Goal: Task Accomplishment & Management: Manage account settings

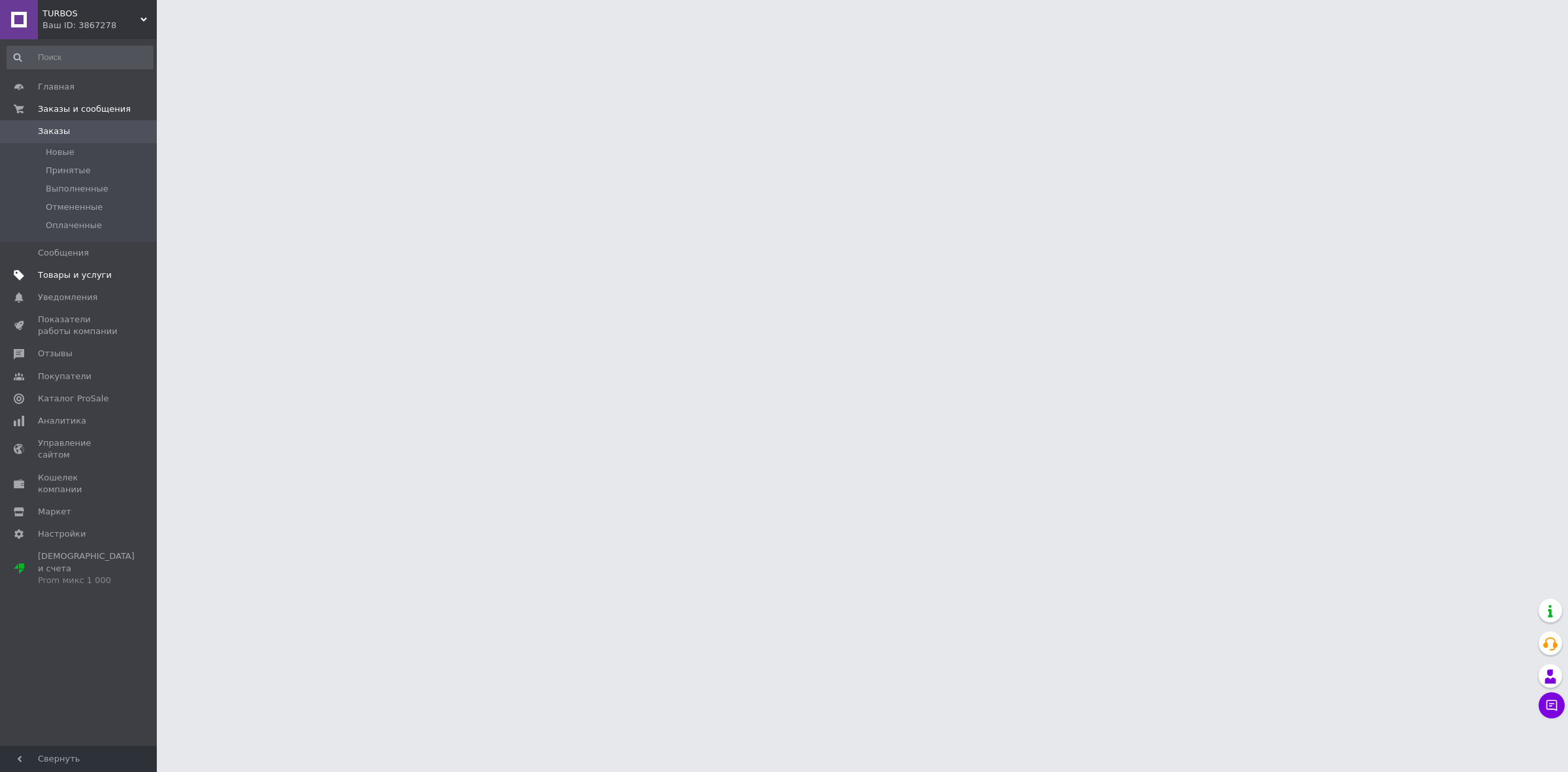
click at [92, 269] on span "Товары и услуги" at bounding box center [75, 275] width 74 height 12
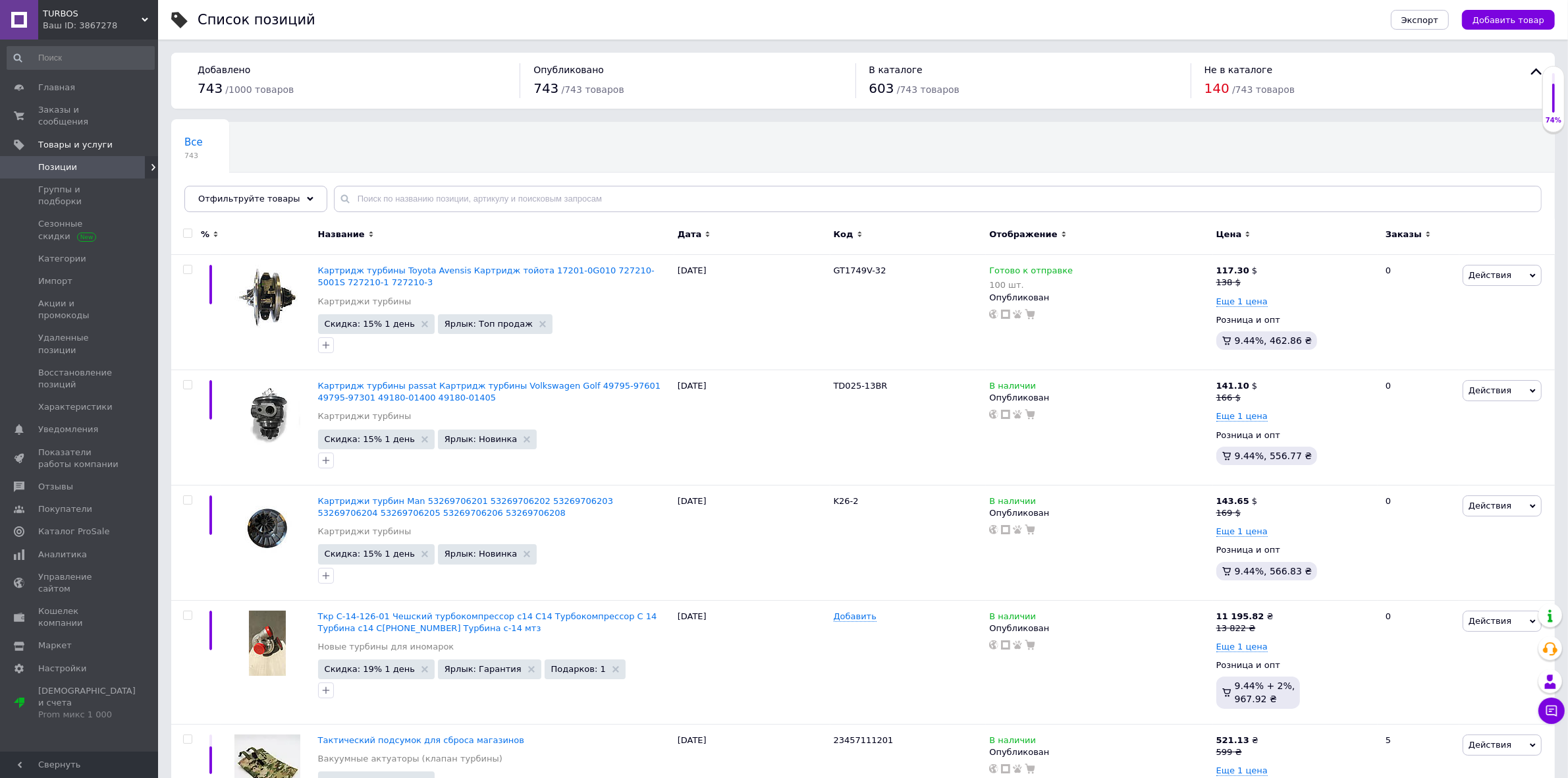
click at [307, 201] on icon at bounding box center [310, 199] width 7 height 7
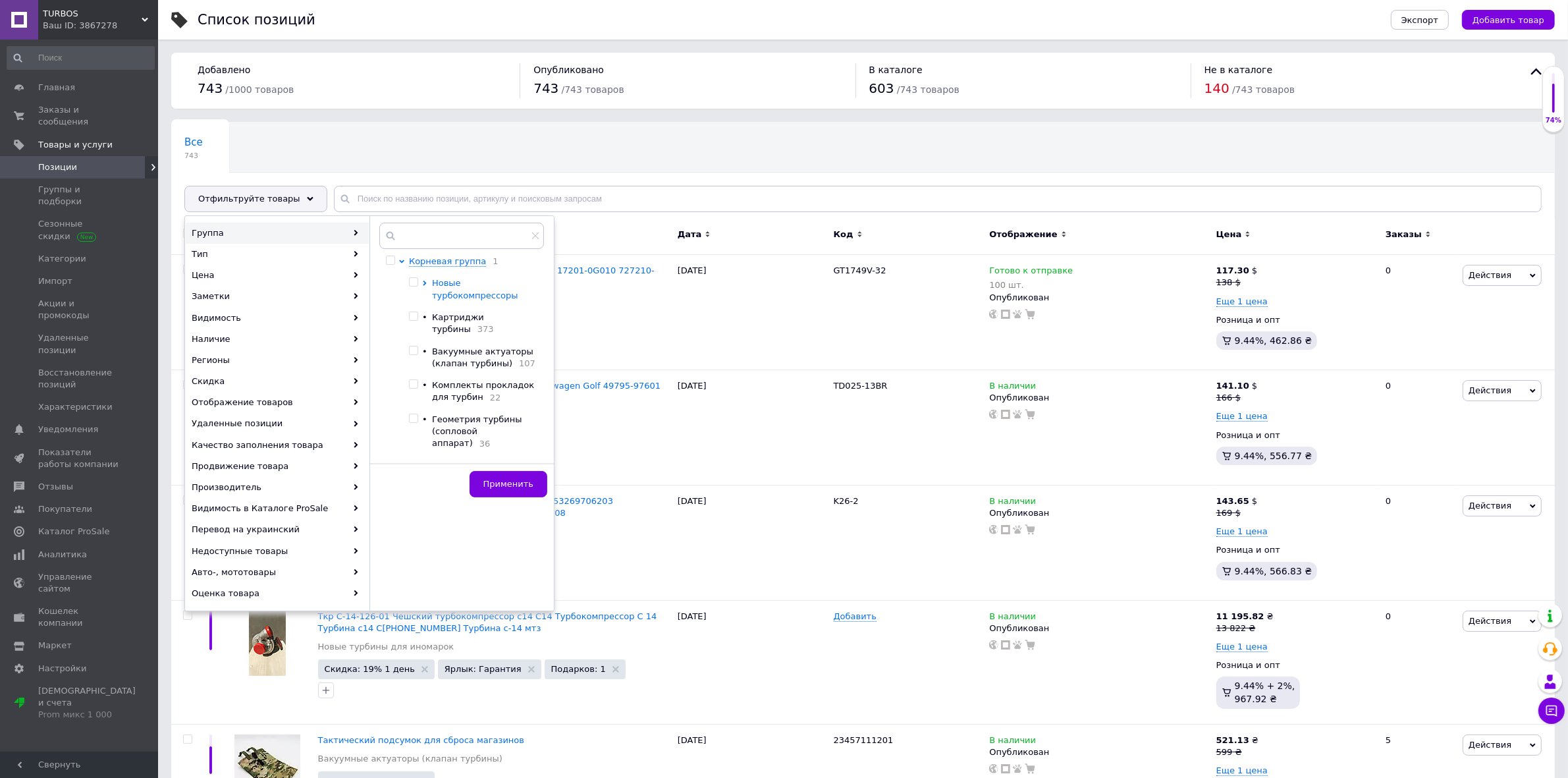
click at [424, 283] on icon at bounding box center [424, 283] width 3 height 5
drag, startPoint x: 439, startPoint y: 318, endPoint x: 445, endPoint y: 317, distance: 6.1
click at [439, 317] on input "checkbox" at bounding box center [436, 316] width 9 height 9
checkbox input "true"
click at [508, 485] on span "Применить" at bounding box center [508, 483] width 50 height 10
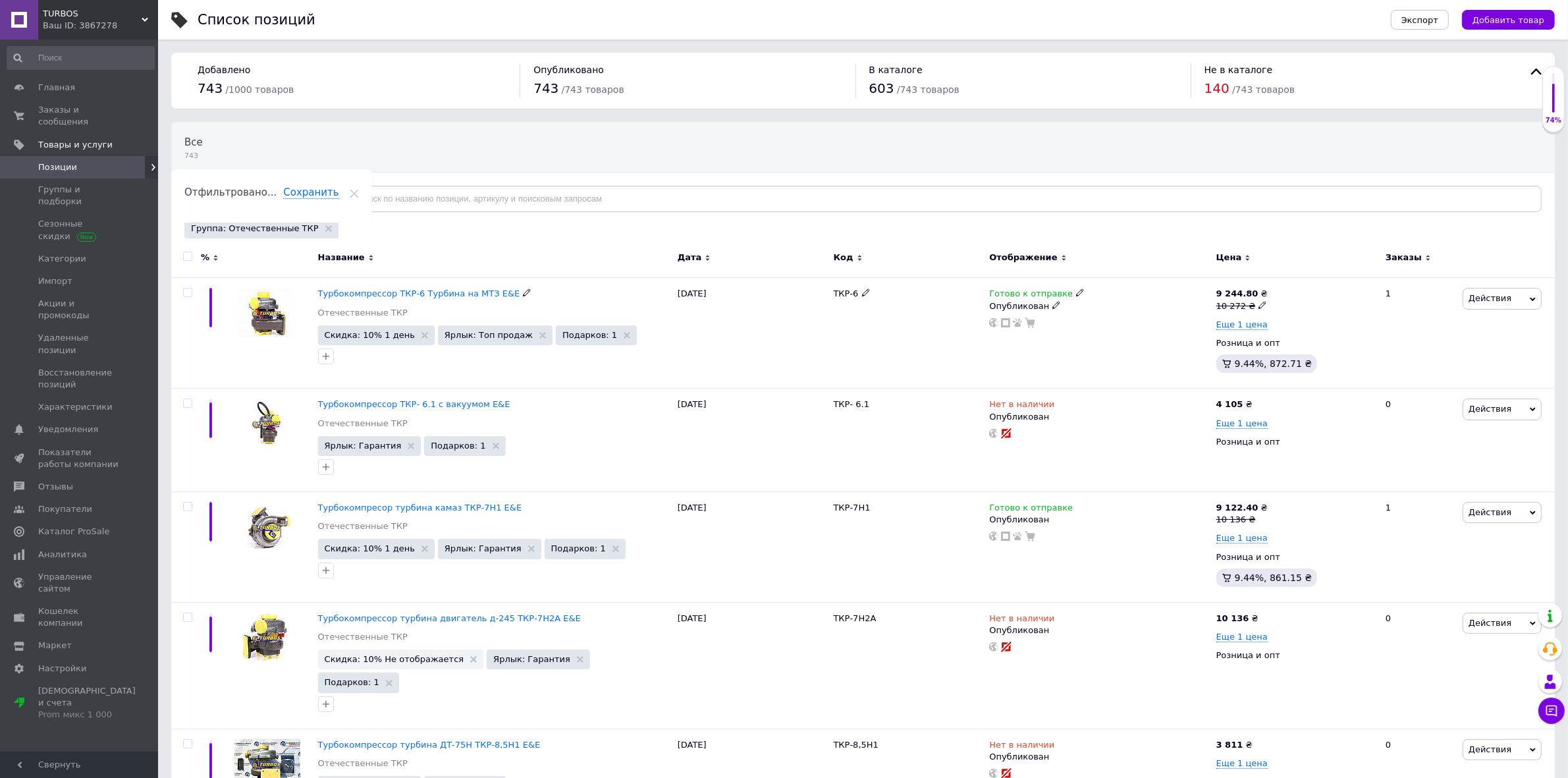
click at [355, 293] on span "Турбокомпрессор ТКР-6 Турбина на МТЗ E&E" at bounding box center [419, 293] width 202 height 10
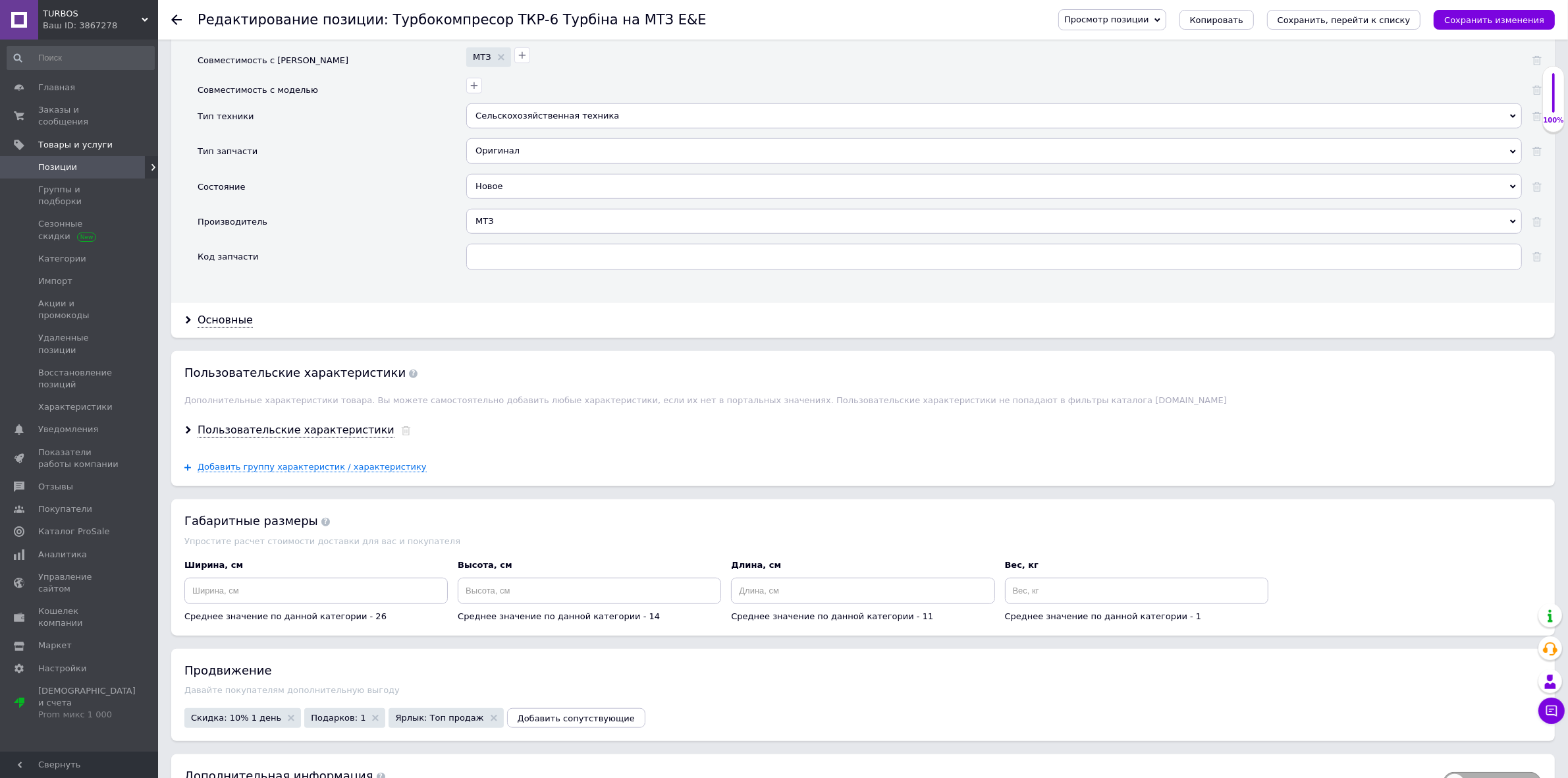
scroll to position [1519, 0]
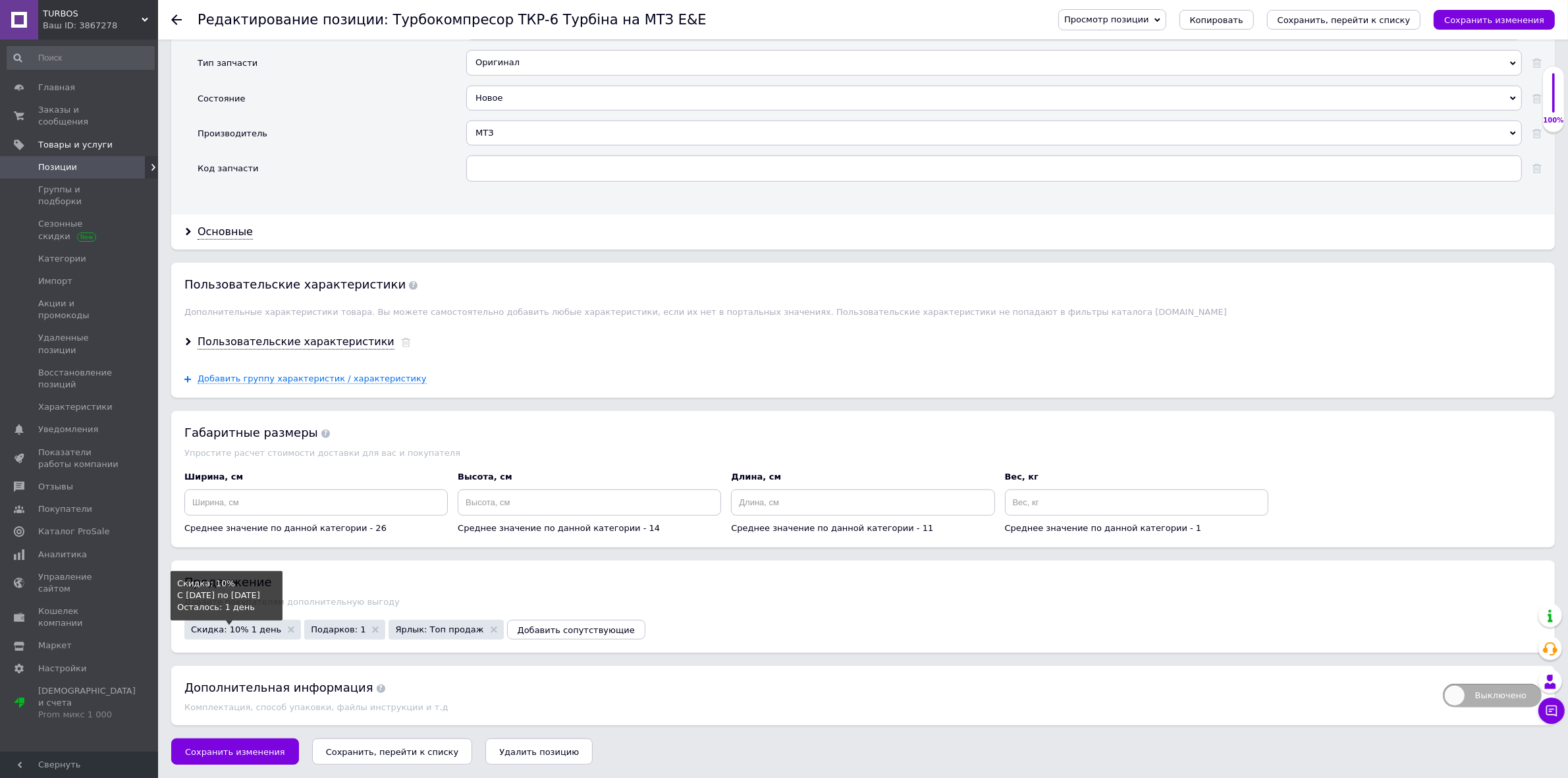
click at [239, 628] on span "Скидка: 10% 1 день" at bounding box center [236, 629] width 90 height 9
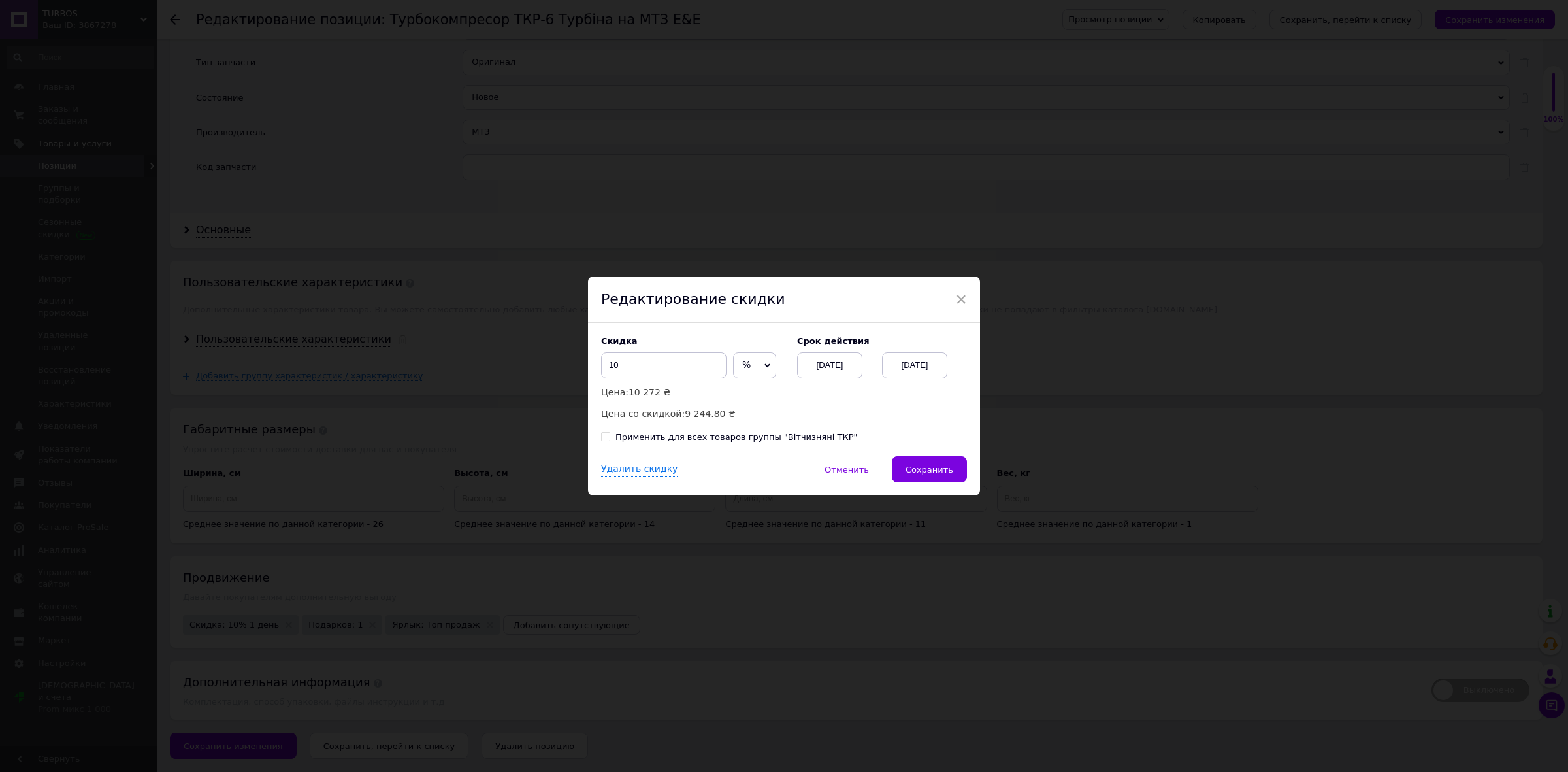
click at [935, 364] on div "[DATE]" at bounding box center [915, 365] width 66 height 26
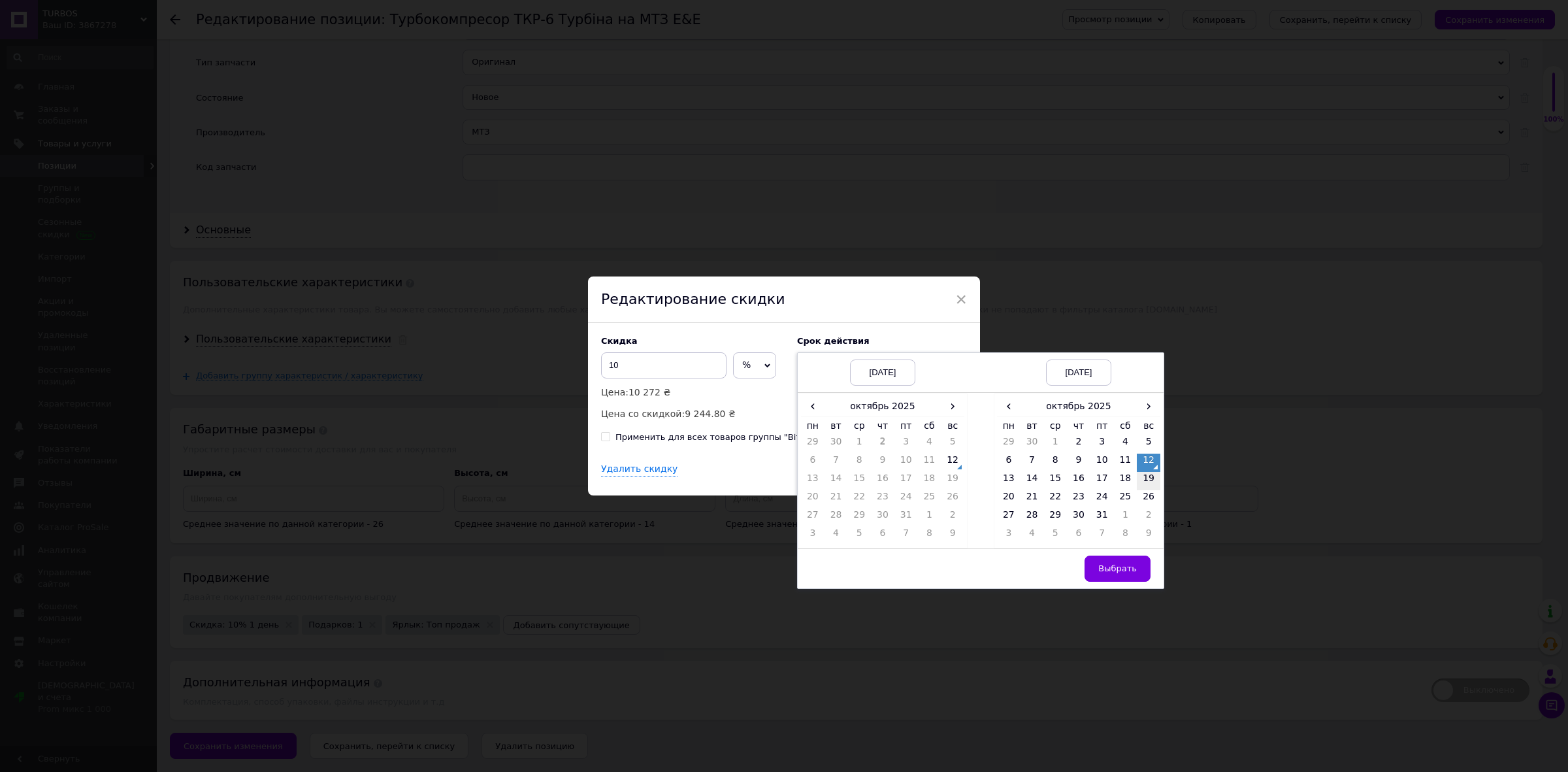
click at [1148, 488] on td "19" at bounding box center [1148, 481] width 24 height 18
click at [1122, 568] on span "Выбрать" at bounding box center [1118, 568] width 39 height 10
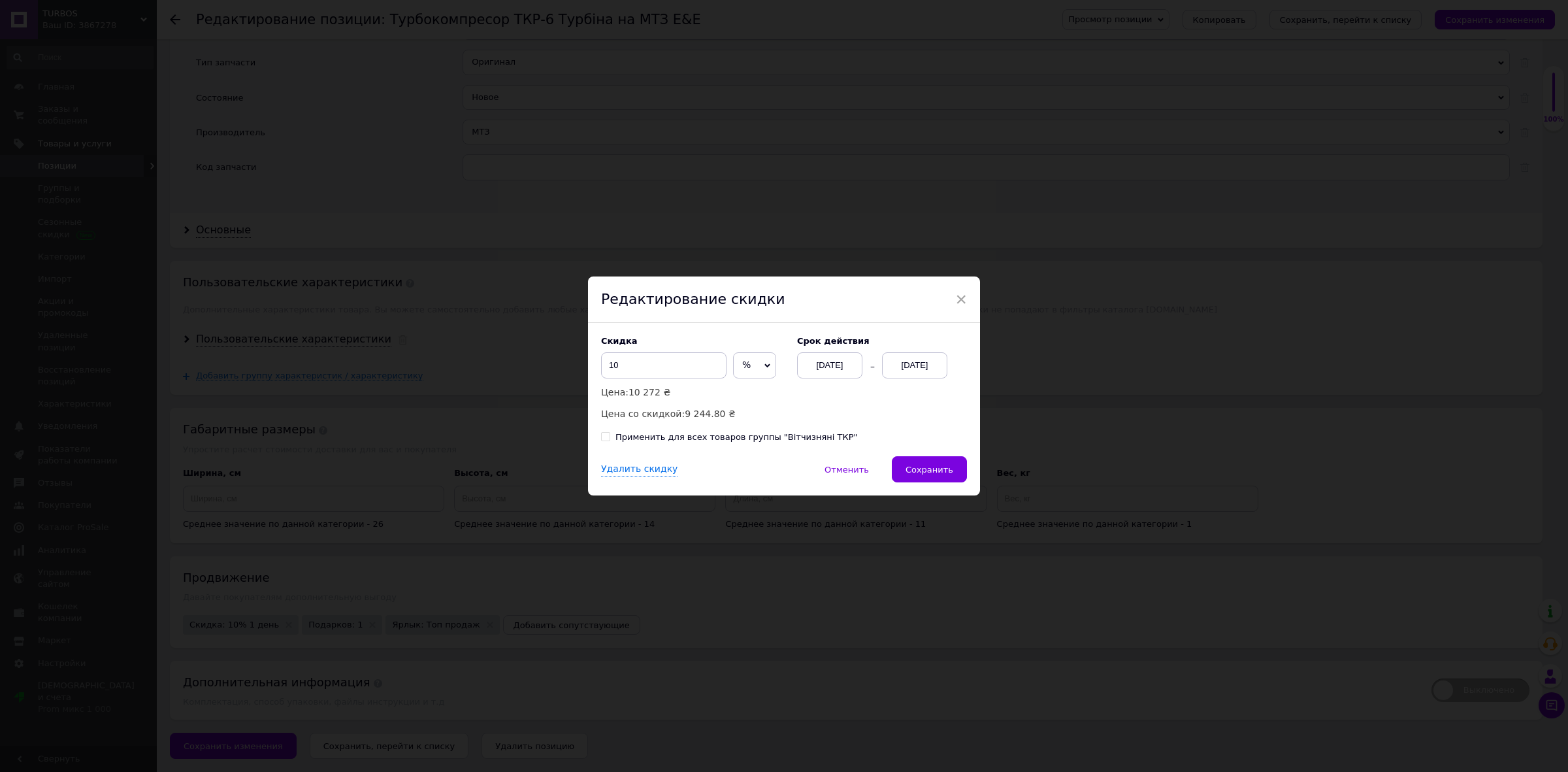
click at [688, 440] on div "Применить для всех товаров группы "Вітчизняні ТКР"" at bounding box center [736, 438] width 242 height 12
click at [609, 440] on input "Применить для всех товаров группы "Вітчизняні ТКР"" at bounding box center [605, 436] width 9 height 9
checkbox input "true"
click at [953, 467] on button "Сохранить" at bounding box center [929, 470] width 75 height 26
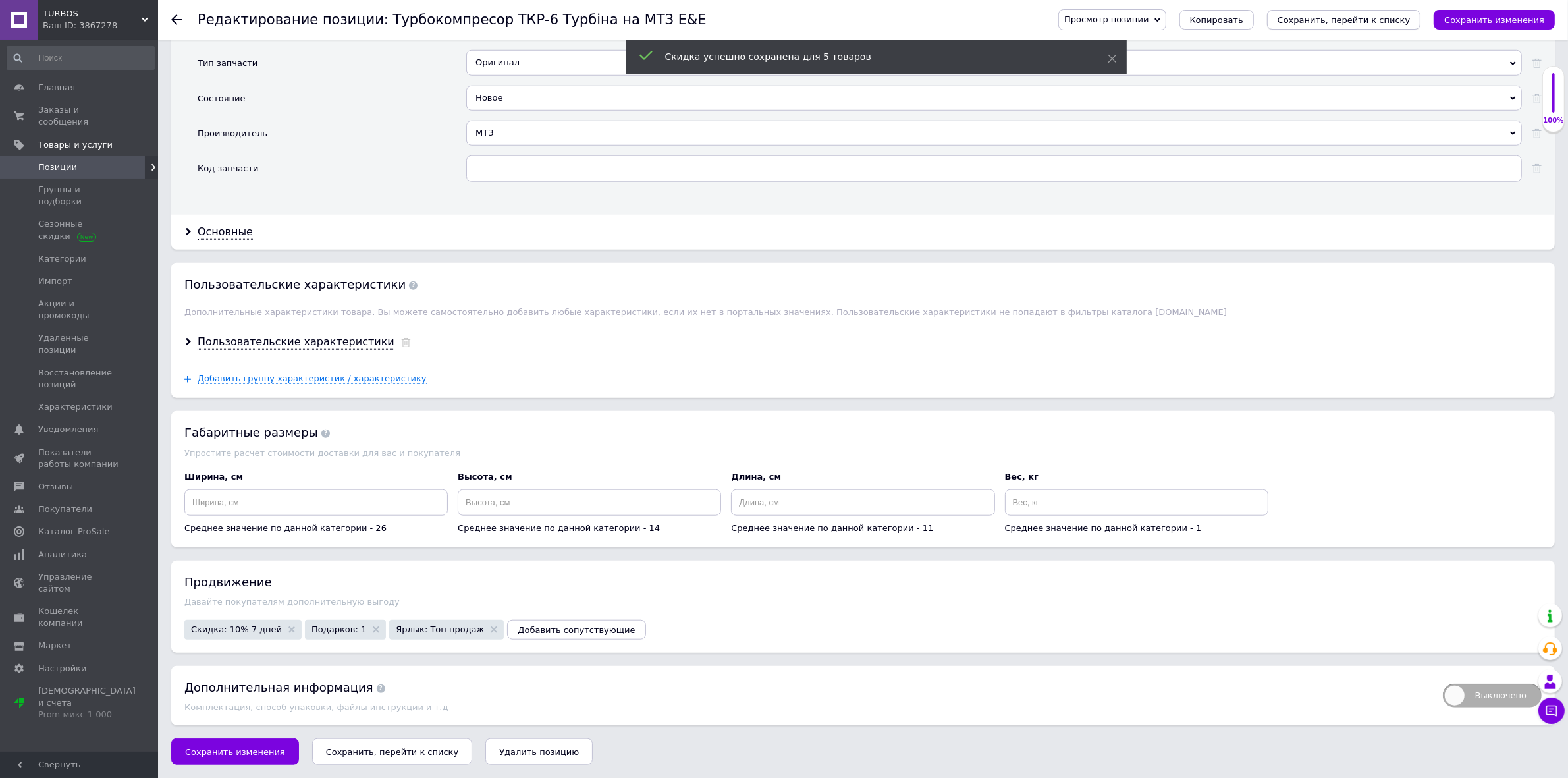
click at [1361, 13] on button "Сохранить, перейти к списку" at bounding box center [1344, 20] width 154 height 20
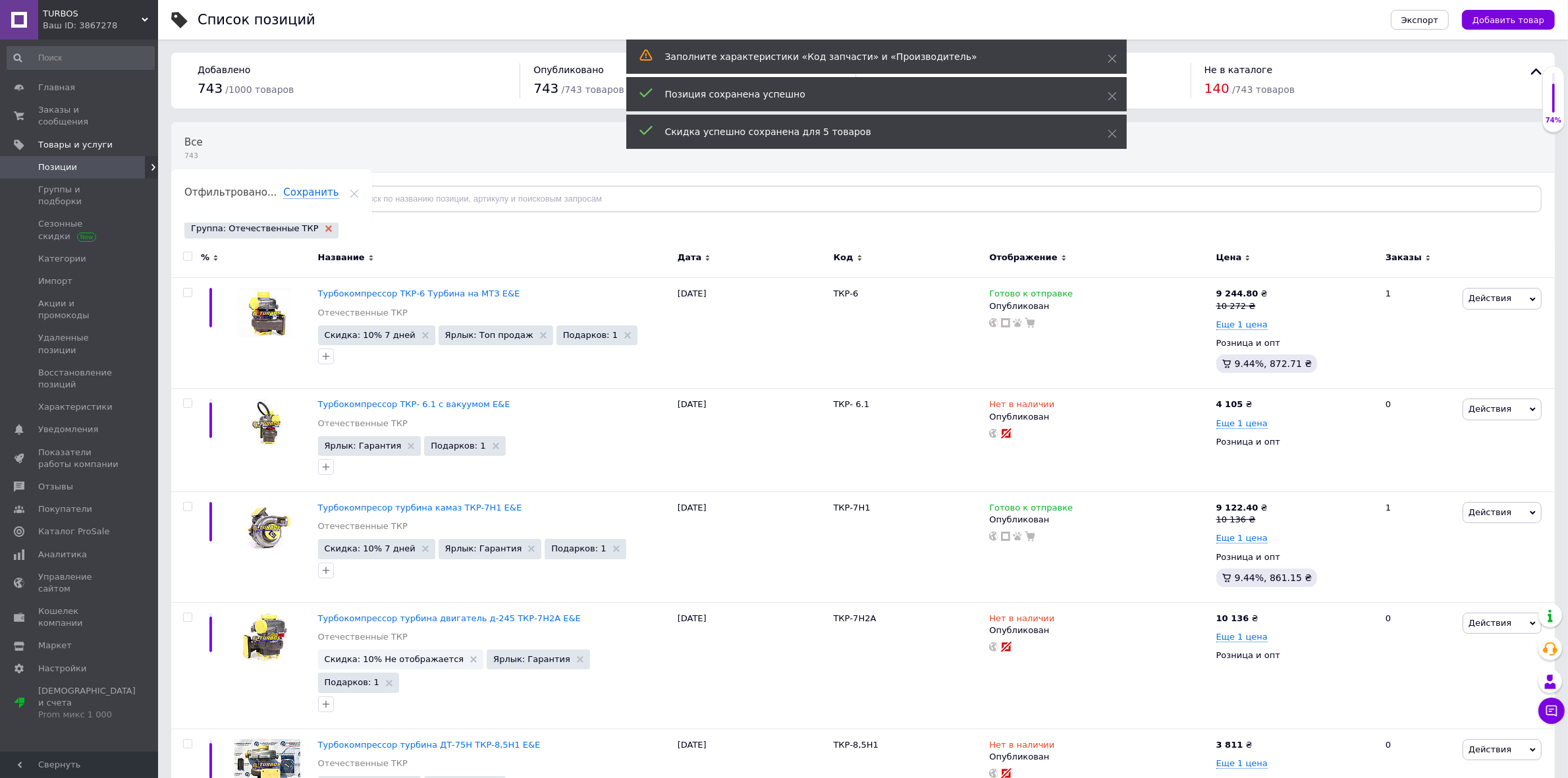
click at [326, 227] on icon at bounding box center [329, 228] width 7 height 7
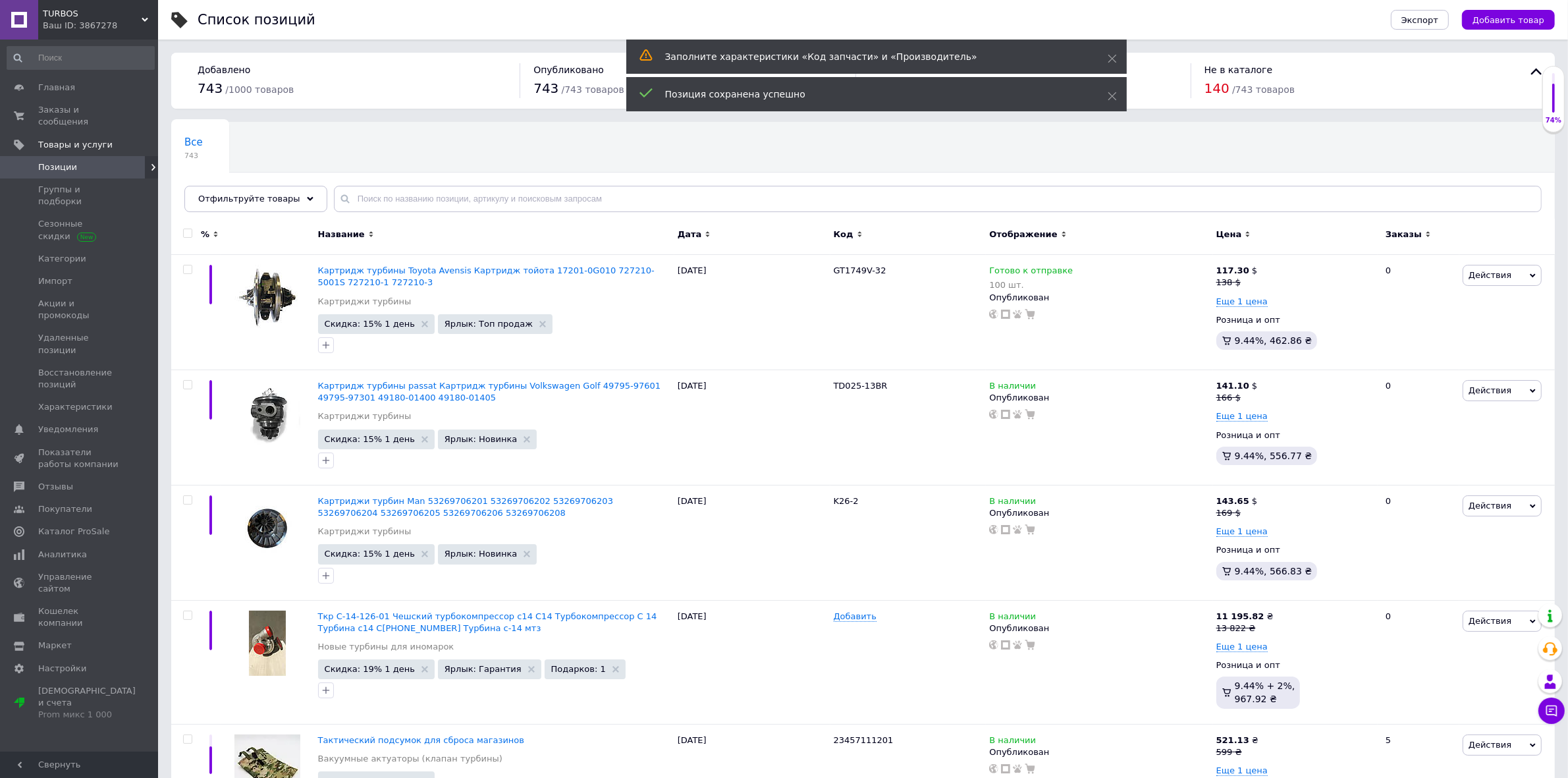
click at [301, 202] on div "Отфильтруйте товары" at bounding box center [256, 199] width 143 height 26
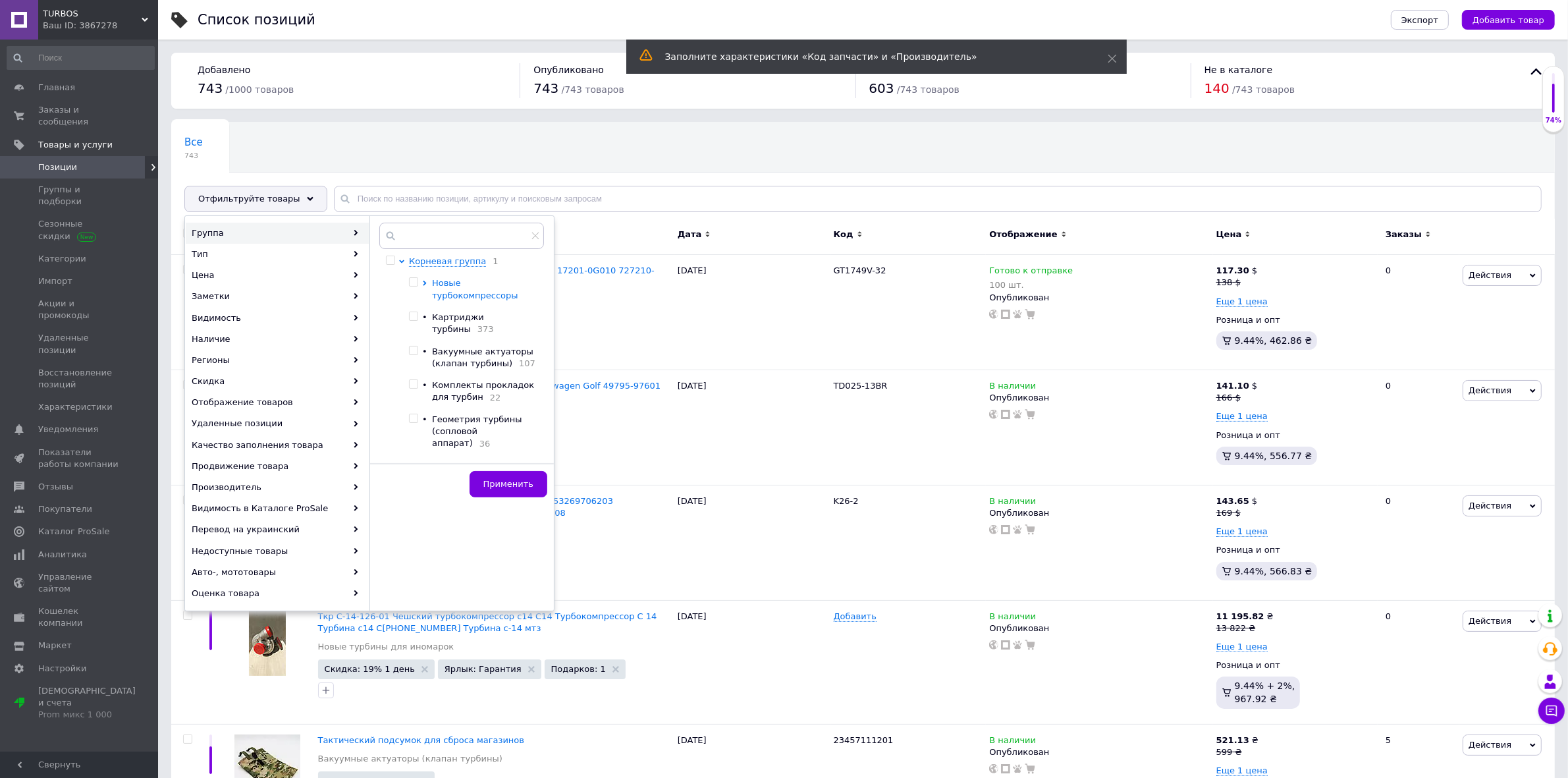
click at [423, 284] on icon at bounding box center [425, 283] width 5 height 5
click at [436, 355] on input "checkbox" at bounding box center [436, 350] width 9 height 9
checkbox input "true"
click at [520, 482] on span "Применить" at bounding box center [508, 483] width 50 height 10
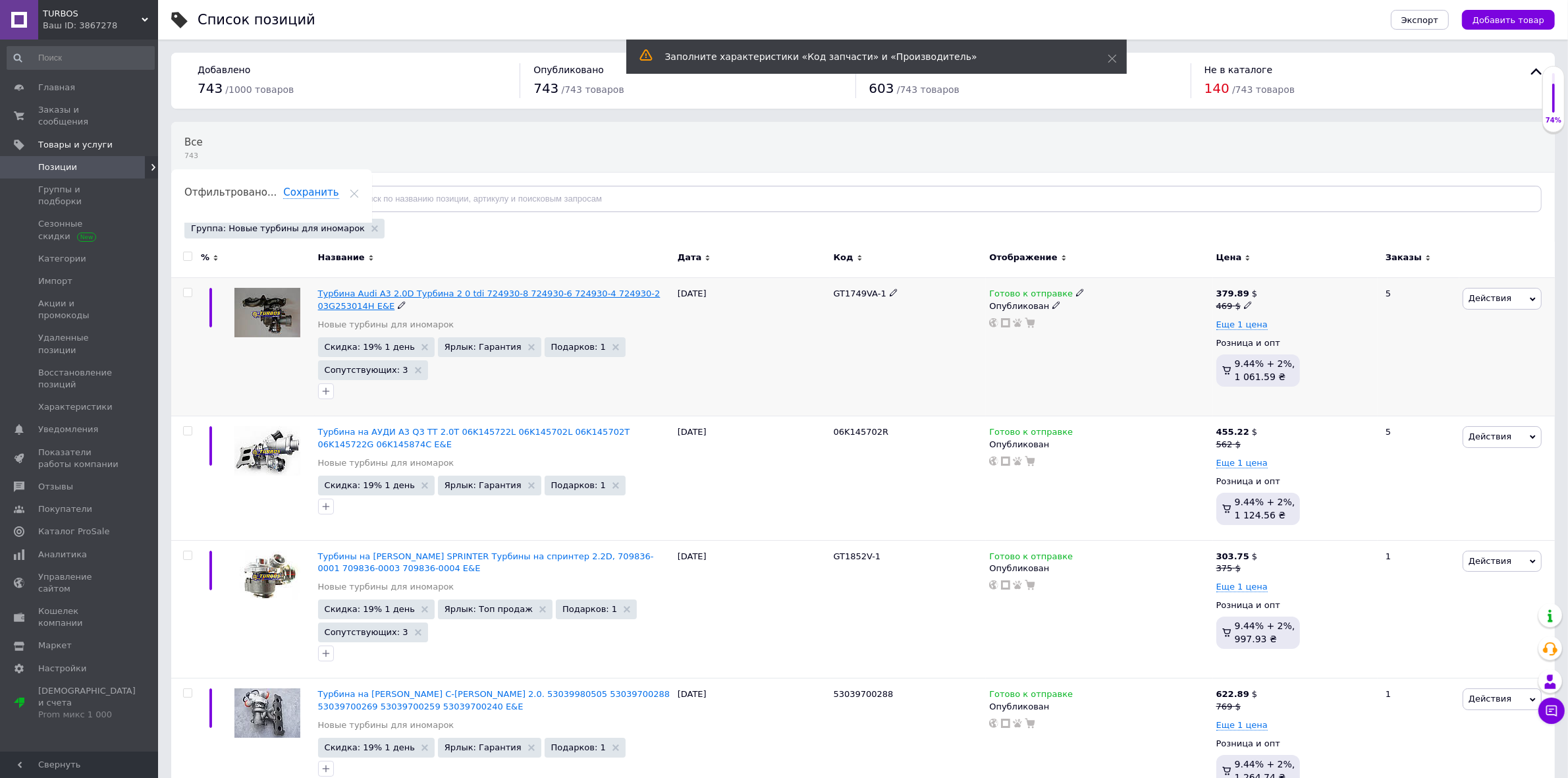
click at [349, 293] on span "Турбина Audi A3 2.0D Турбина 2 0 tdi 724930-8 724930-6 724930-4 724930-2 03G253…" at bounding box center [489, 299] width 342 height 22
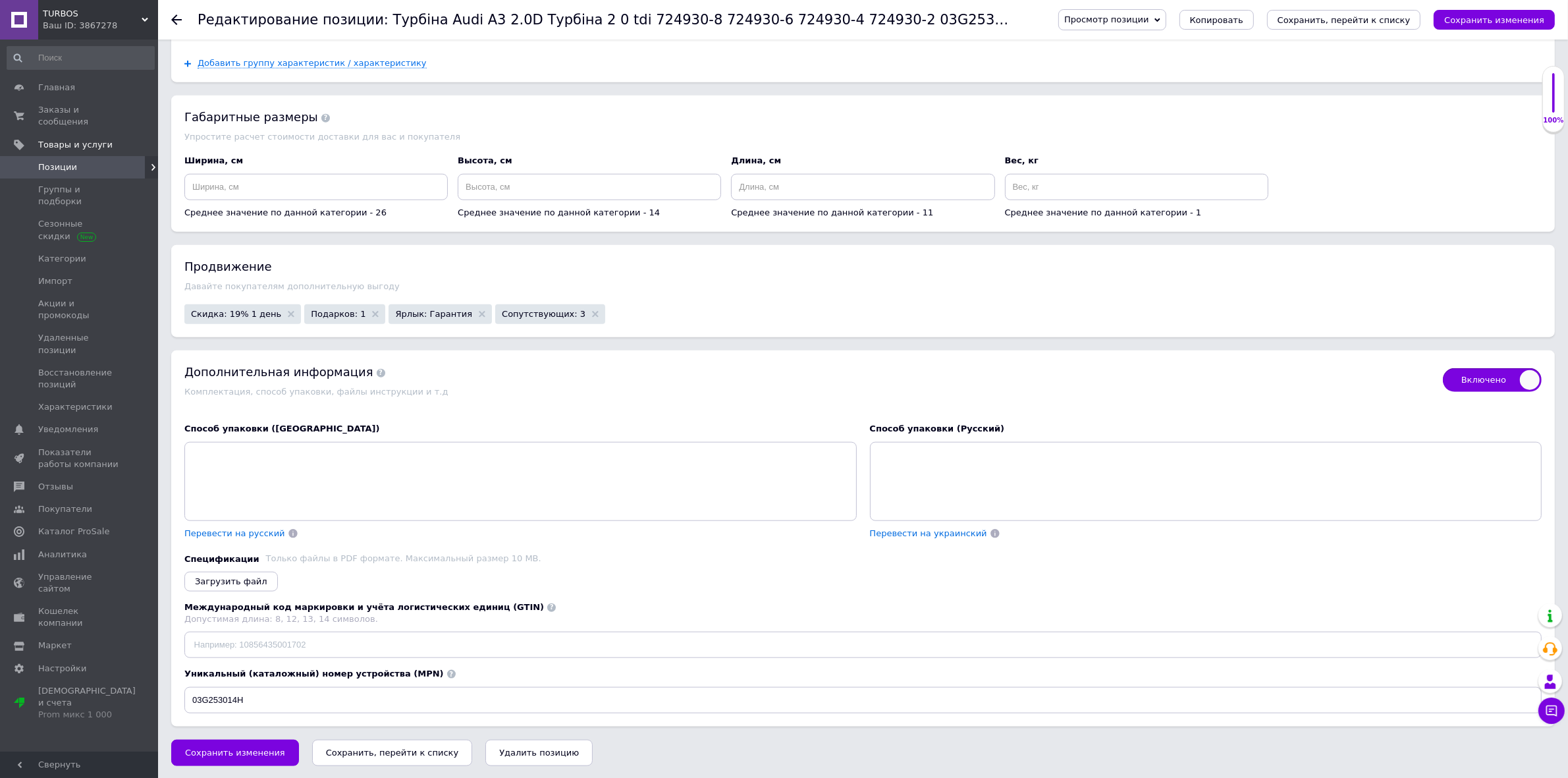
scroll to position [1729, 0]
click at [244, 317] on span "Скидка: 19% 1 день" at bounding box center [236, 313] width 90 height 9
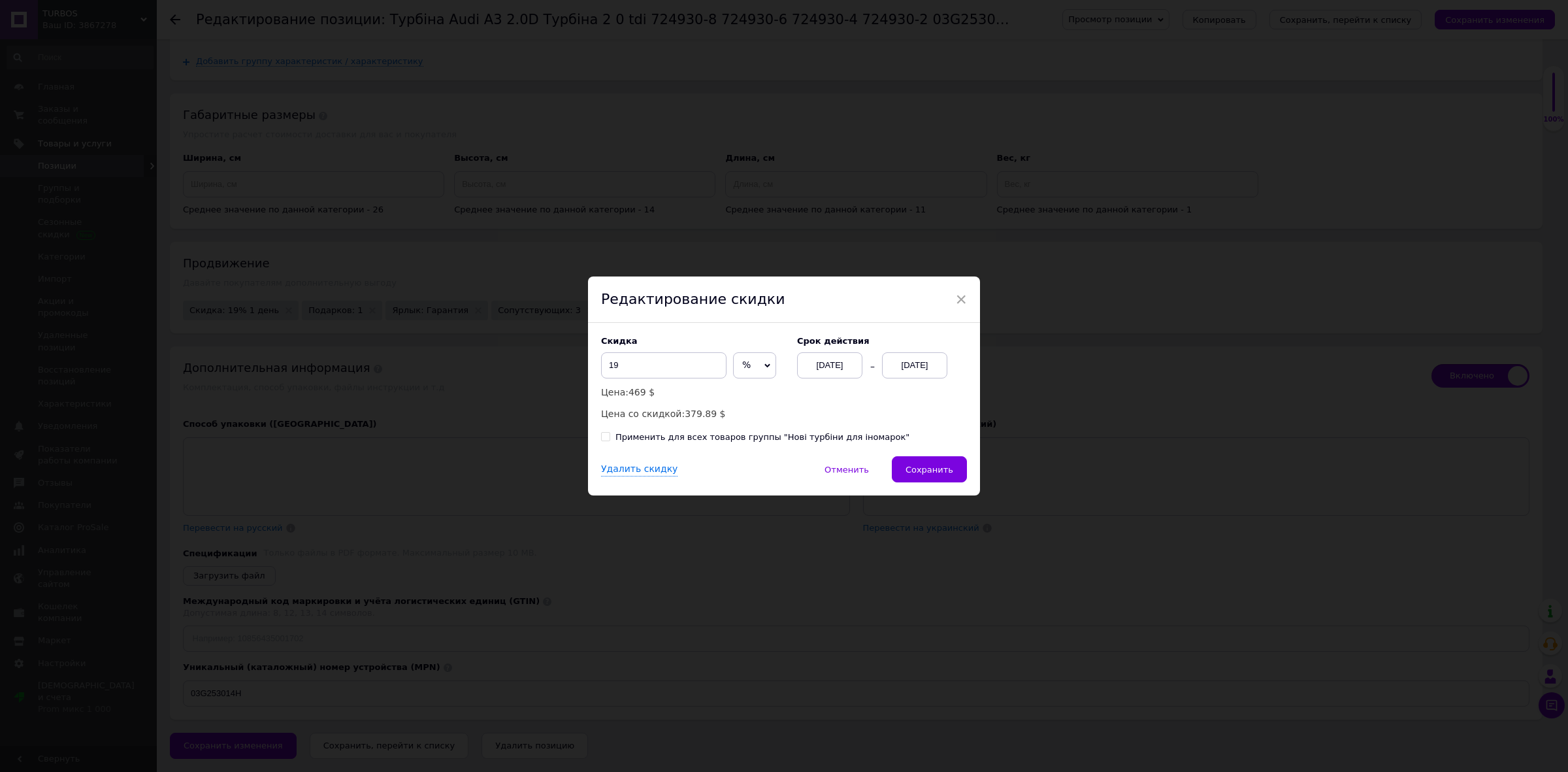
click at [907, 367] on div "[DATE]" at bounding box center [915, 365] width 66 height 26
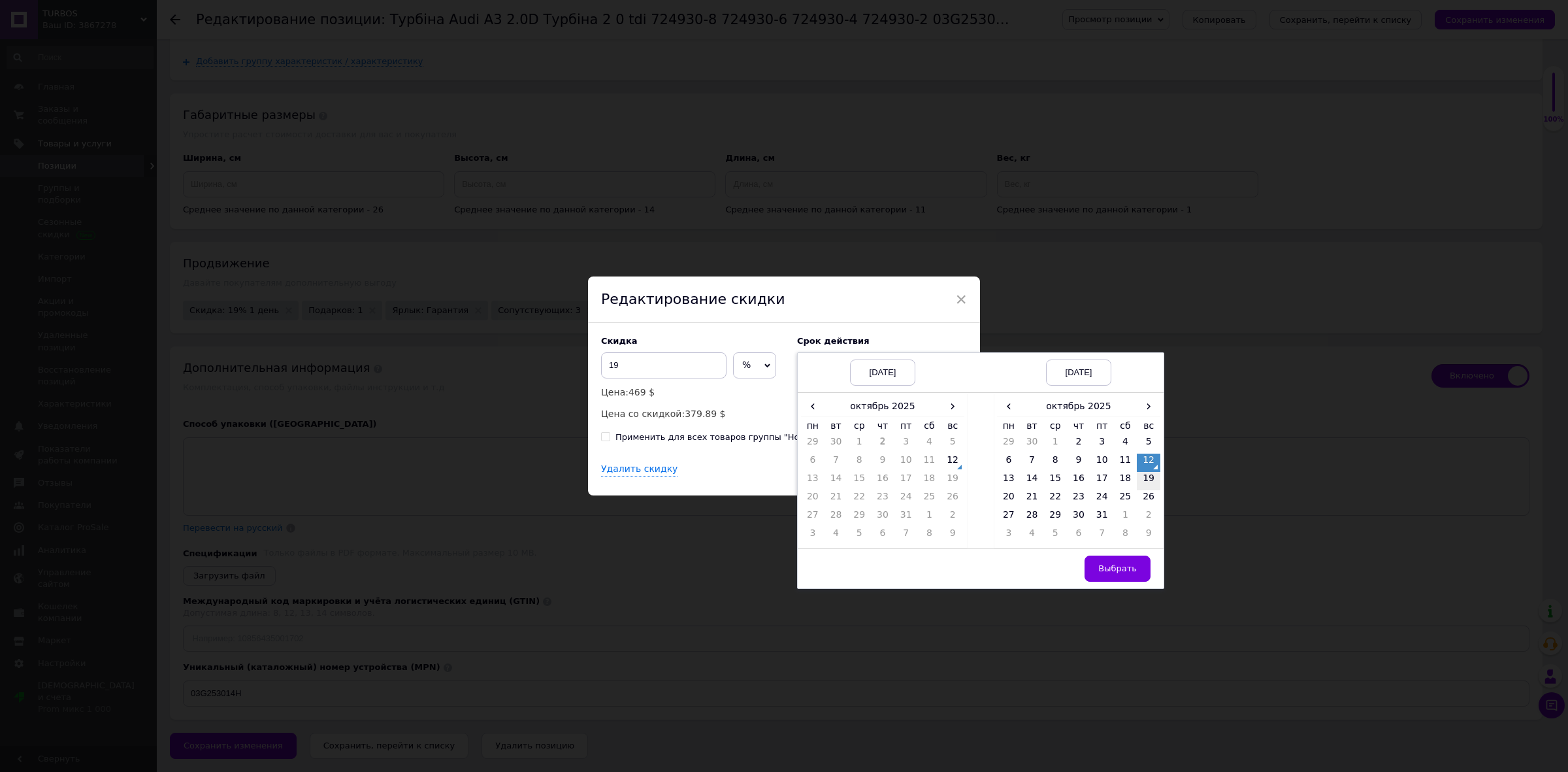
click at [1146, 481] on td "19" at bounding box center [1148, 481] width 24 height 18
click at [1115, 566] on span "Выбрать" at bounding box center [1118, 568] width 39 height 10
checkbox input "true"
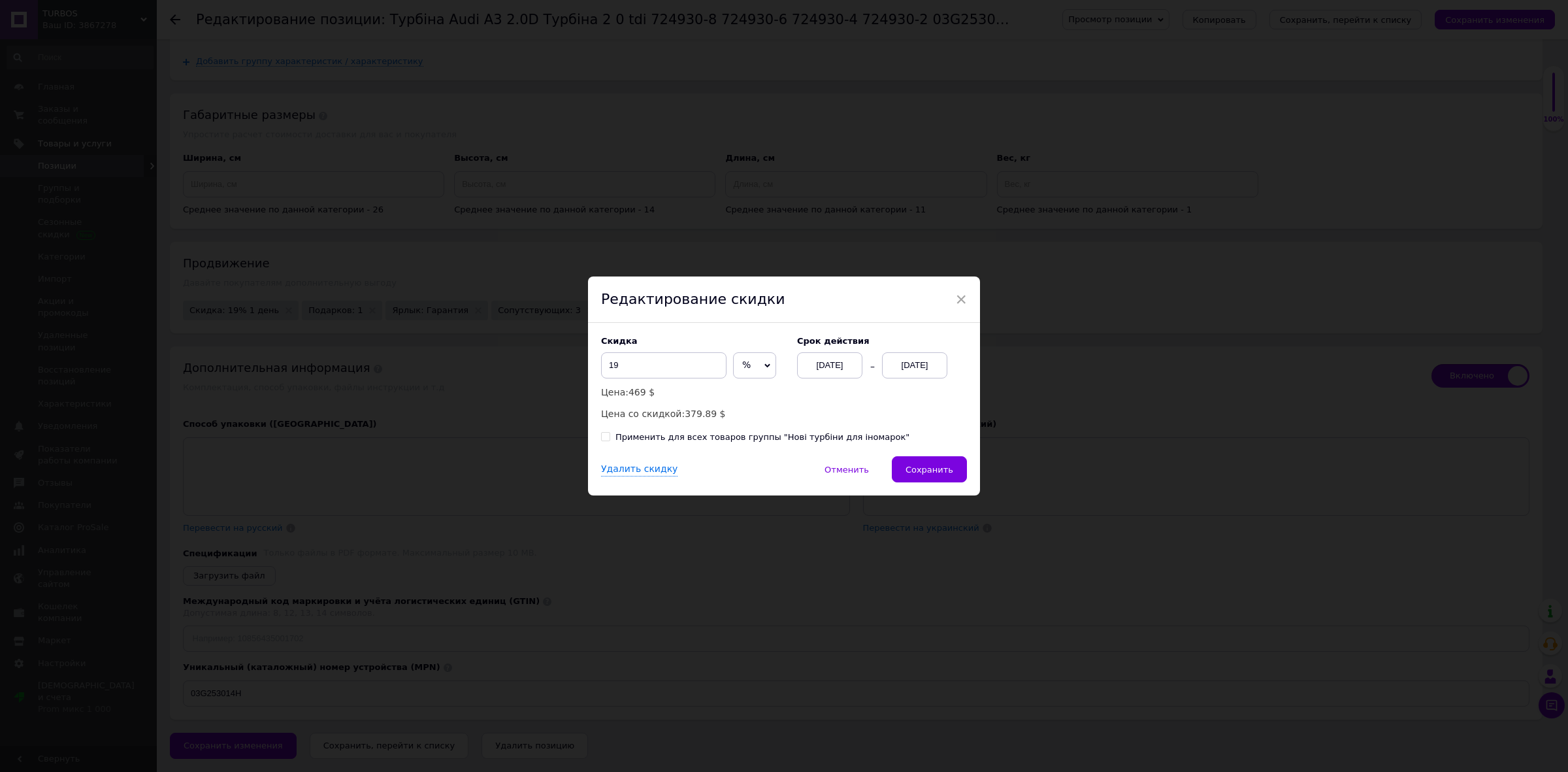
click at [680, 442] on div "Применить для всех товаров группы "Нові турбіни для іномарок"" at bounding box center [762, 438] width 294 height 12
click at [609, 441] on input "Применить для всех товаров группы "Нові турбіни для іномарок"" at bounding box center [605, 436] width 9 height 9
checkbox input "true"
click at [917, 474] on span "Сохранить" at bounding box center [929, 470] width 48 height 10
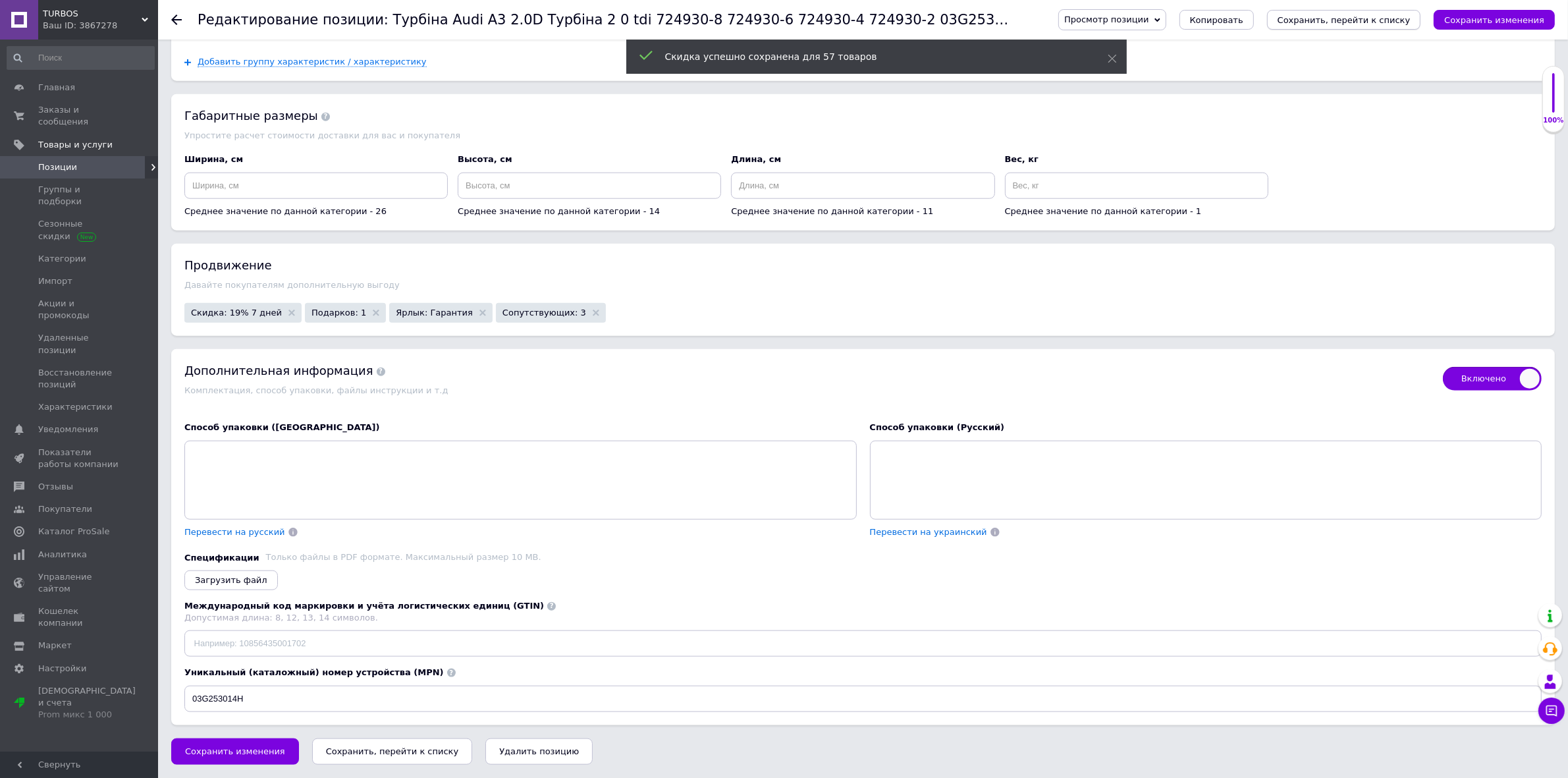
click at [1358, 24] on icon "Сохранить, перейти к списку" at bounding box center [1344, 20] width 133 height 10
checkbox input "true"
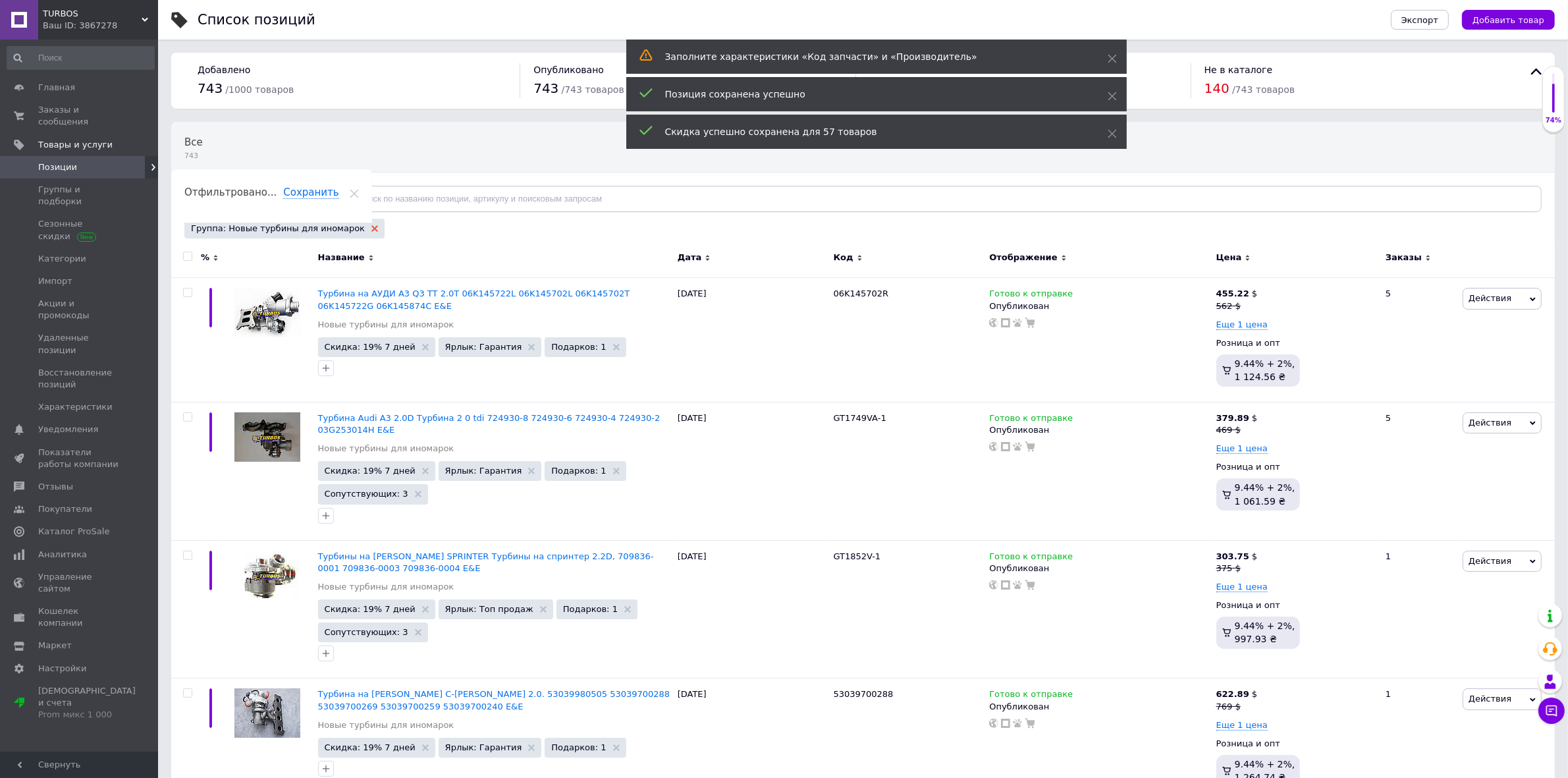
click at [371, 229] on use at bounding box center [375, 228] width 7 height 7
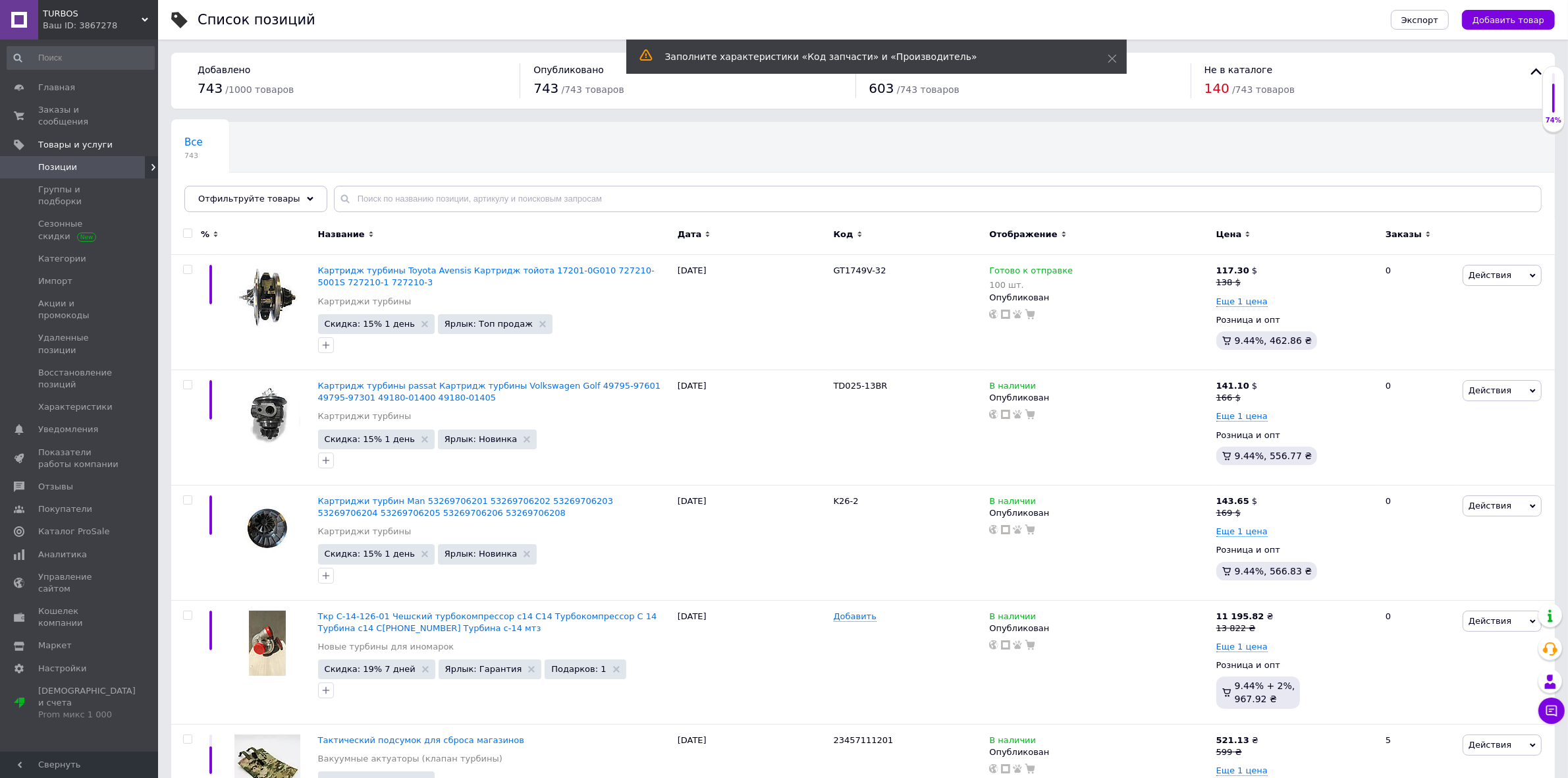
click at [307, 200] on icon at bounding box center [310, 199] width 7 height 7
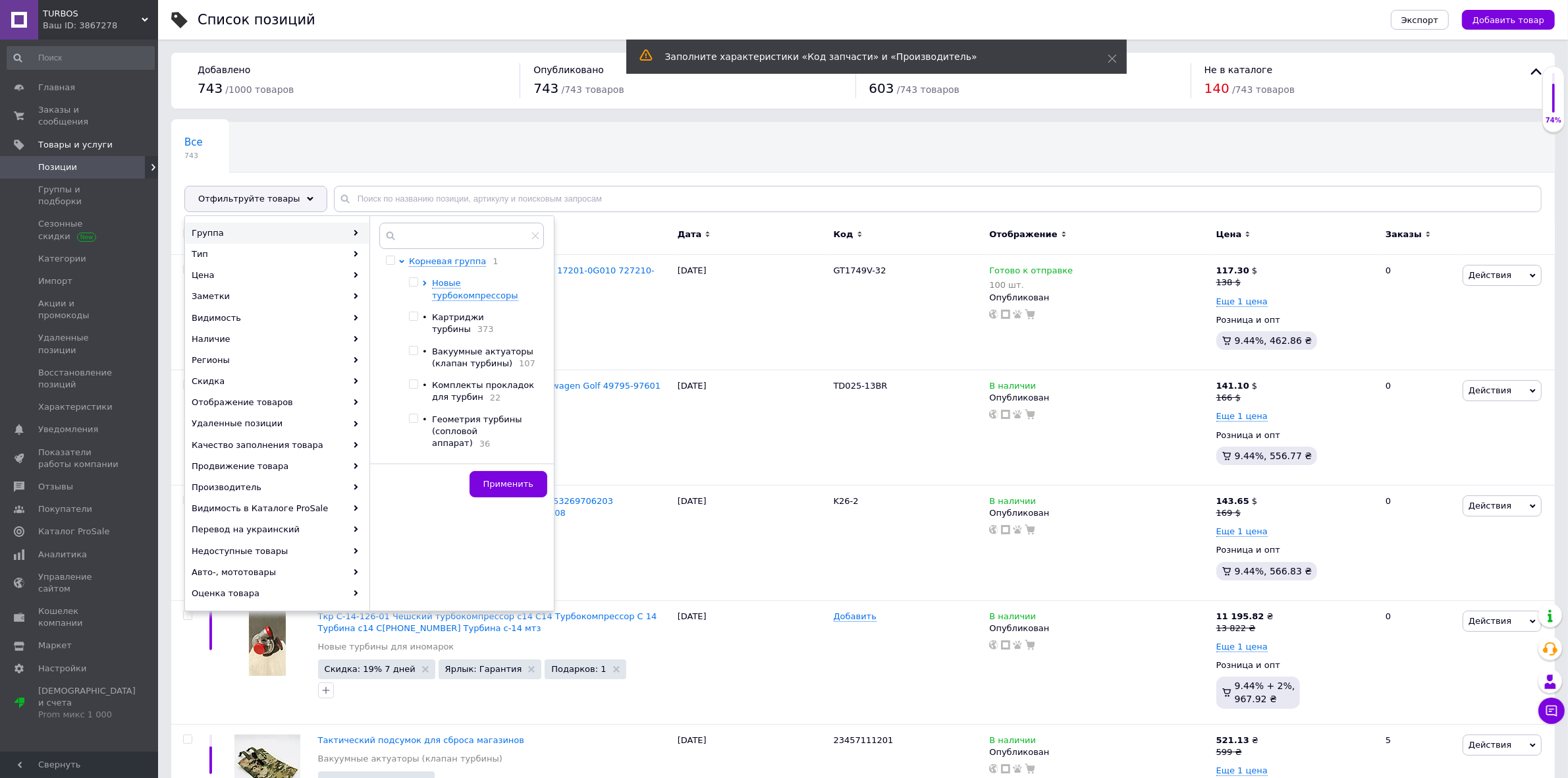
click at [415, 318] on input "checkbox" at bounding box center [413, 316] width 9 height 9
checkbox input "true"
click at [514, 483] on span "Применить" at bounding box center [508, 483] width 50 height 10
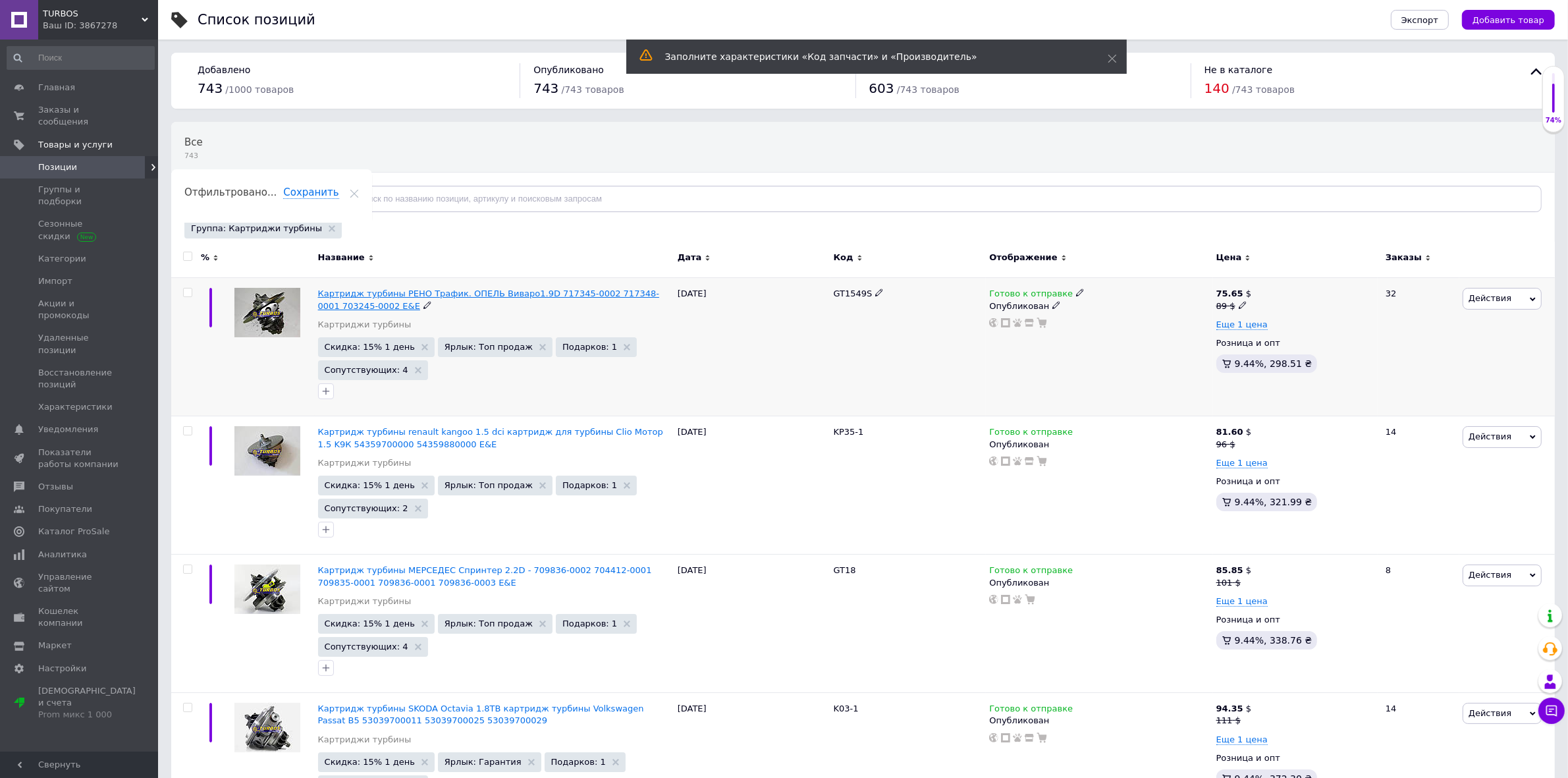
click at [350, 294] on span "Картридж турбины РЕНО Трафик. ОПЕЛЬ Виваро1.9D 717345-0002 717348-0001 703245-0…" at bounding box center [488, 299] width 341 height 22
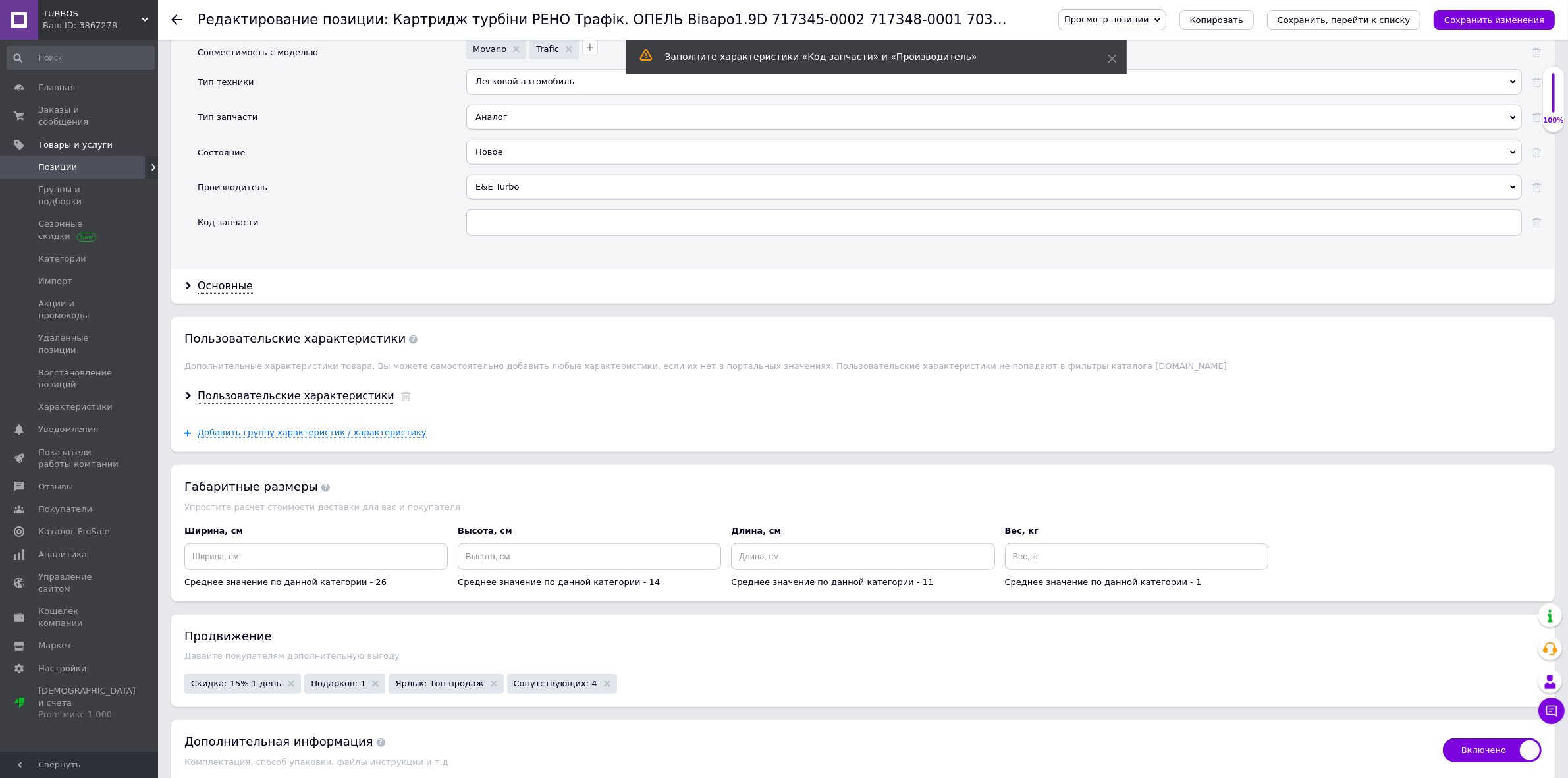
scroll to position [1647, 0]
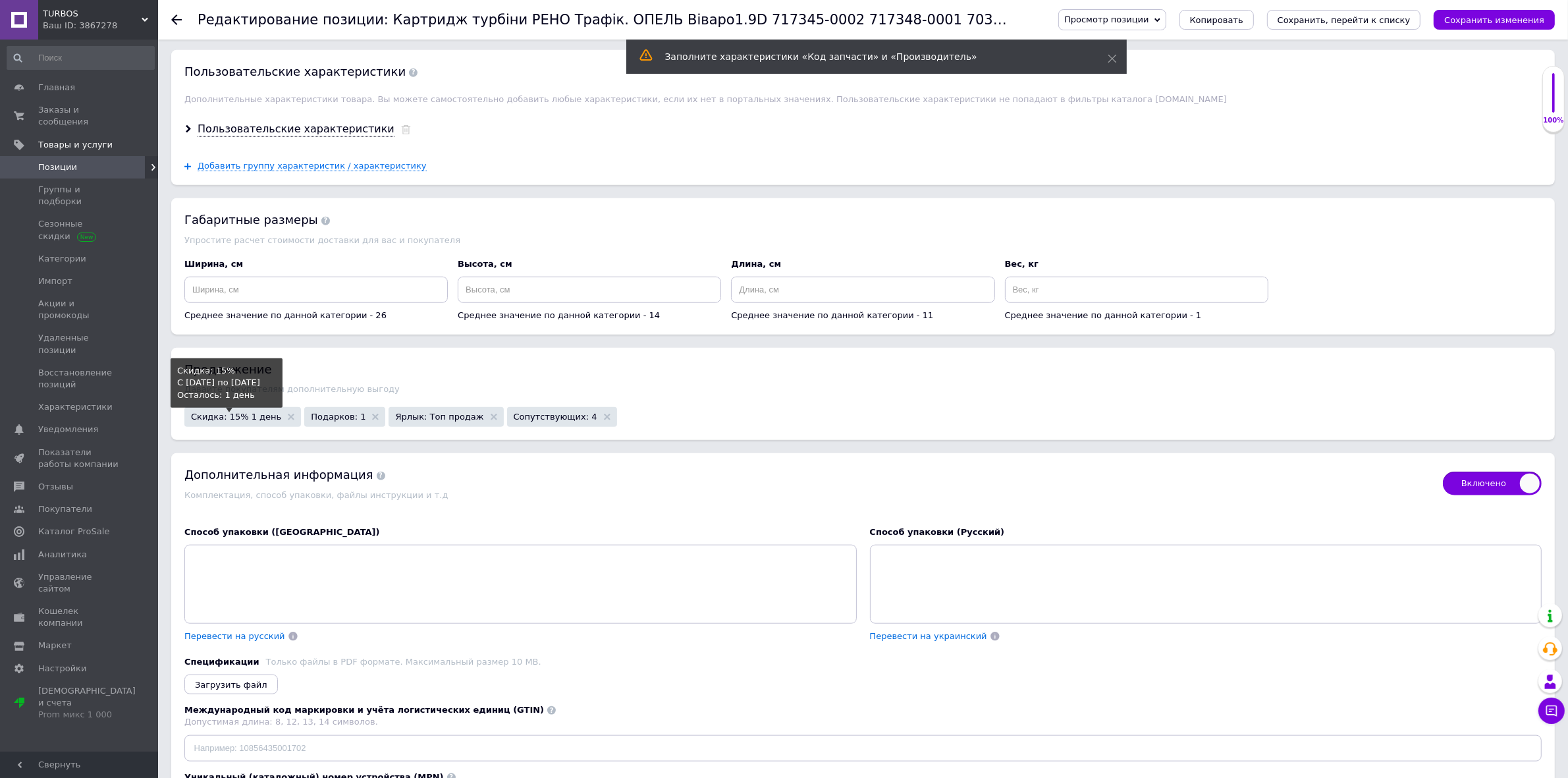
click at [235, 421] on span "Скидка: 15% 1 день" at bounding box center [236, 416] width 90 height 9
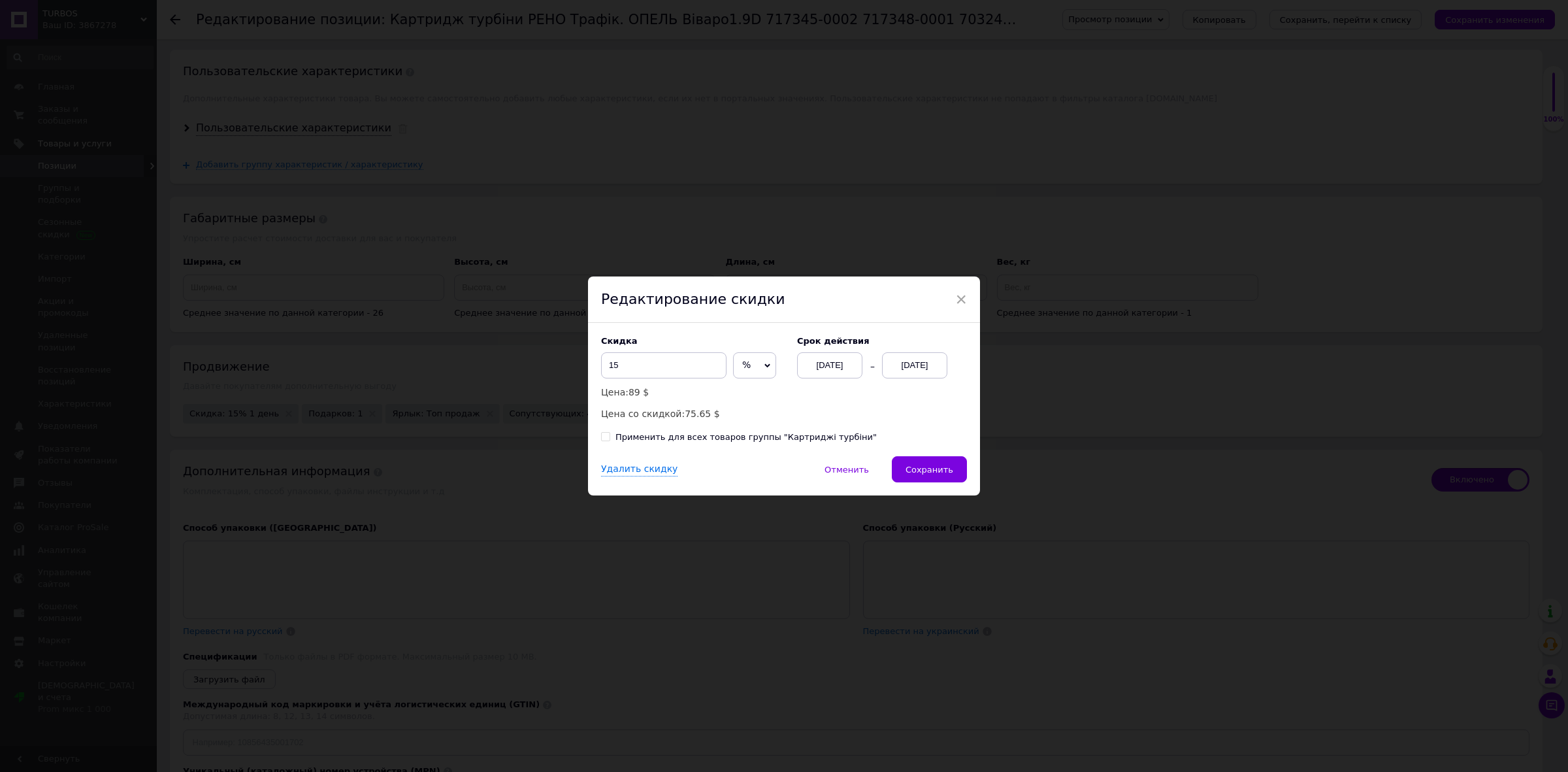
click at [925, 364] on div "[DATE]" at bounding box center [915, 365] width 66 height 26
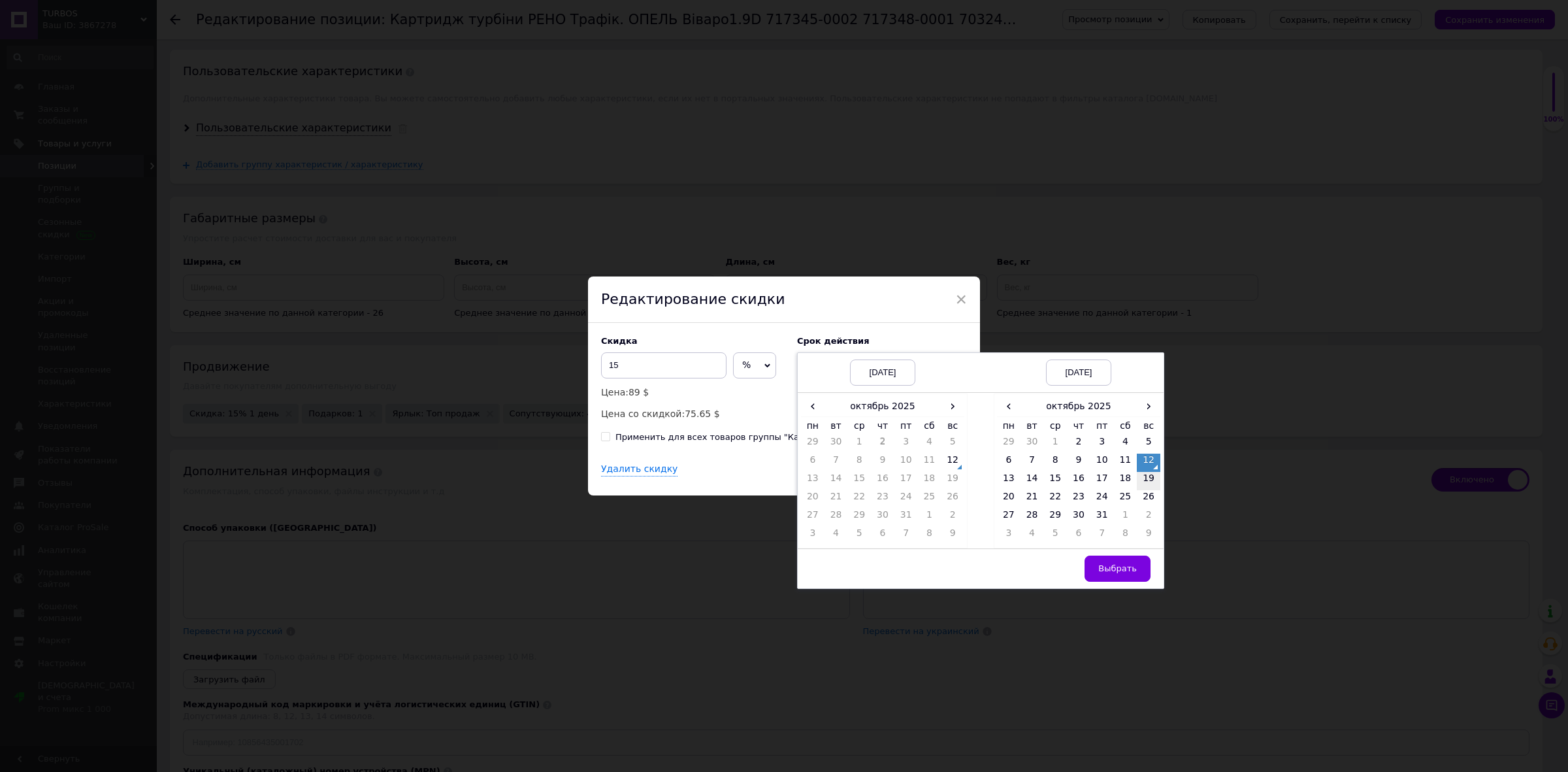
click at [1147, 482] on td "19" at bounding box center [1148, 481] width 24 height 18
click at [1116, 570] on span "Выбрать" at bounding box center [1118, 568] width 39 height 10
checkbox input "true"
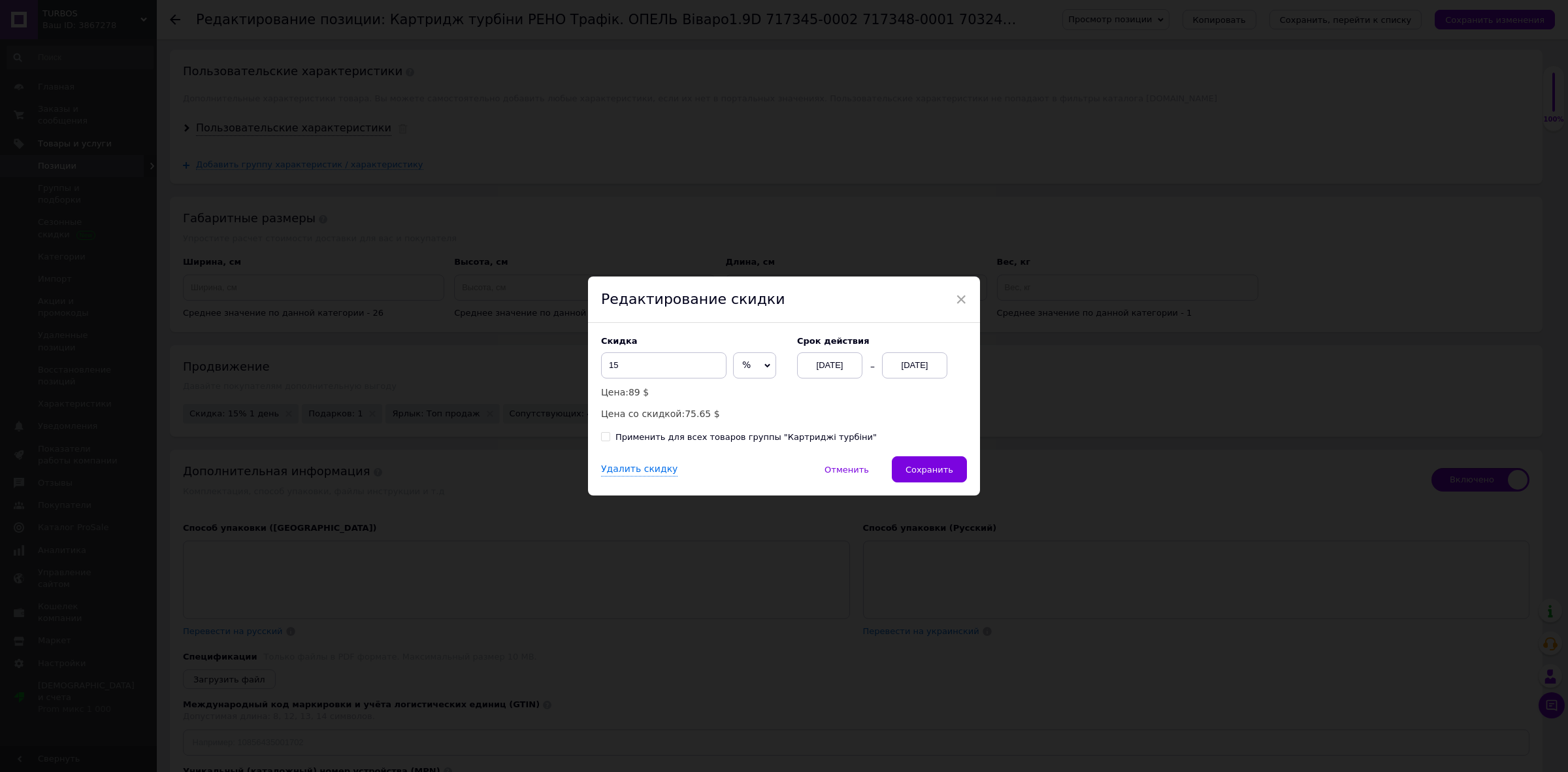
click at [693, 442] on div "Применить для всех товаров группы "Картриджі турбіни"" at bounding box center [746, 438] width 261 height 12
click at [609, 441] on input "Применить для всех товаров группы "Картриджі турбіни"" at bounding box center [605, 436] width 9 height 9
checkbox input "true"
click at [915, 466] on span "Сохранить" at bounding box center [929, 470] width 48 height 10
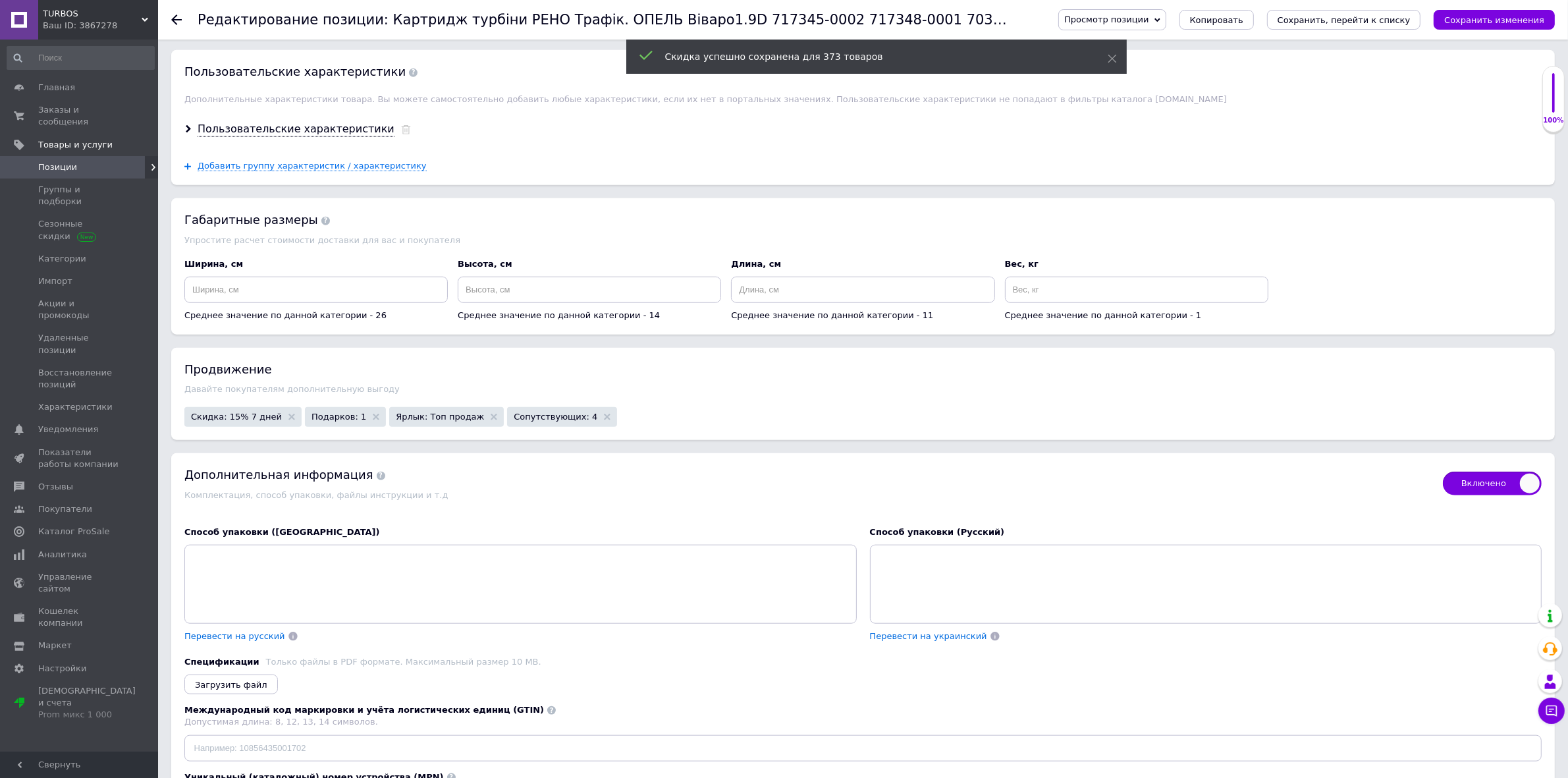
click at [1339, 24] on icon "Сохранить, перейти к списку" at bounding box center [1344, 20] width 133 height 10
checkbox input "true"
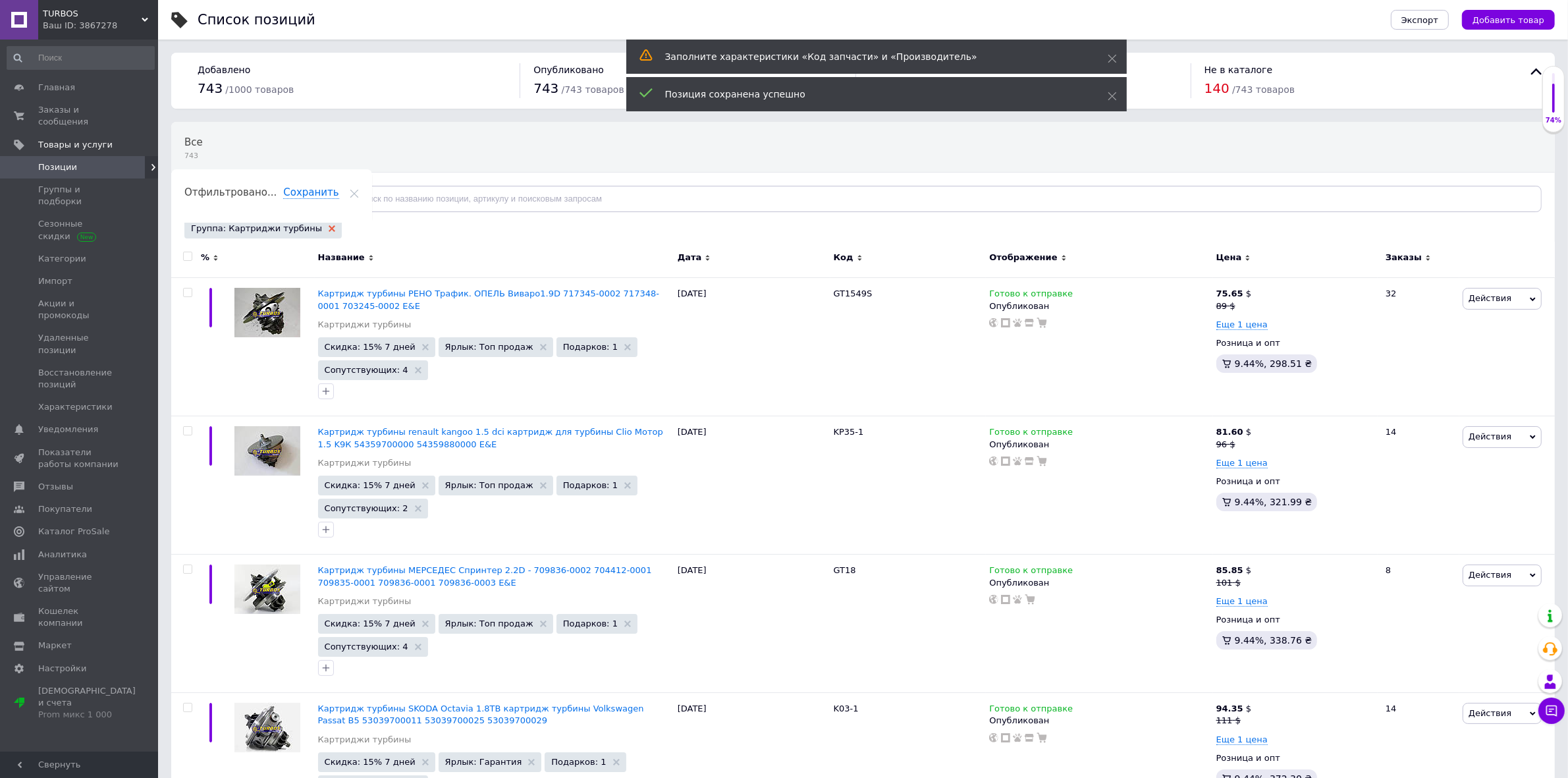
click at [329, 227] on icon at bounding box center [332, 228] width 7 height 7
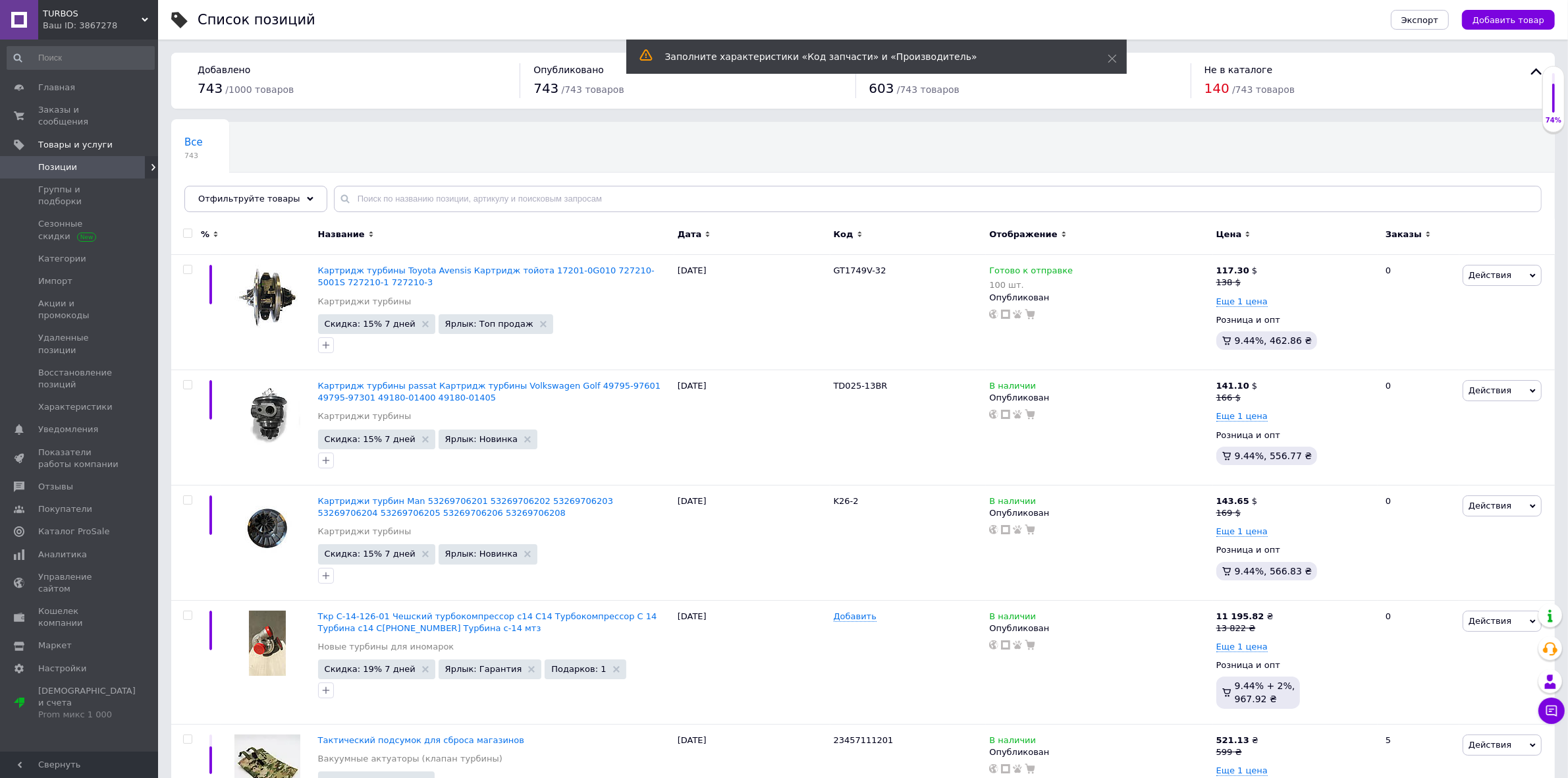
click at [307, 197] on icon at bounding box center [310, 199] width 7 height 7
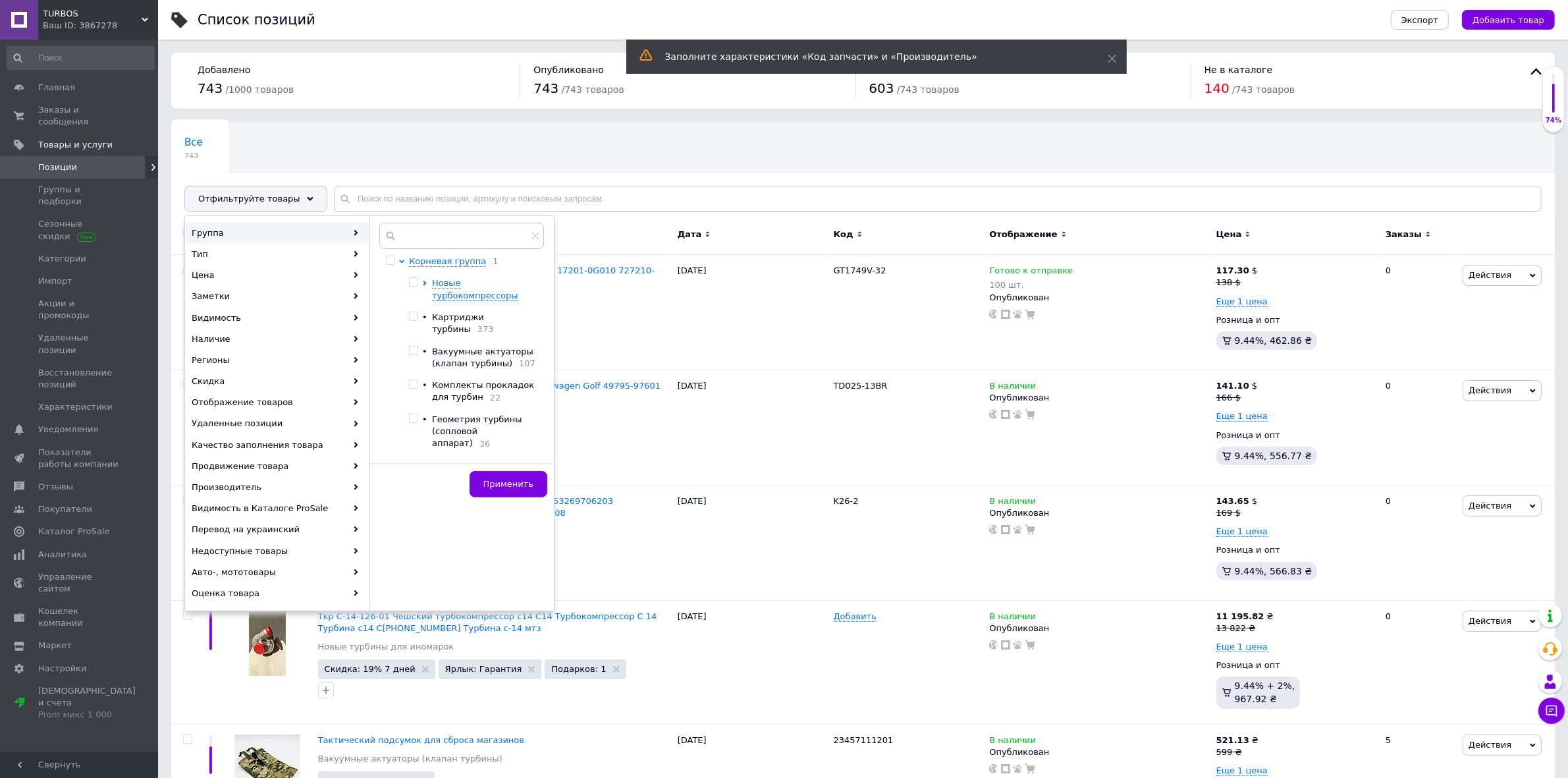
click at [414, 346] on input "checkbox" at bounding box center [413, 350] width 9 height 9
checkbox input "true"
click at [514, 484] on span "Применить" at bounding box center [508, 483] width 50 height 10
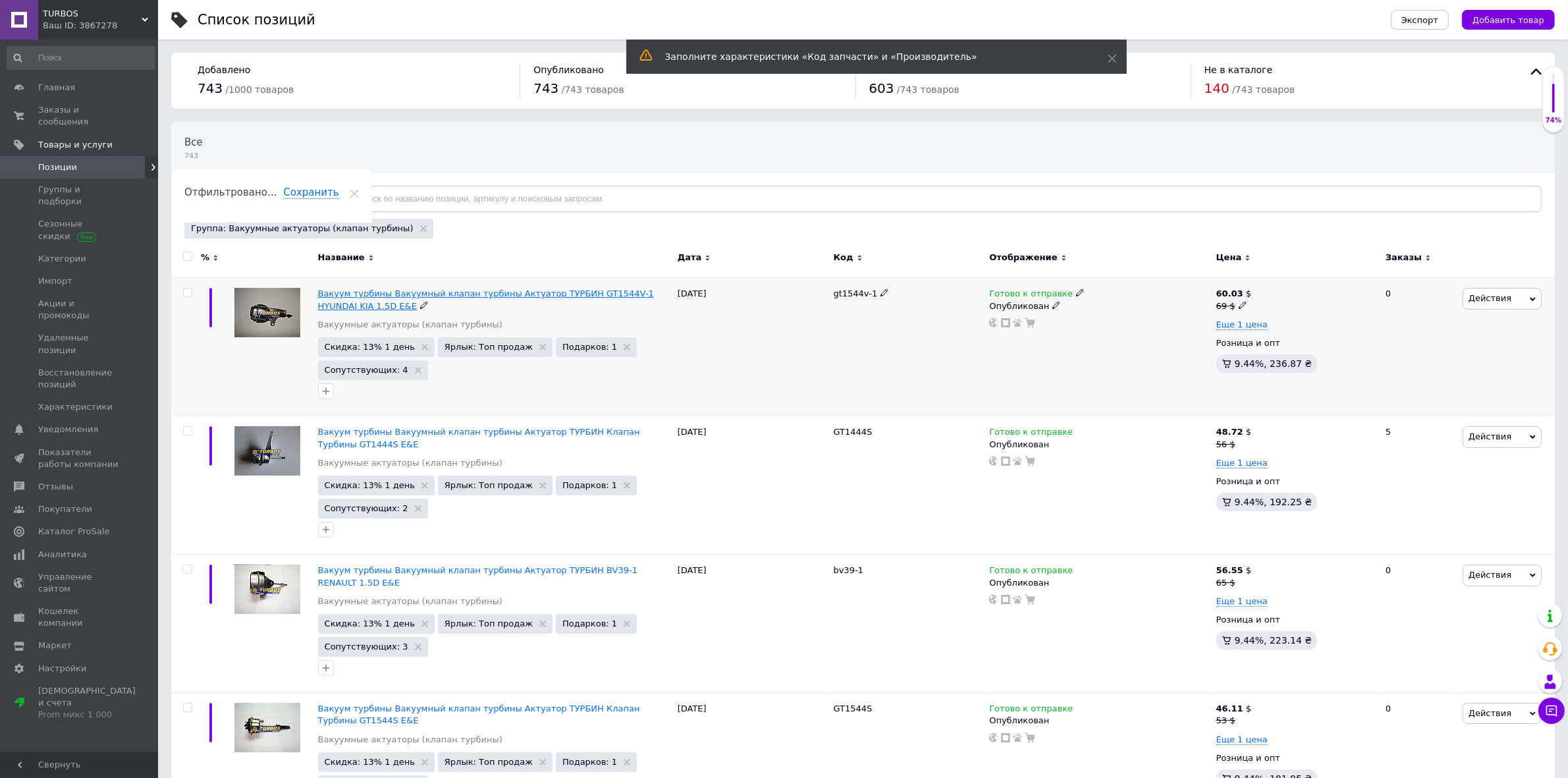
click at [353, 294] on span "Вакуум турбины Вакуумный клапан турбины Актуатор ТУРБИН GT1544V-1 HYUNDAI KIA 1…" at bounding box center [486, 299] width 336 height 22
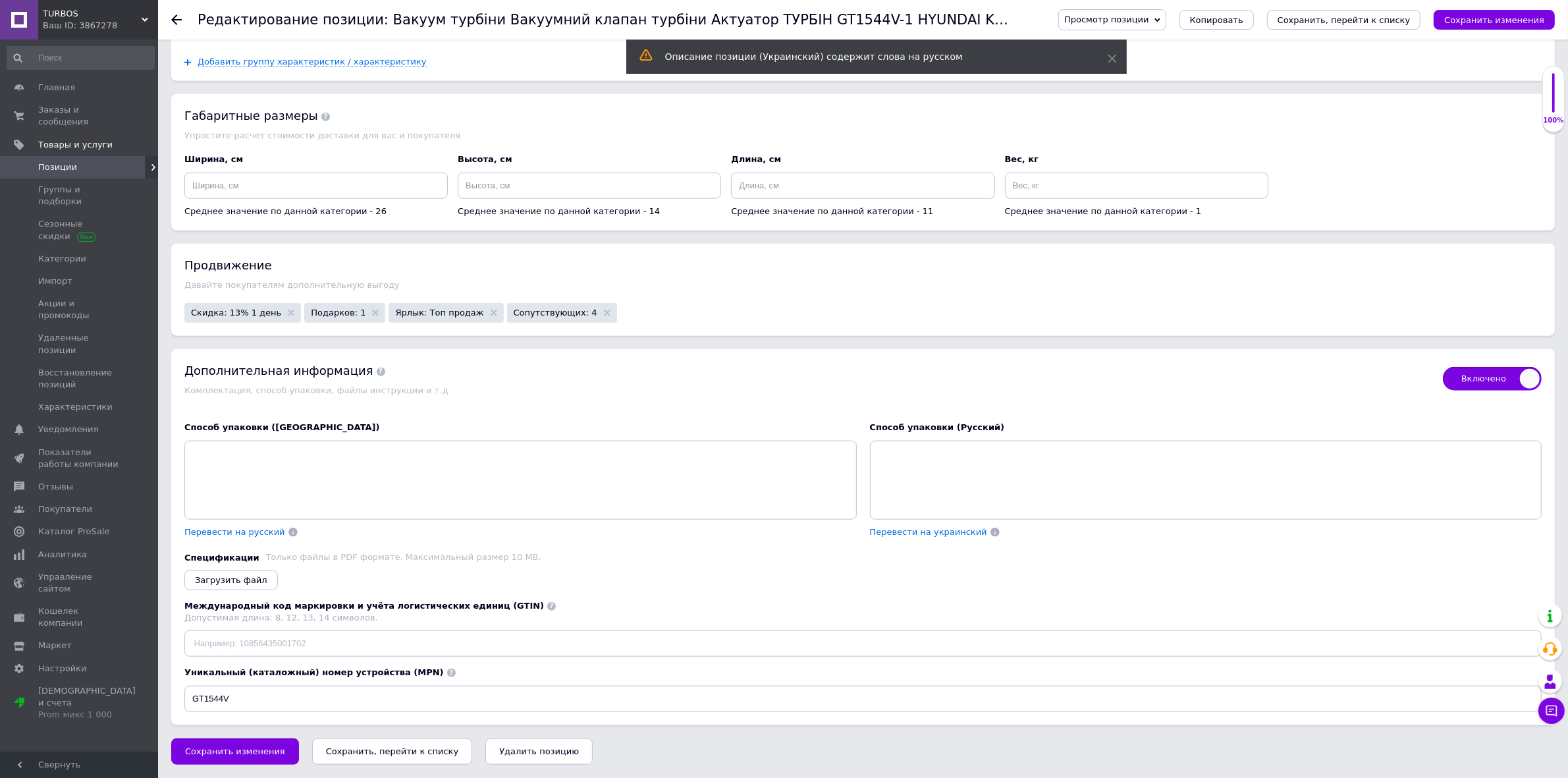
scroll to position [1729, 0]
click at [247, 317] on span "Скидка: 13% 1 день" at bounding box center [236, 313] width 90 height 9
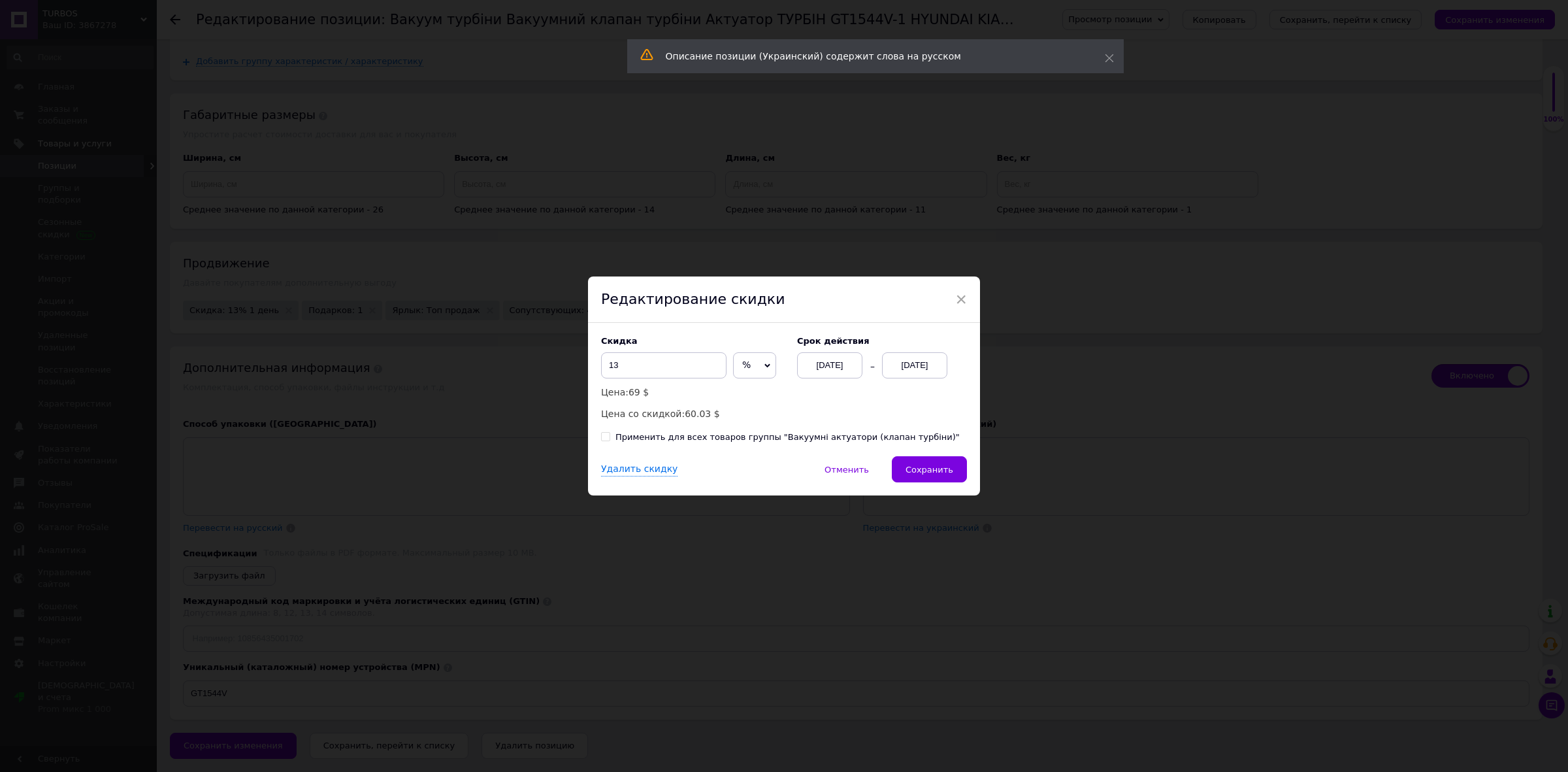
click at [913, 360] on div "[DATE]" at bounding box center [915, 365] width 66 height 26
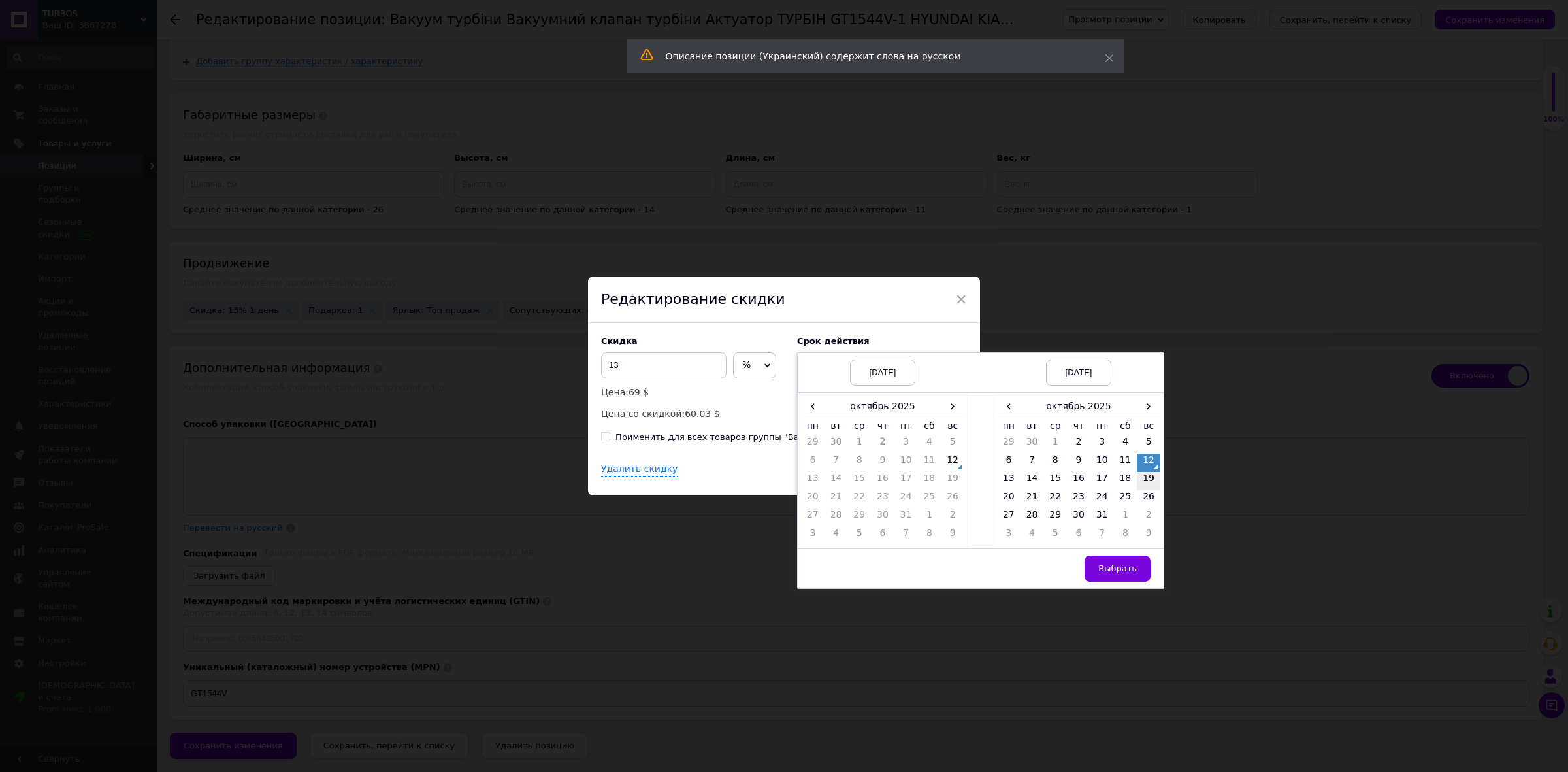
click at [1148, 478] on td "19" at bounding box center [1148, 481] width 24 height 18
click at [1122, 568] on span "Выбрать" at bounding box center [1118, 568] width 39 height 10
checkbox input "true"
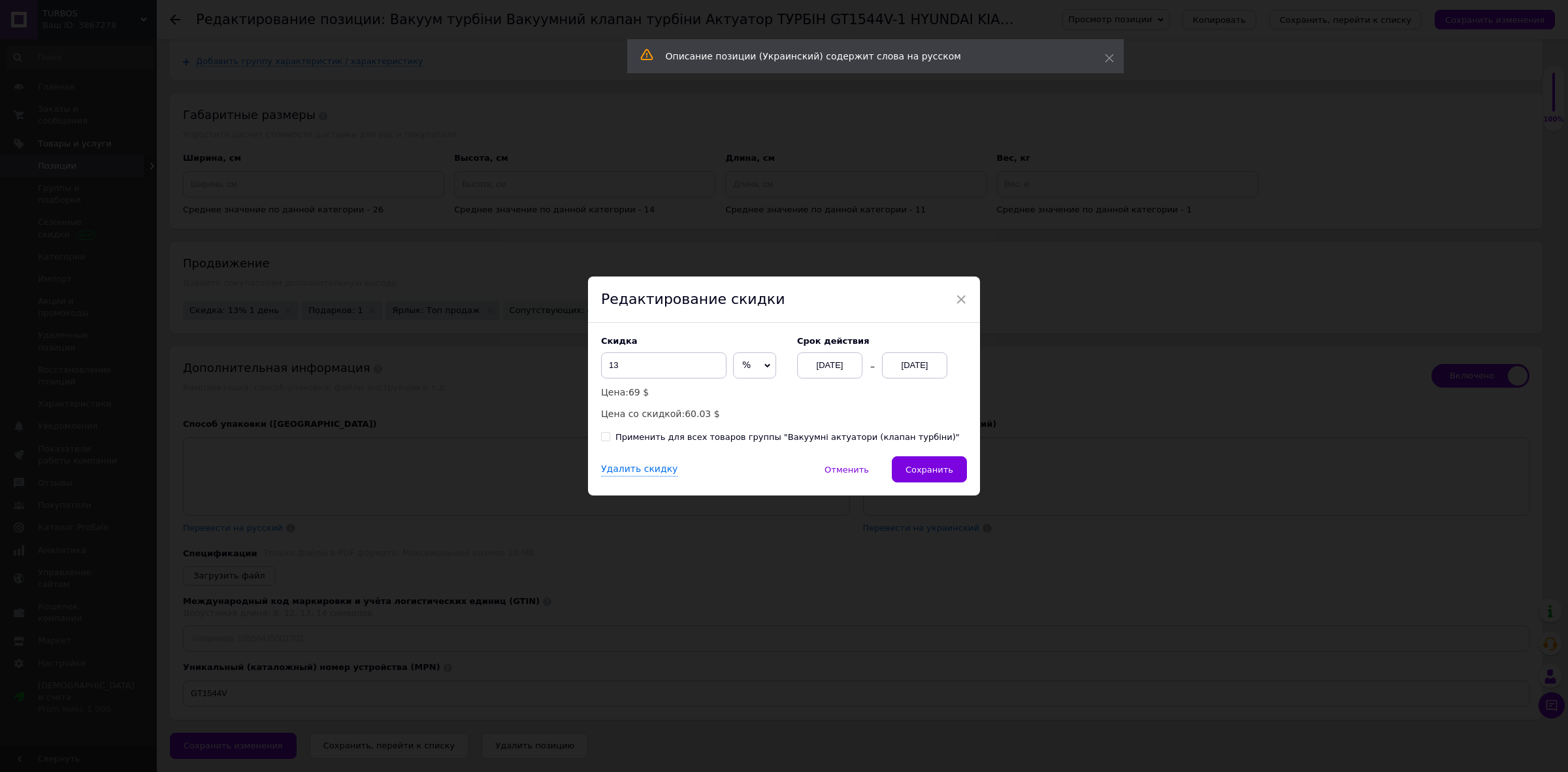
click at [681, 439] on div "Применить для всех товаров группы "Вакуумні актуатори (клапан турбіни)"" at bounding box center [787, 438] width 344 height 12
click at [609, 439] on input "Применить для всех товаров группы "Вакуумні актуатори (клапан турбіни)"" at bounding box center [605, 436] width 9 height 9
checkbox input "true"
click at [934, 472] on span "Сохранить" at bounding box center [929, 470] width 48 height 10
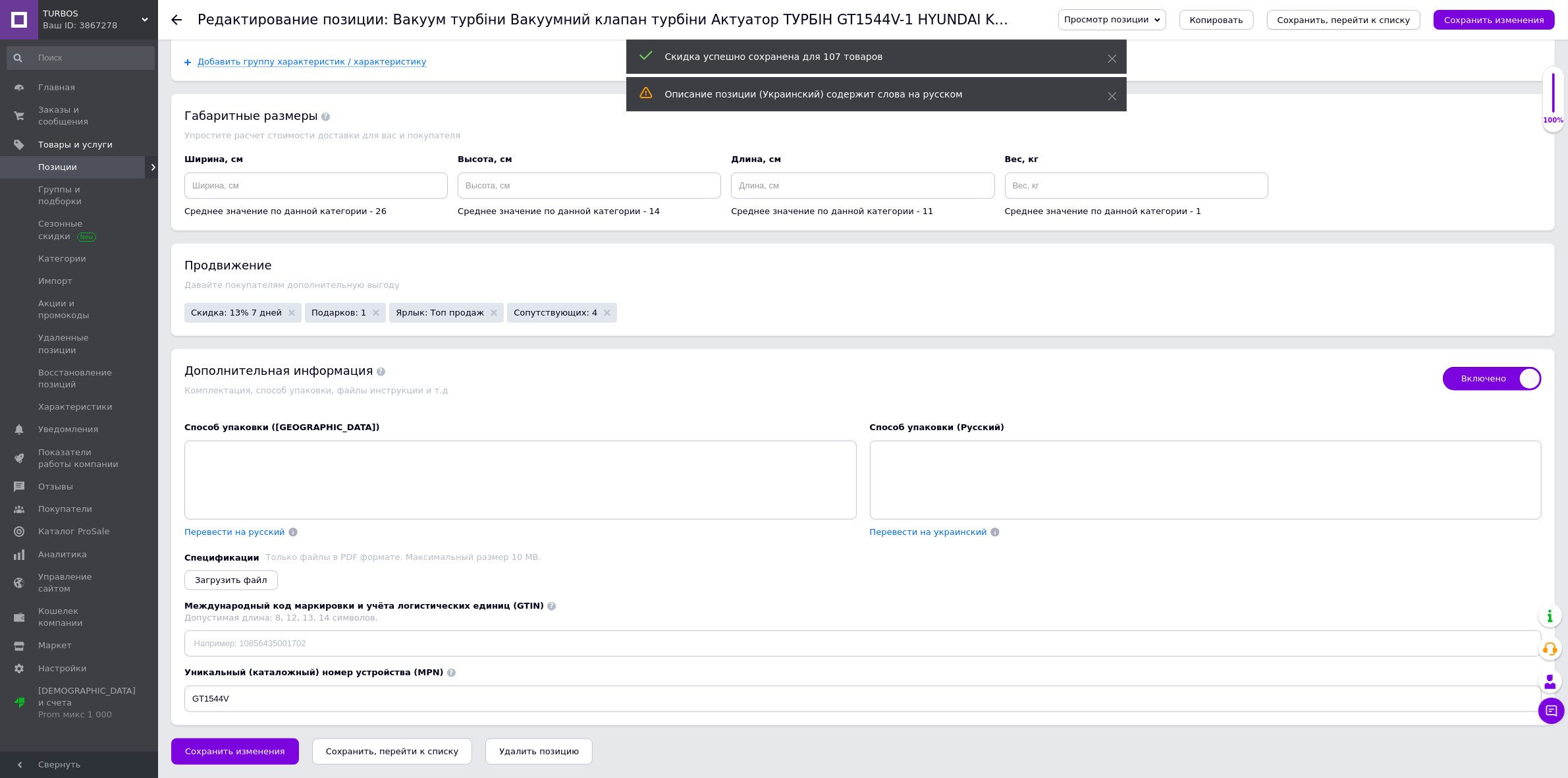
click at [1367, 18] on icon "Сохранить, перейти к списку" at bounding box center [1344, 20] width 133 height 10
checkbox input "true"
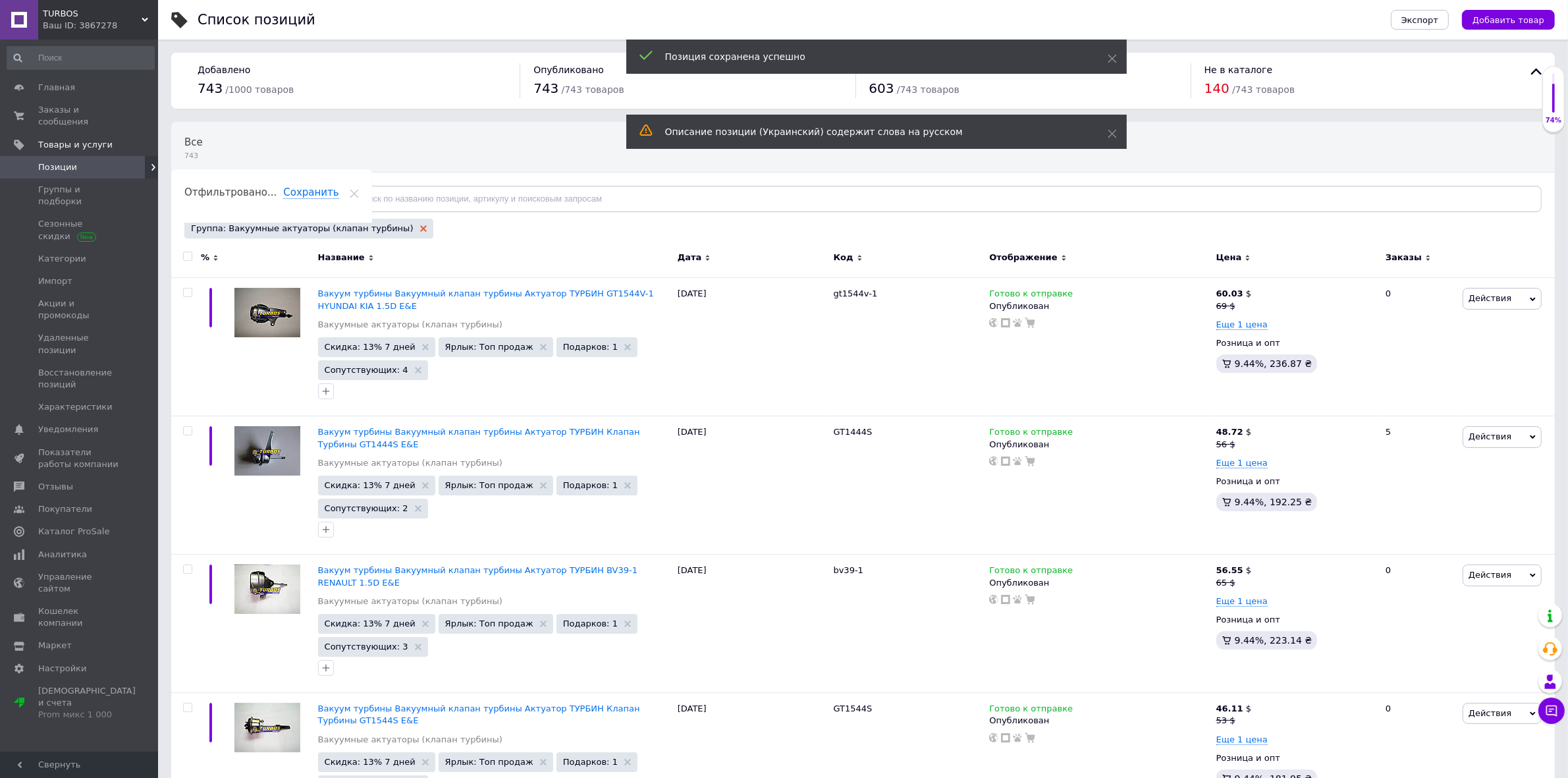
click at [420, 229] on icon at bounding box center [424, 228] width 7 height 7
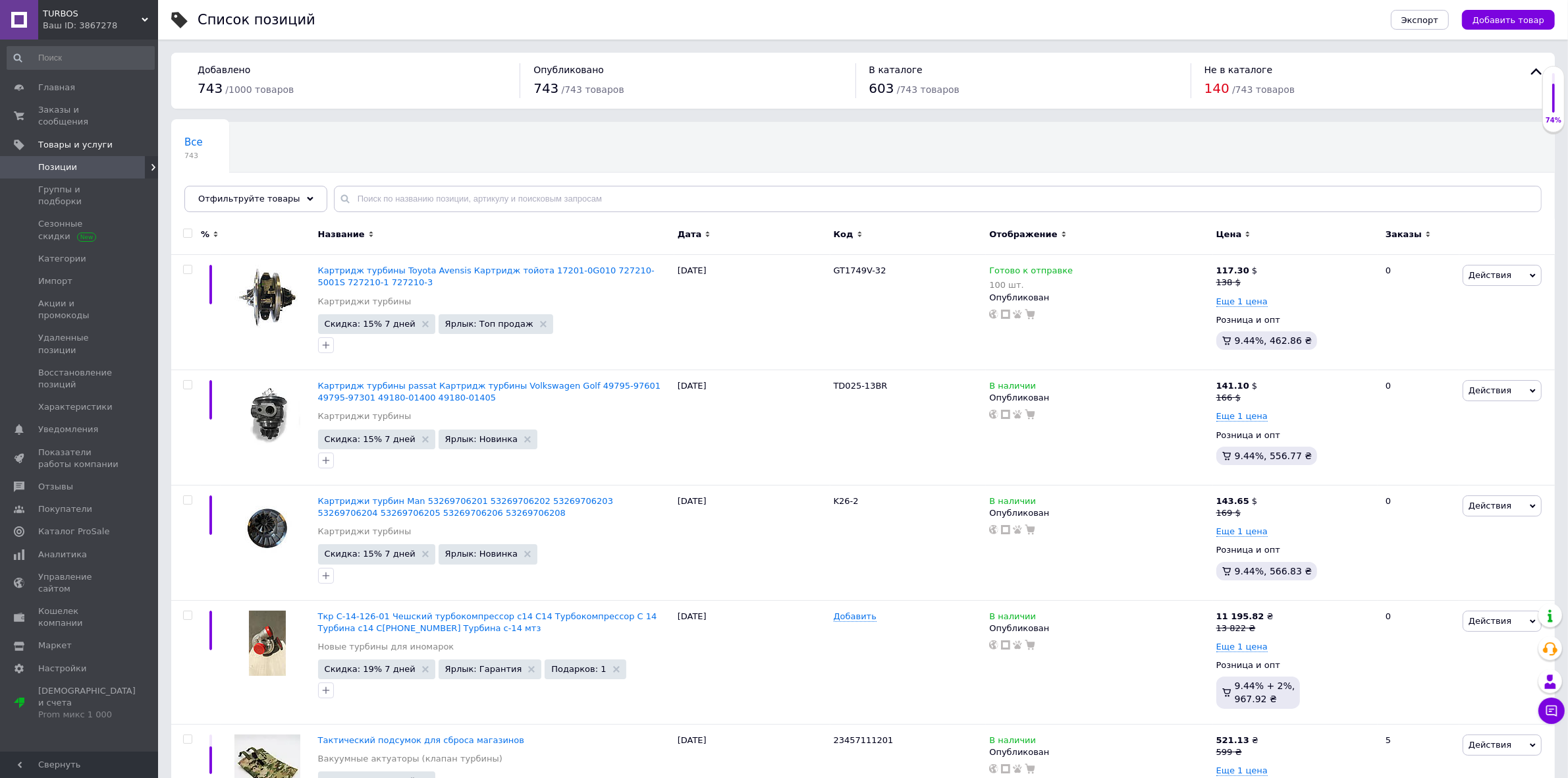
click at [300, 202] on div "Отфильтруйте товары" at bounding box center [256, 199] width 143 height 26
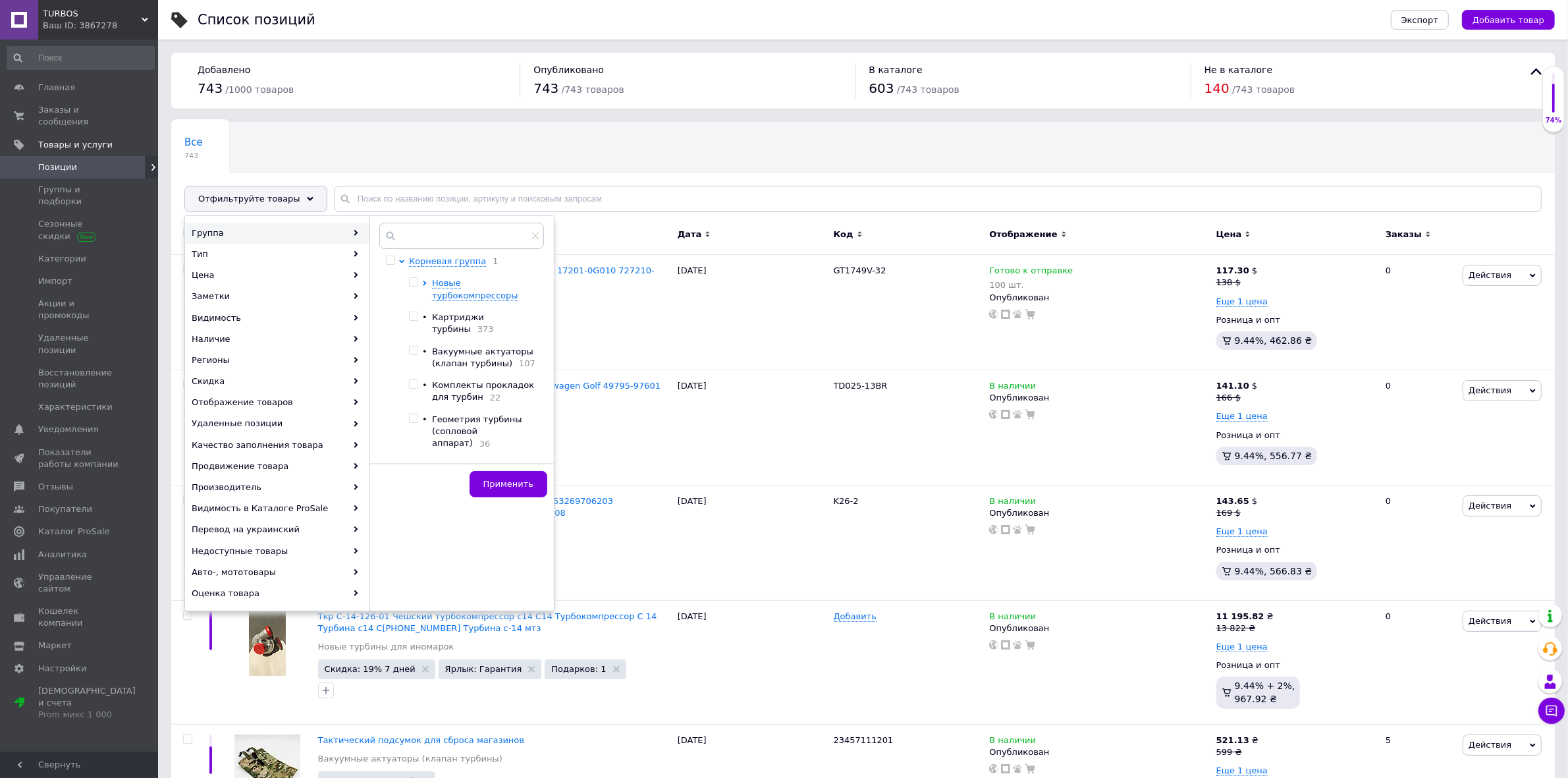
click at [414, 380] on input "checkbox" at bounding box center [413, 384] width 9 height 9
checkbox input "true"
click at [517, 479] on span "Применить" at bounding box center [508, 483] width 50 height 10
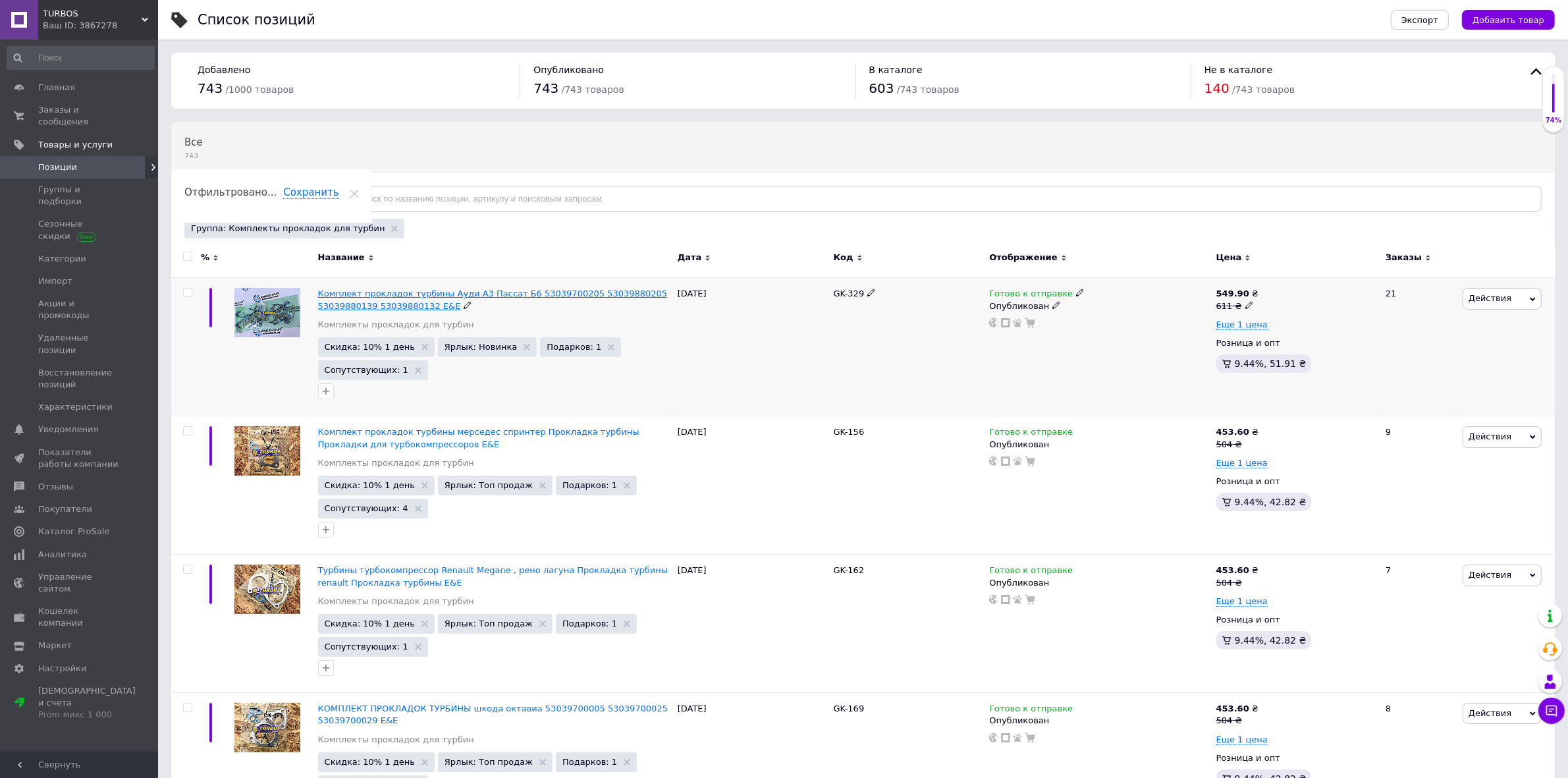
click at [350, 295] on span "Комплект прокладок турбины Ауди А3 Пассат Б6 53039700205 53039880205 5303988013…" at bounding box center [493, 299] width 349 height 22
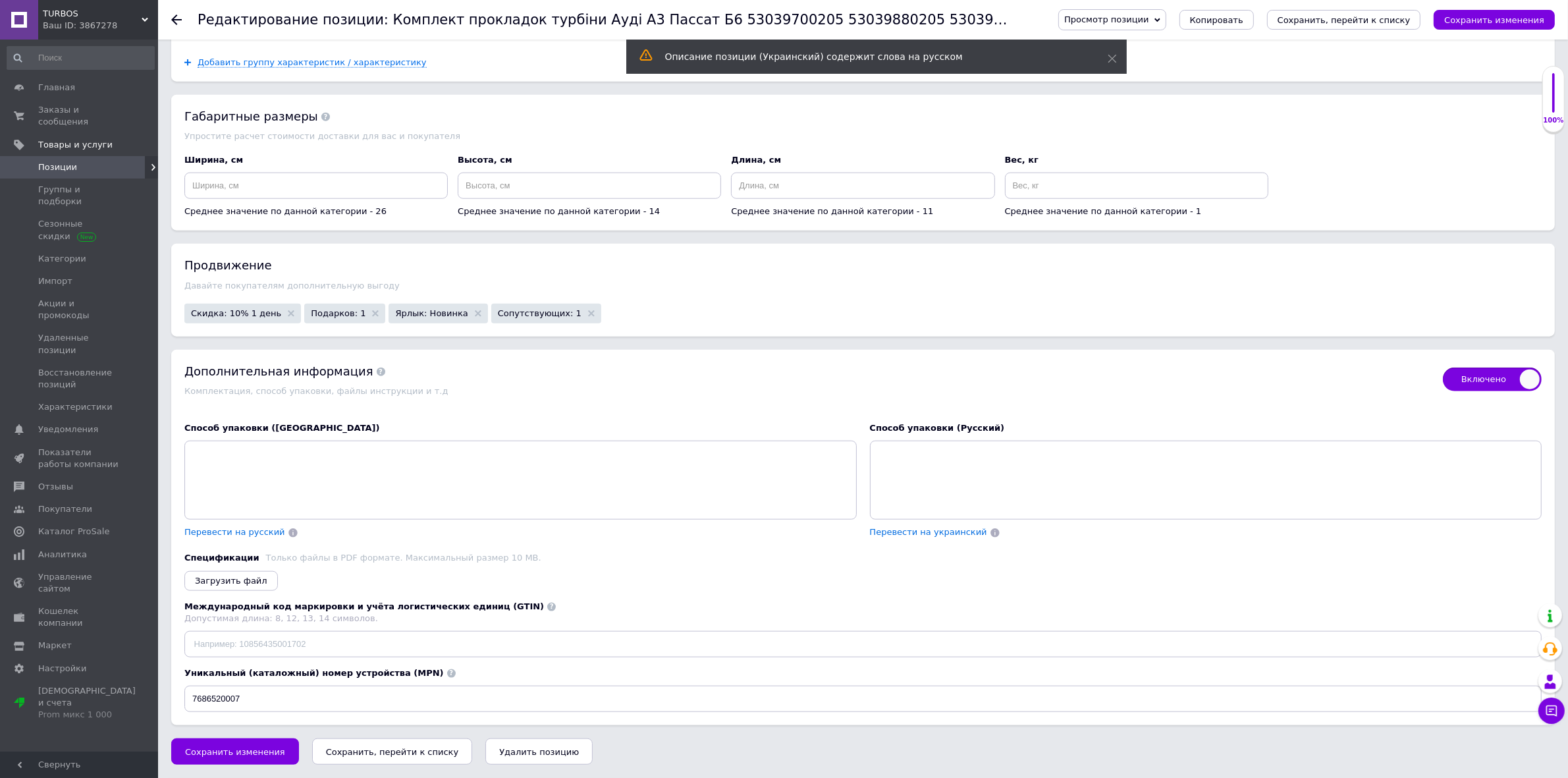
scroll to position [1828, 0]
click at [255, 295] on div "Продвижение Давайте покупателям дополнительную выгоду Скидка: 10% 1 день Подарк…" at bounding box center [863, 289] width 1384 height 92
click at [254, 311] on span "Скидка: 10% 1 день" at bounding box center [236, 313] width 90 height 9
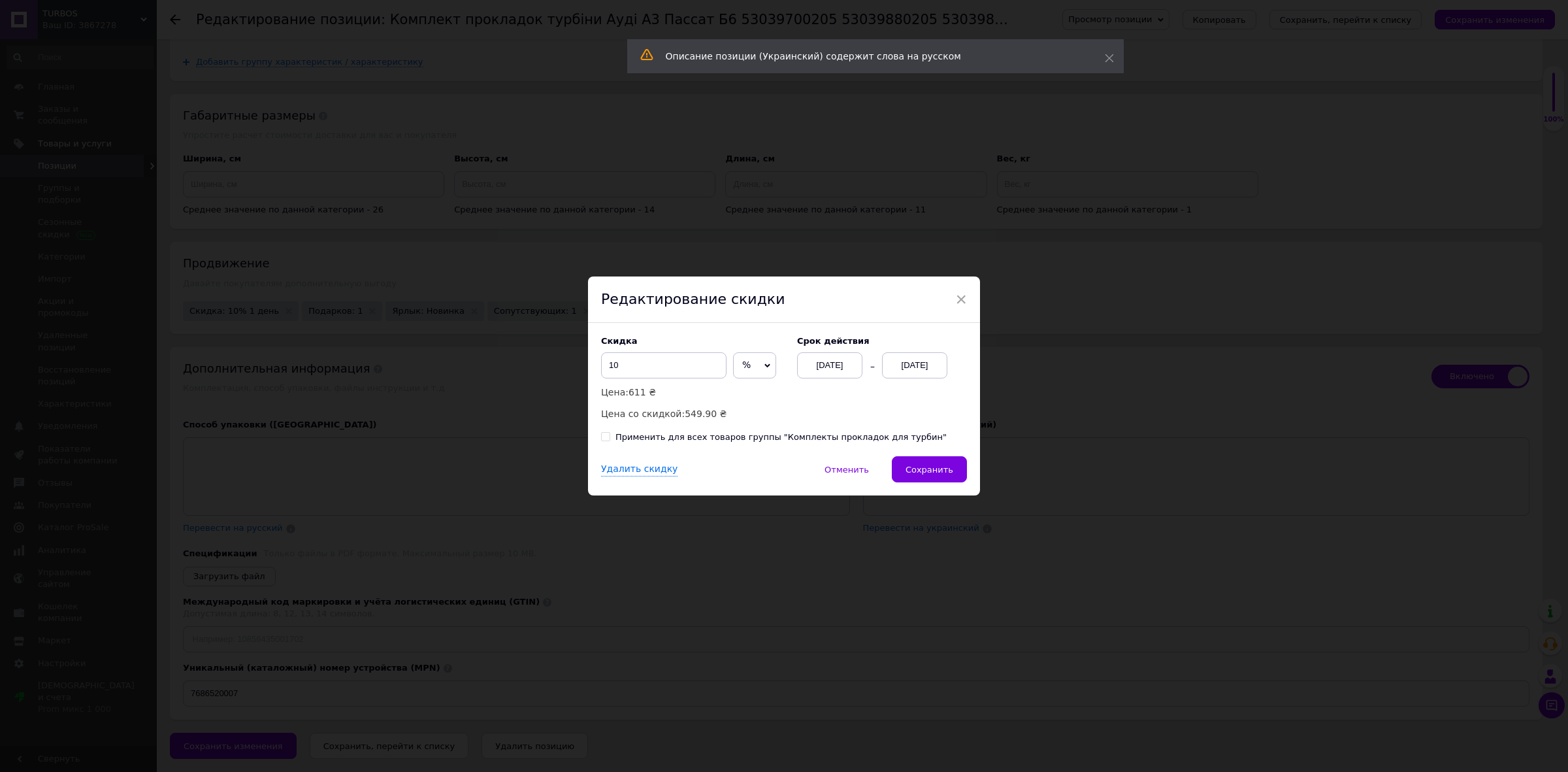
click at [928, 368] on div "[DATE]" at bounding box center [915, 365] width 66 height 26
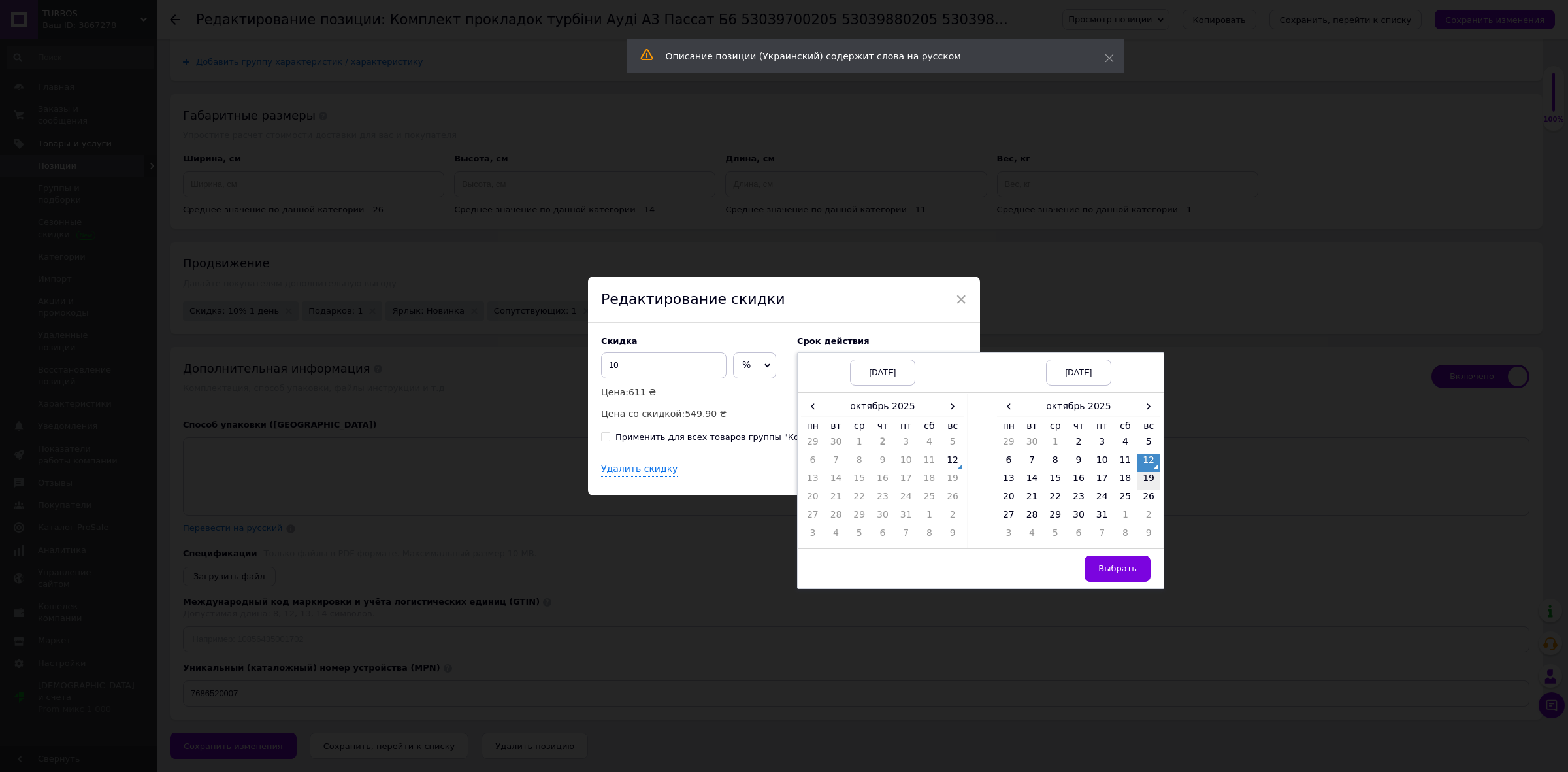
click at [1141, 485] on td "19" at bounding box center [1148, 481] width 24 height 18
click at [1116, 564] on span "Выбрать" at bounding box center [1118, 568] width 39 height 10
checkbox input "true"
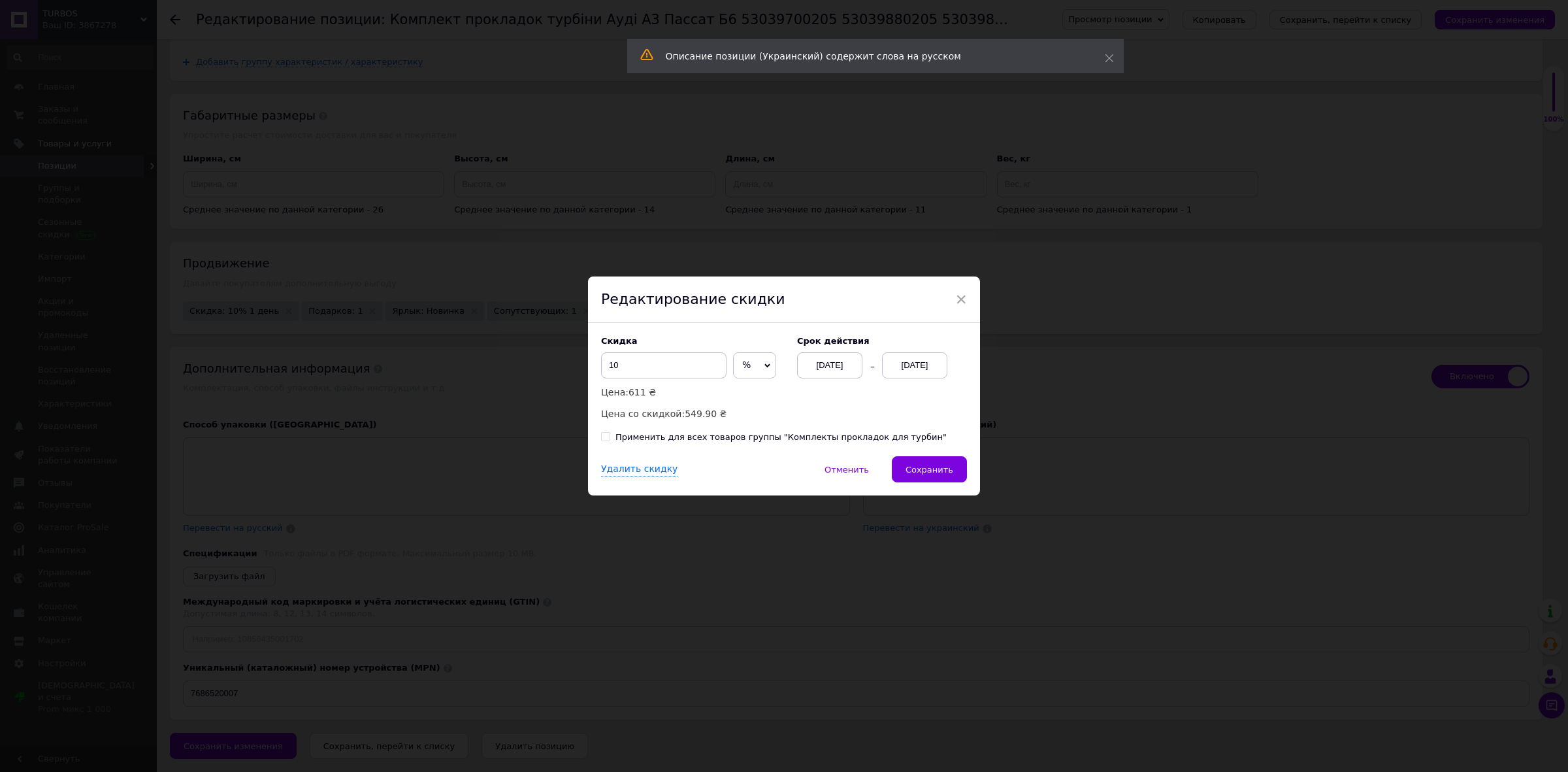
click at [665, 440] on div "Применить для всех товаров группы "Комплекты прокладок для турбин"" at bounding box center [781, 438] width 332 height 12
click at [609, 440] on input "Применить для всех товаров группы "Комплекты прокладок для турбин"" at bounding box center [605, 436] width 9 height 9
checkbox input "true"
click at [940, 474] on span "Сохранить" at bounding box center [929, 470] width 48 height 10
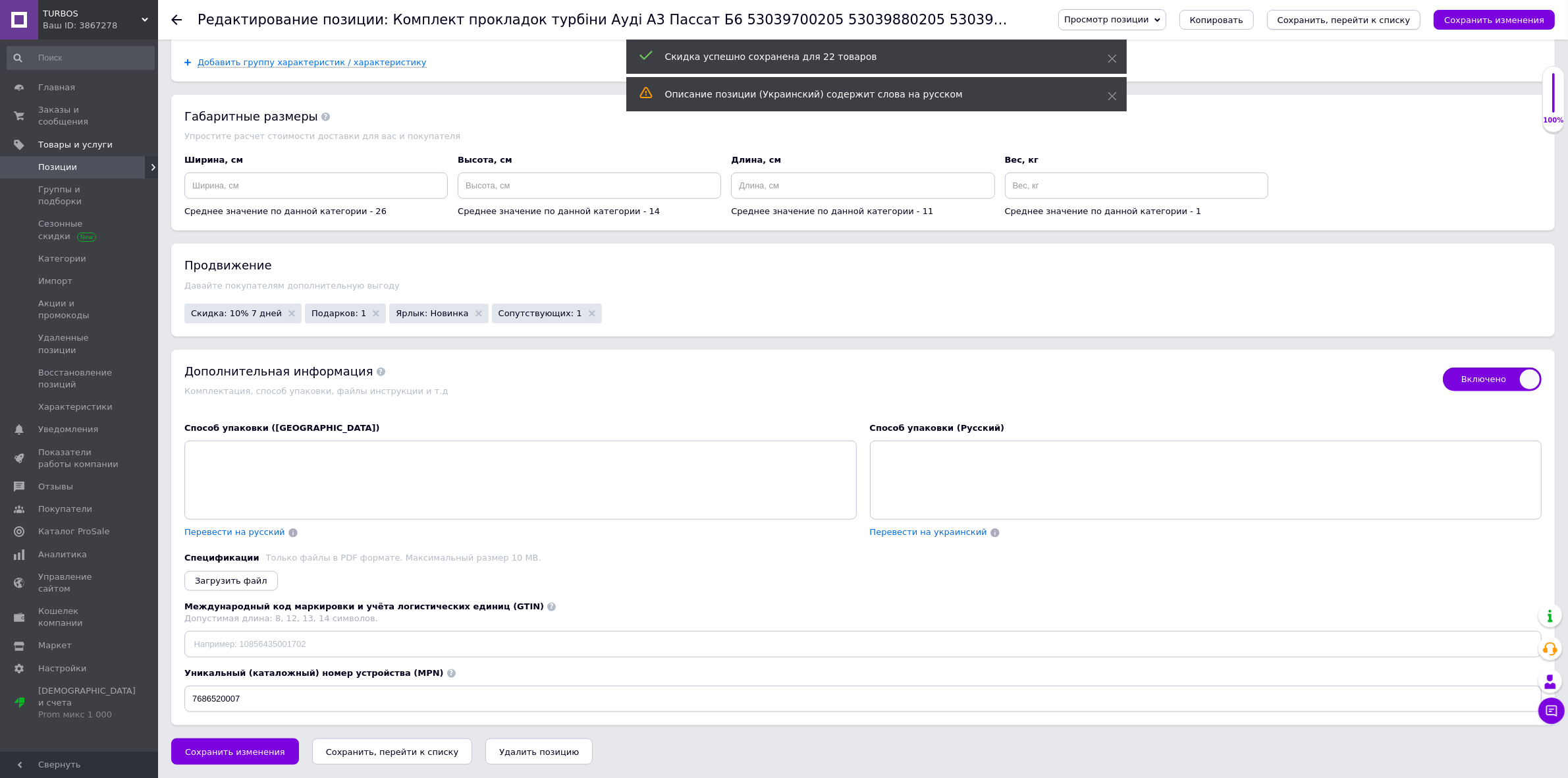
click at [1345, 17] on icon "Сохранить, перейти к списку" at bounding box center [1344, 20] width 133 height 10
checkbox input "true"
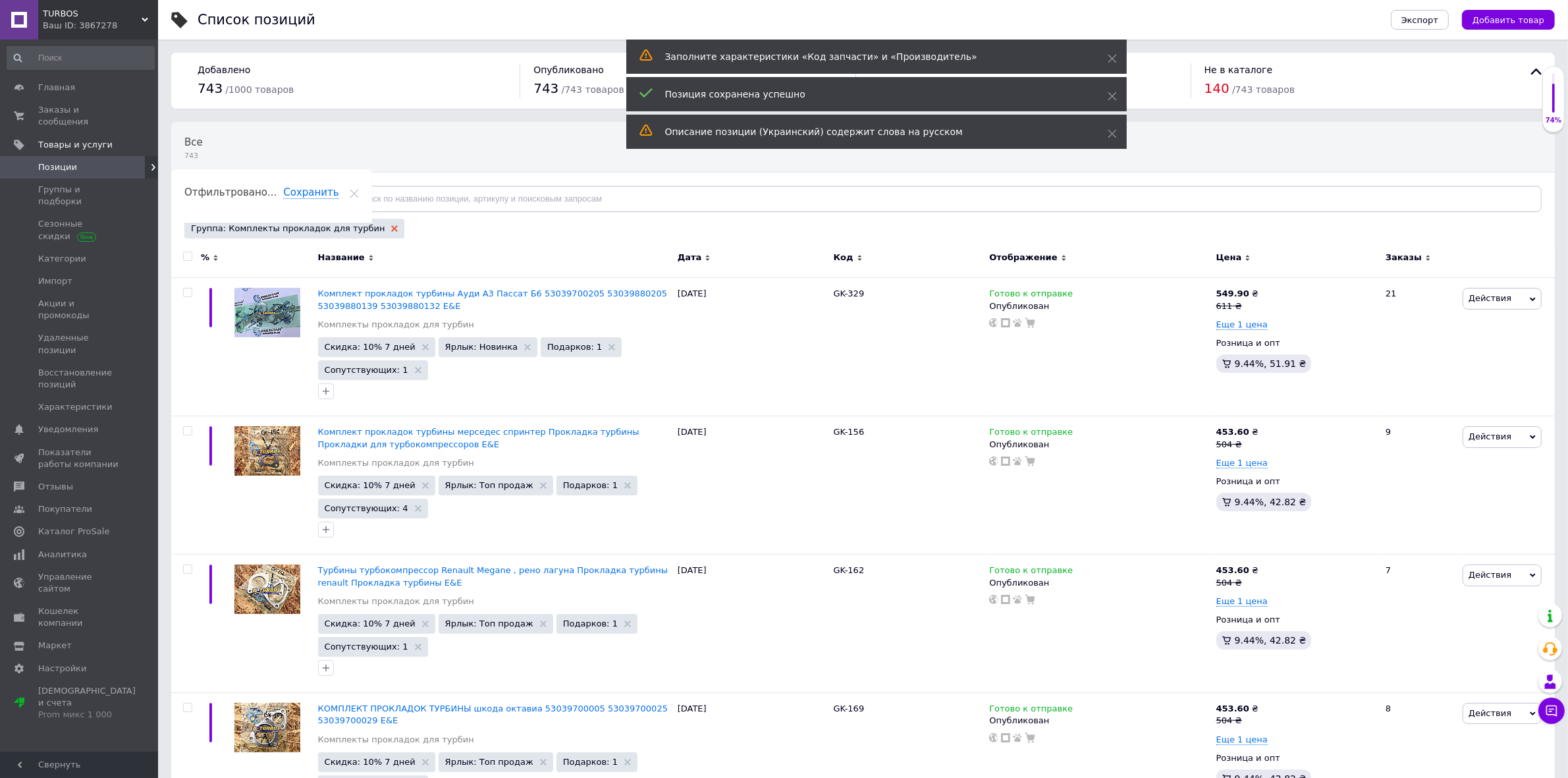
click at [391, 228] on use at bounding box center [394, 228] width 7 height 7
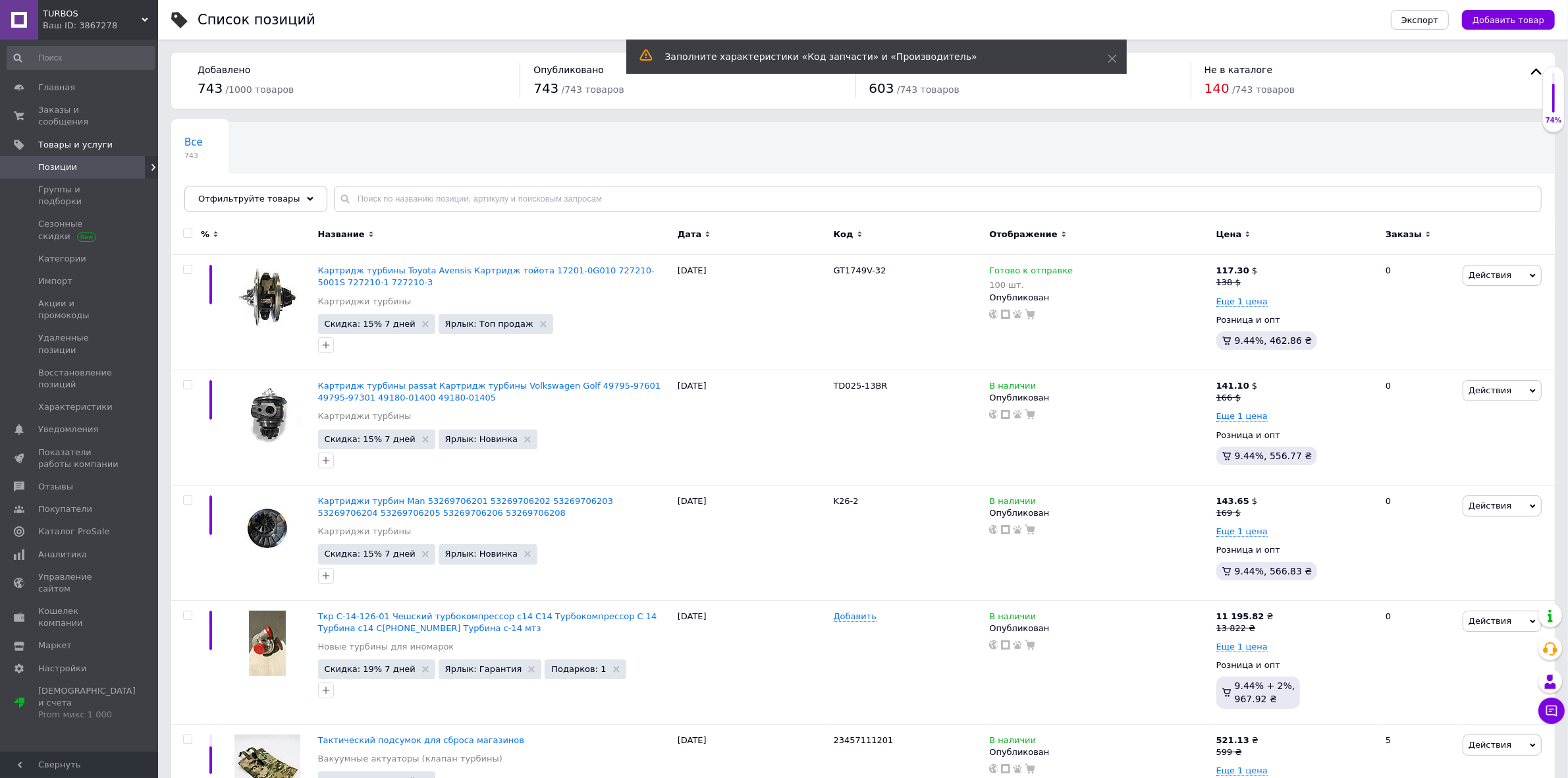
click at [298, 202] on div "Отфильтруйте товары" at bounding box center [256, 199] width 143 height 26
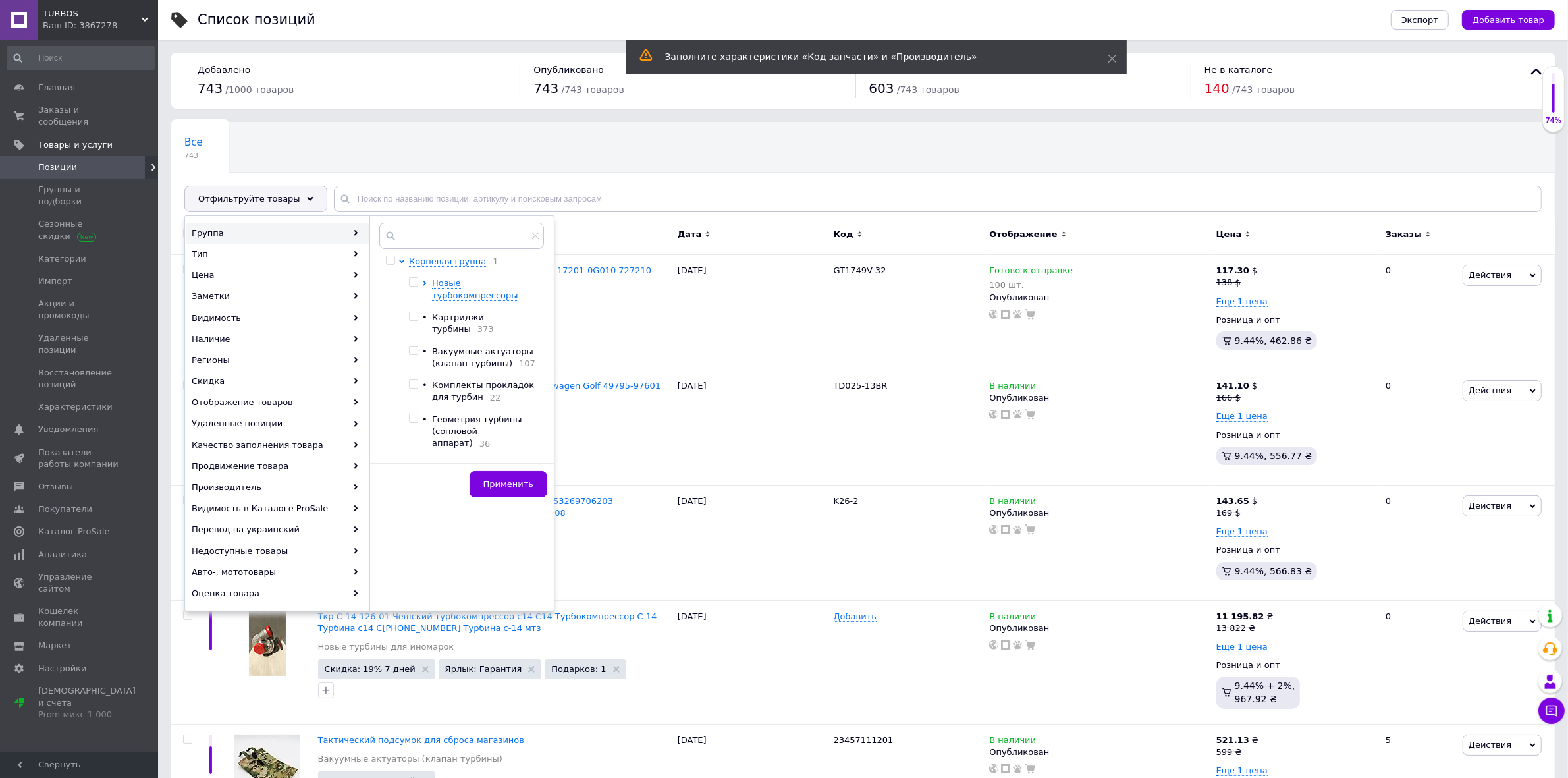
click at [415, 414] on input "checkbox" at bounding box center [413, 418] width 9 height 9
checkbox input "true"
click at [545, 477] on button "Применить" at bounding box center [508, 484] width 77 height 26
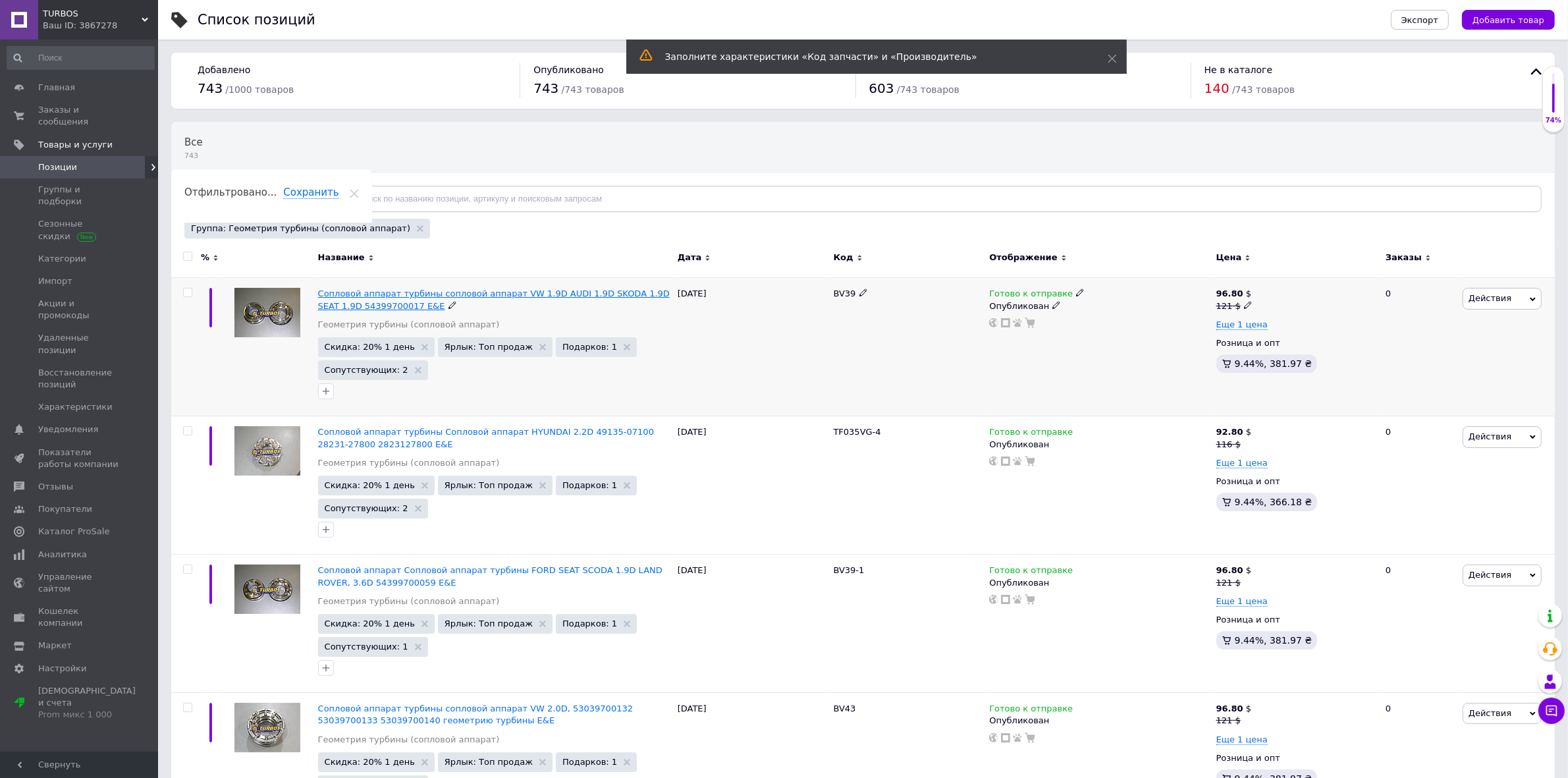
drag, startPoint x: 381, startPoint y: 297, endPoint x: 369, endPoint y: 295, distance: 12.2
click at [369, 295] on span "Сопловой аппарат турбины сопловой аппарат VW 1.9D AUDI 1.9D SKODA 1.9D SEAT 1.9…" at bounding box center [494, 299] width 351 height 22
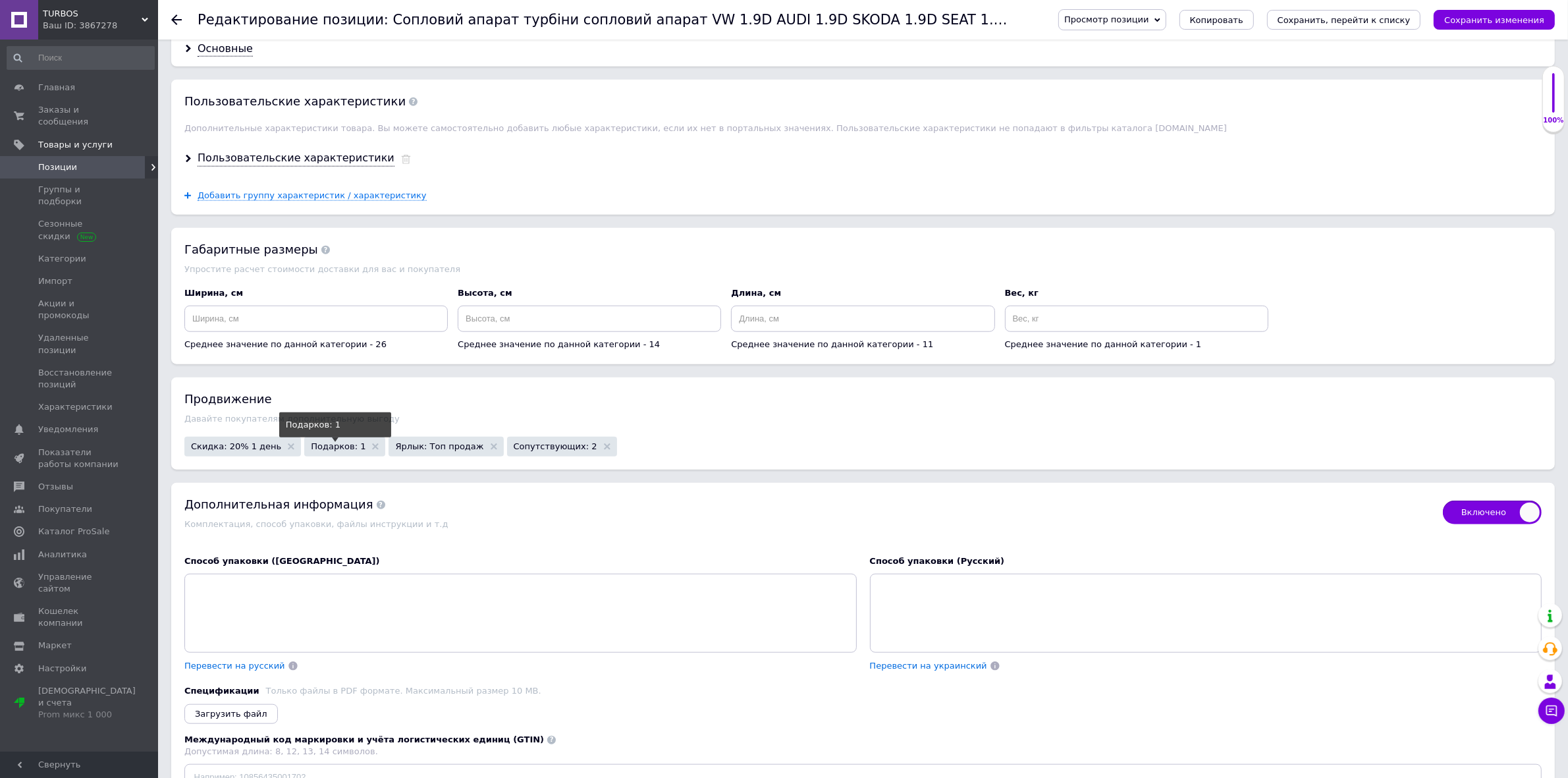
scroll to position [1647, 0]
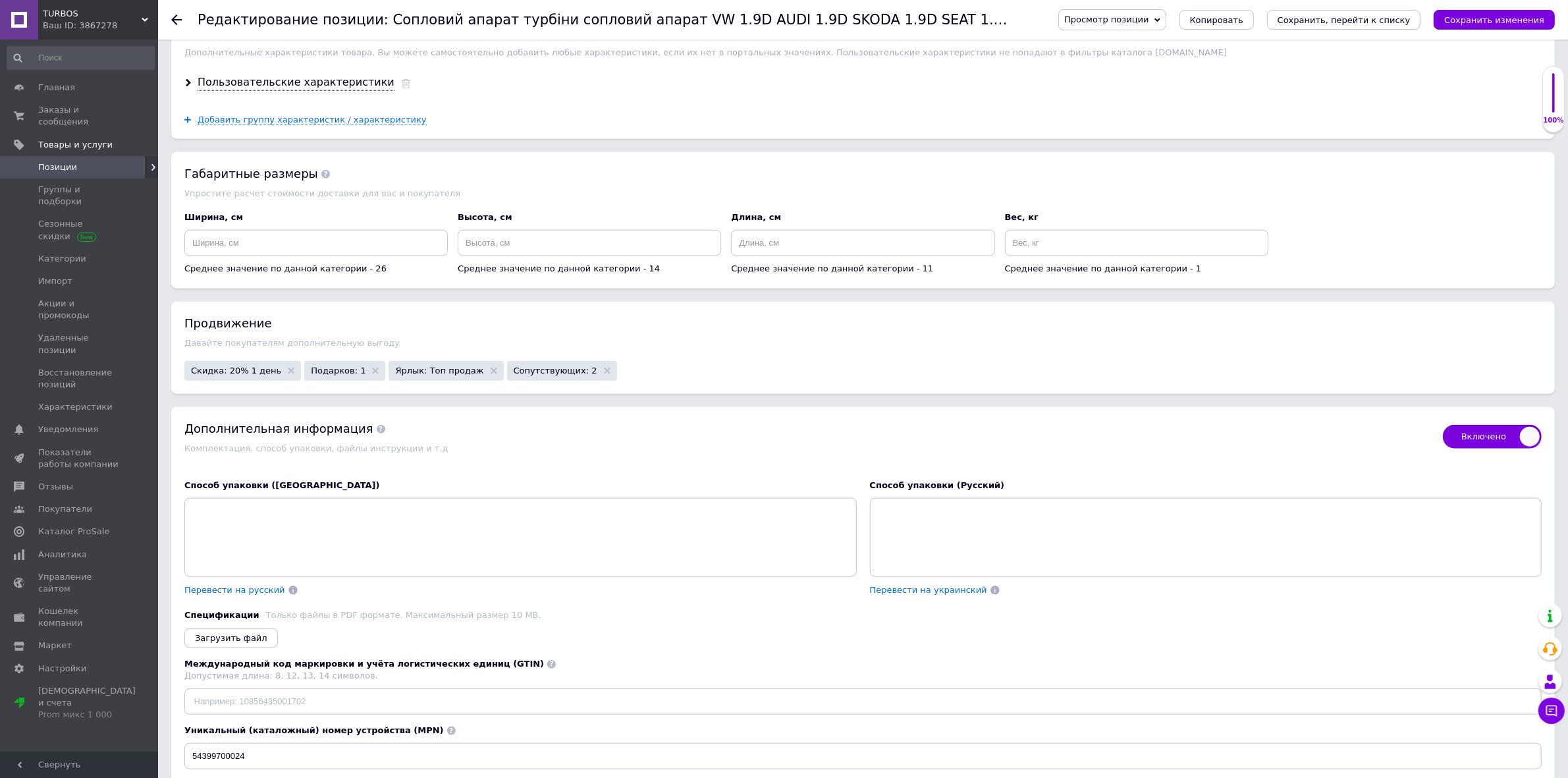
click at [251, 375] on span "Скидка: 20% 1 день" at bounding box center [236, 370] width 90 height 9
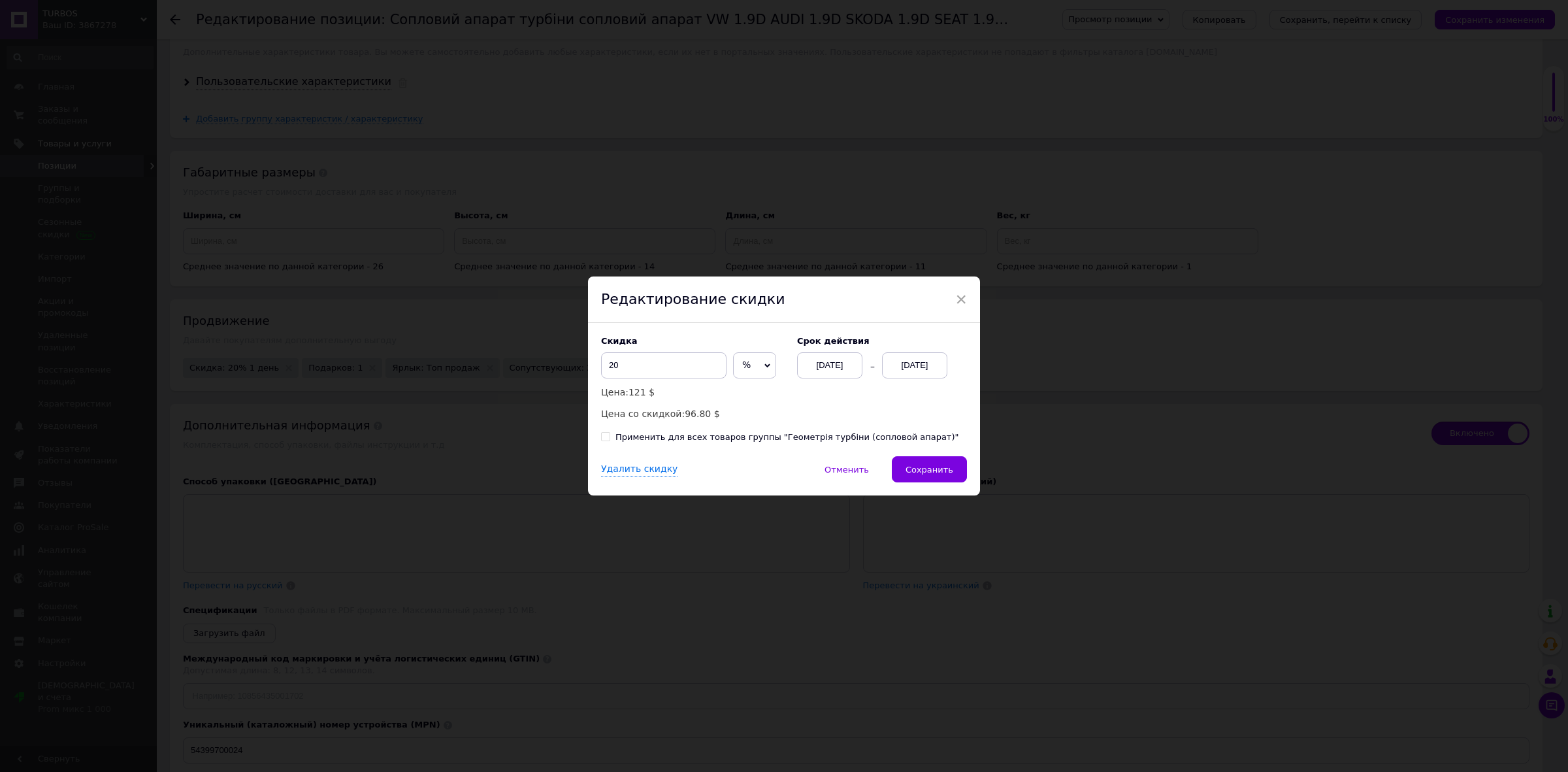
click at [932, 363] on div "[DATE]" at bounding box center [915, 365] width 66 height 26
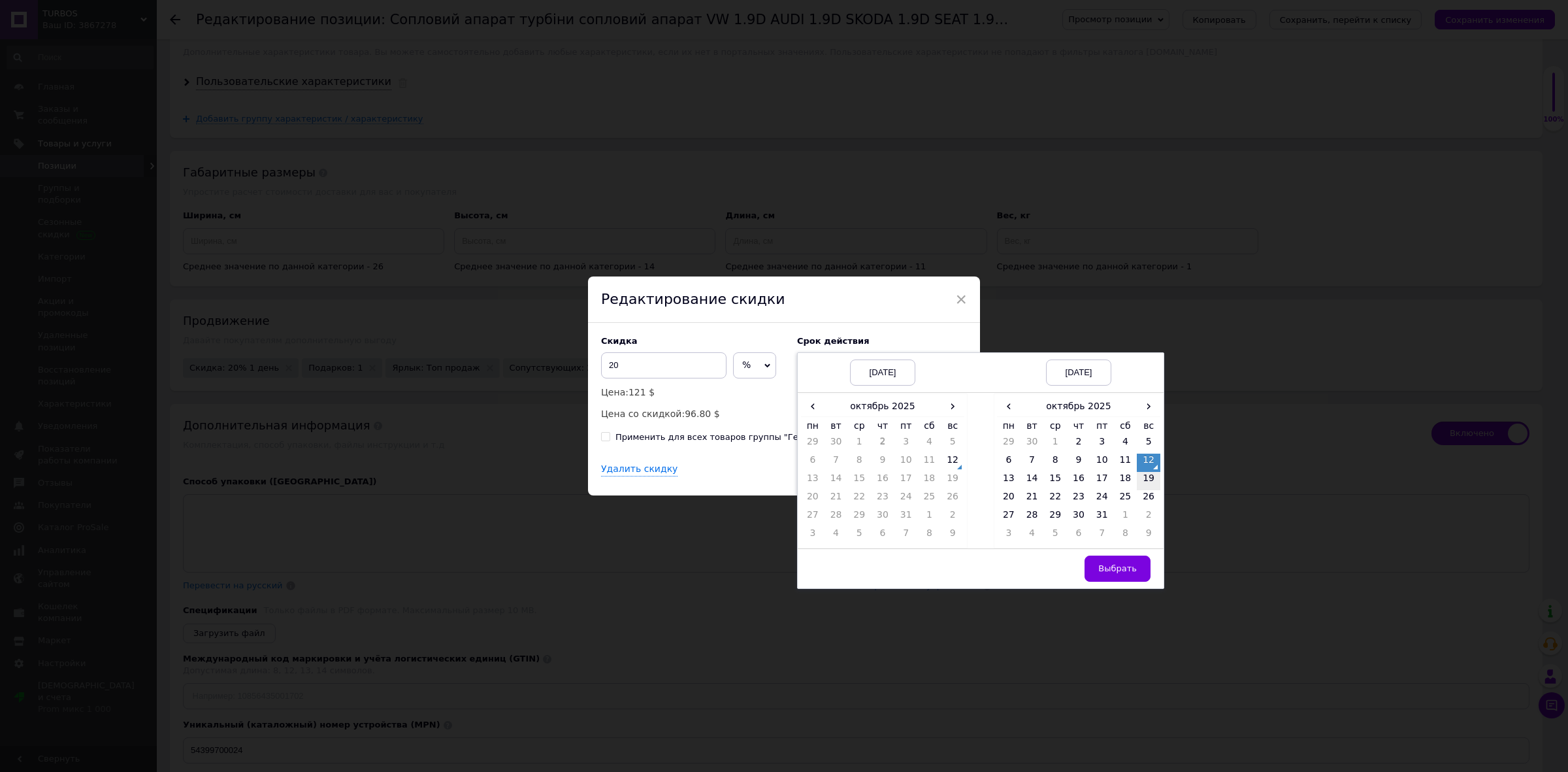
click at [1146, 484] on td "19" at bounding box center [1148, 481] width 24 height 18
click at [1121, 564] on button "Выбрать" at bounding box center [1118, 569] width 66 height 26
checkbox input "true"
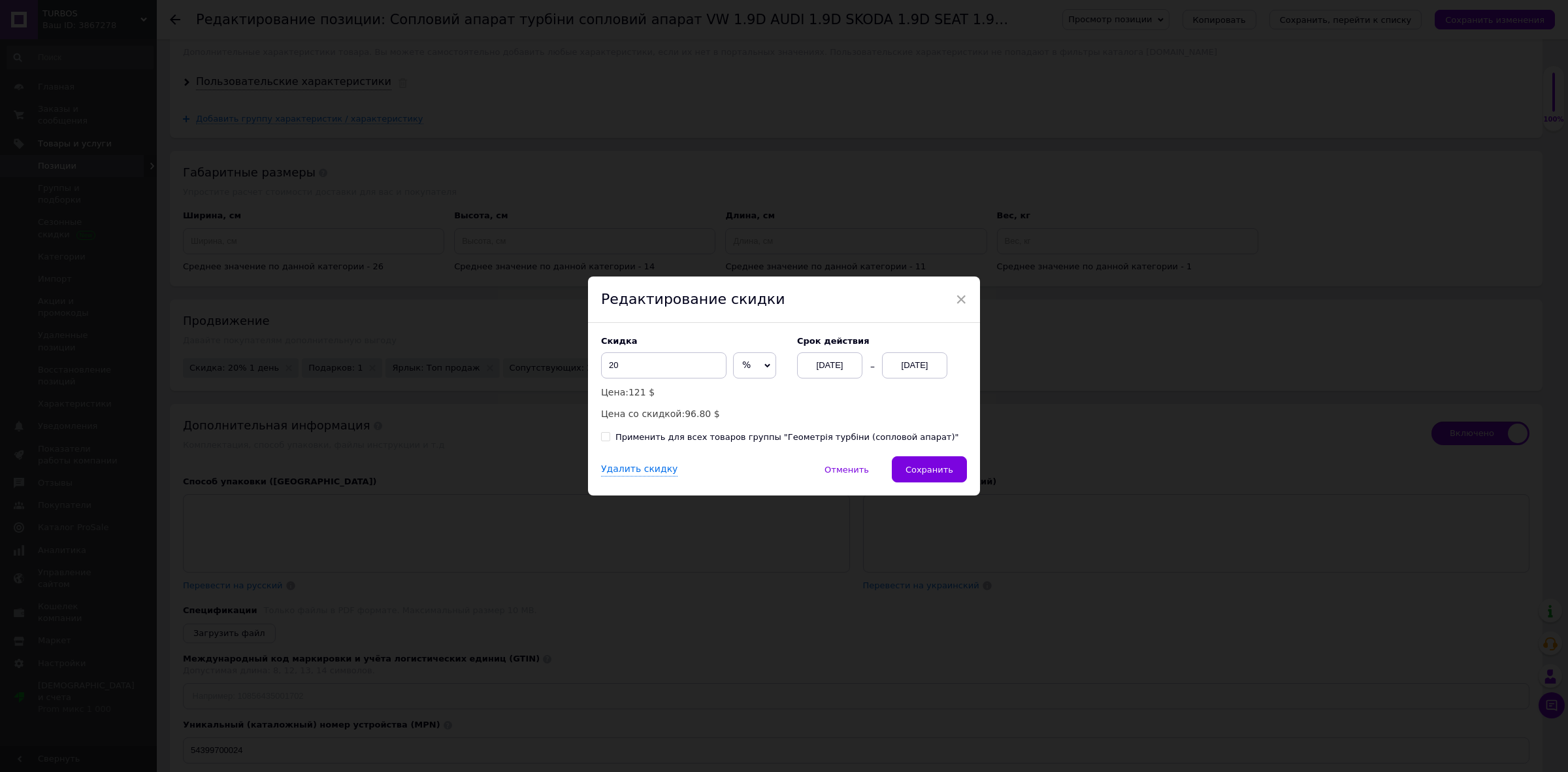
click at [697, 438] on div "Применить для всех товаров группы "Геометрія турбіни (сопловой апарат)"" at bounding box center [787, 438] width 343 height 12
click at [609, 438] on input "Применить для всех товаров группы "Геометрія турбіни (сопловой апарат)"" at bounding box center [605, 436] width 9 height 9
checkbox input "true"
click at [908, 476] on button "Сохранить" at bounding box center [929, 470] width 75 height 26
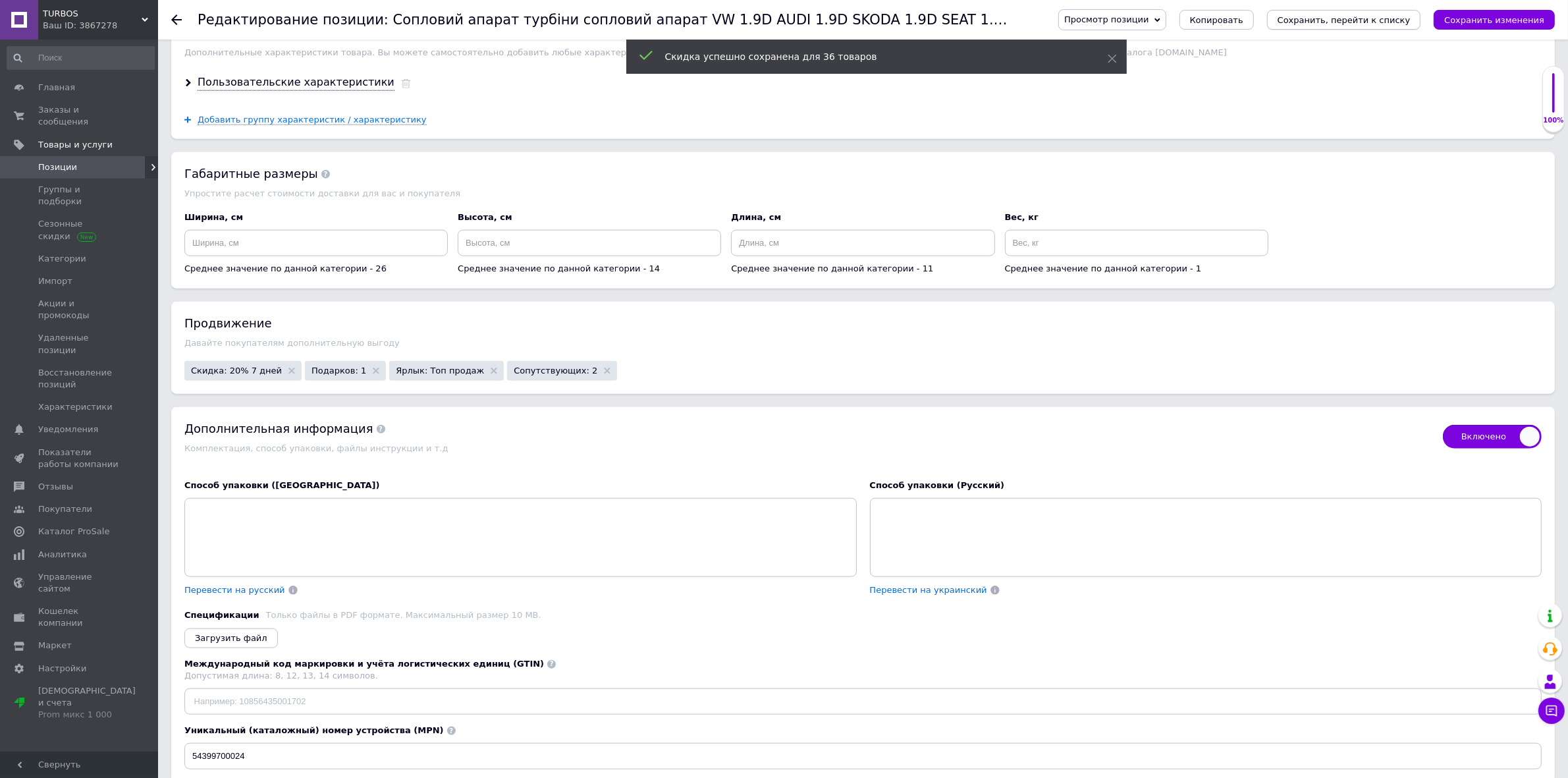
click at [1357, 20] on icon "Сохранить, перейти к списку" at bounding box center [1344, 20] width 133 height 10
checkbox input "true"
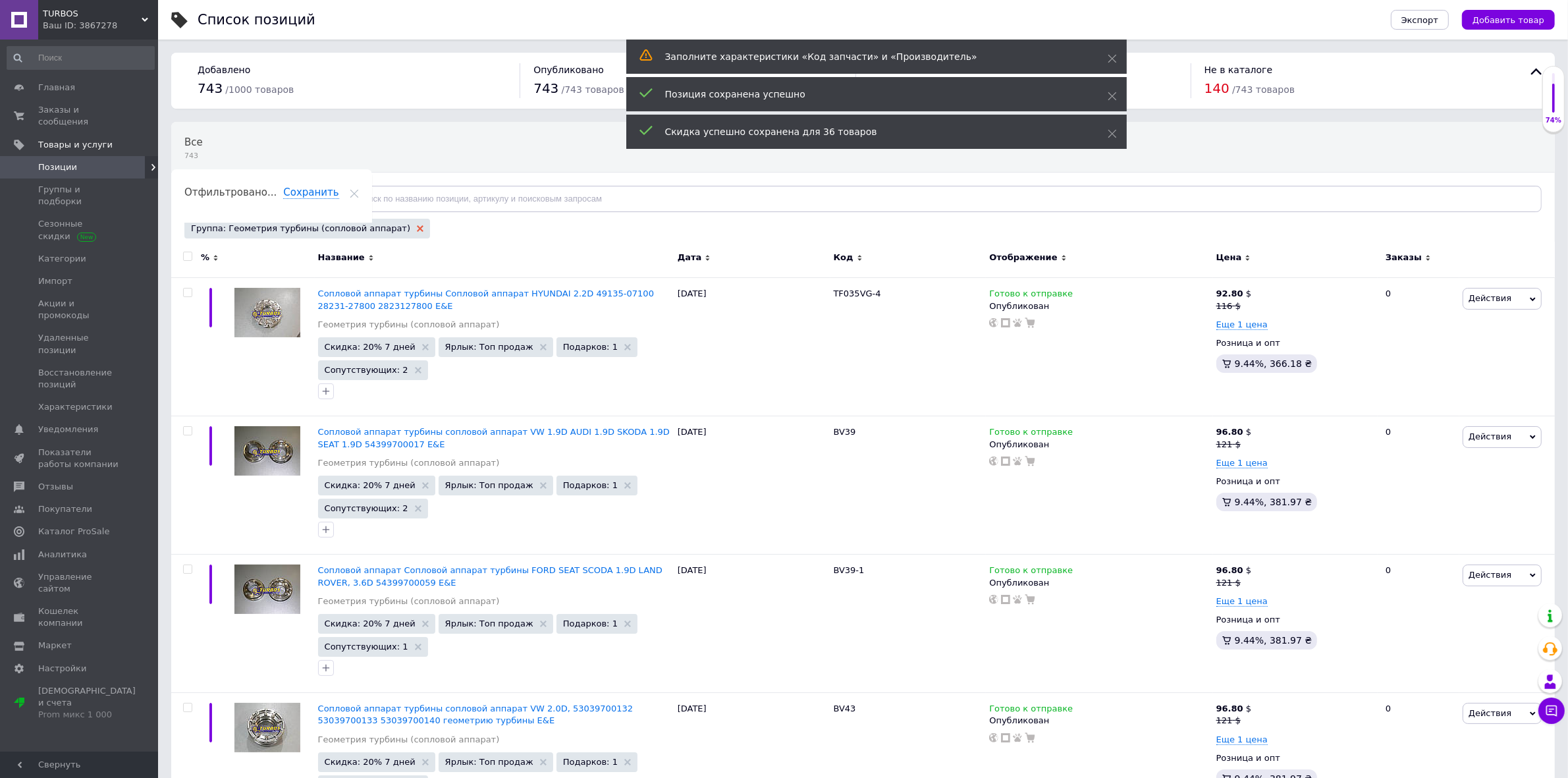
click at [417, 228] on use at bounding box center [420, 228] width 7 height 7
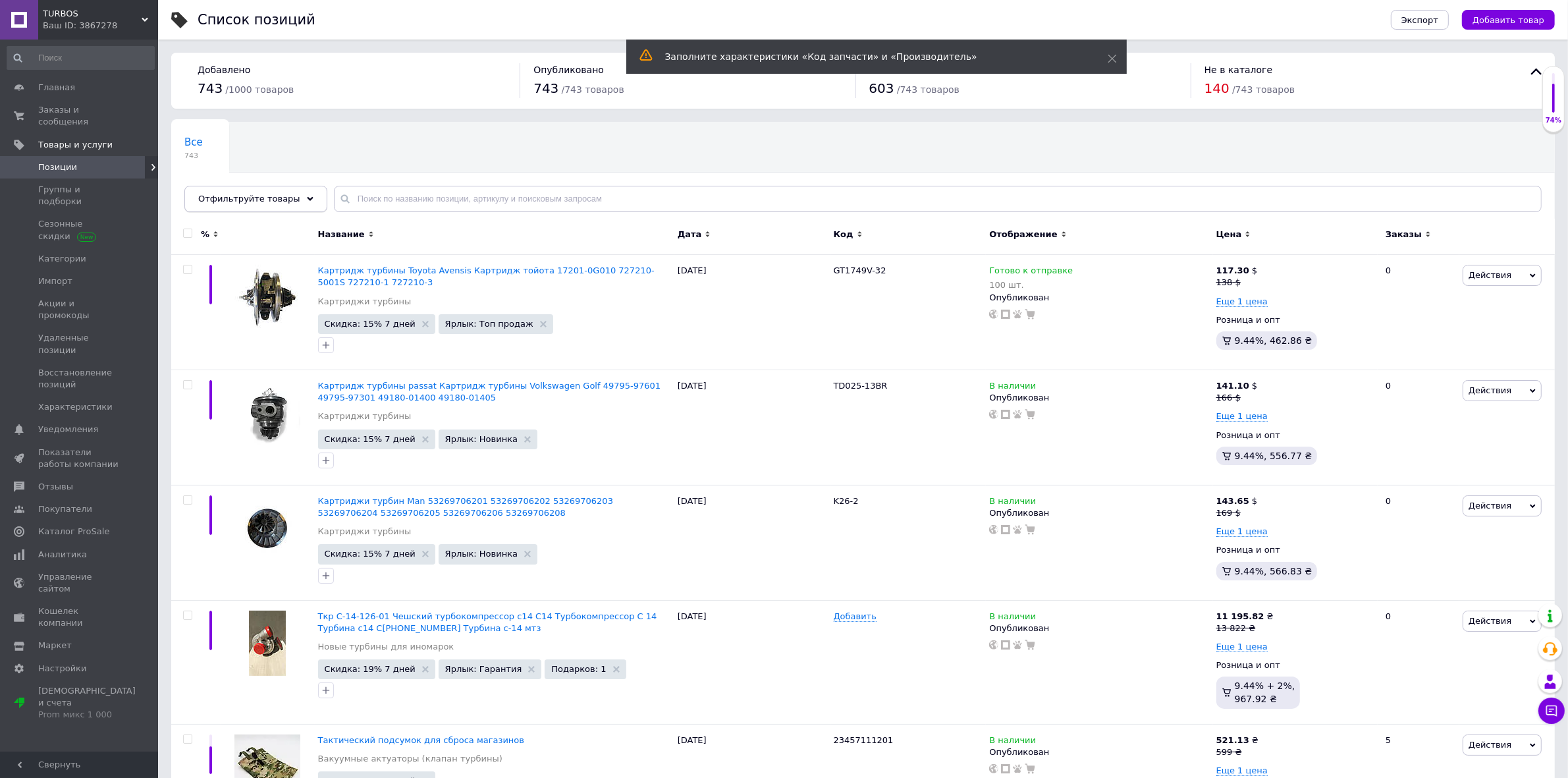
click at [292, 205] on div "Отфильтруйте товары" at bounding box center [256, 199] width 143 height 26
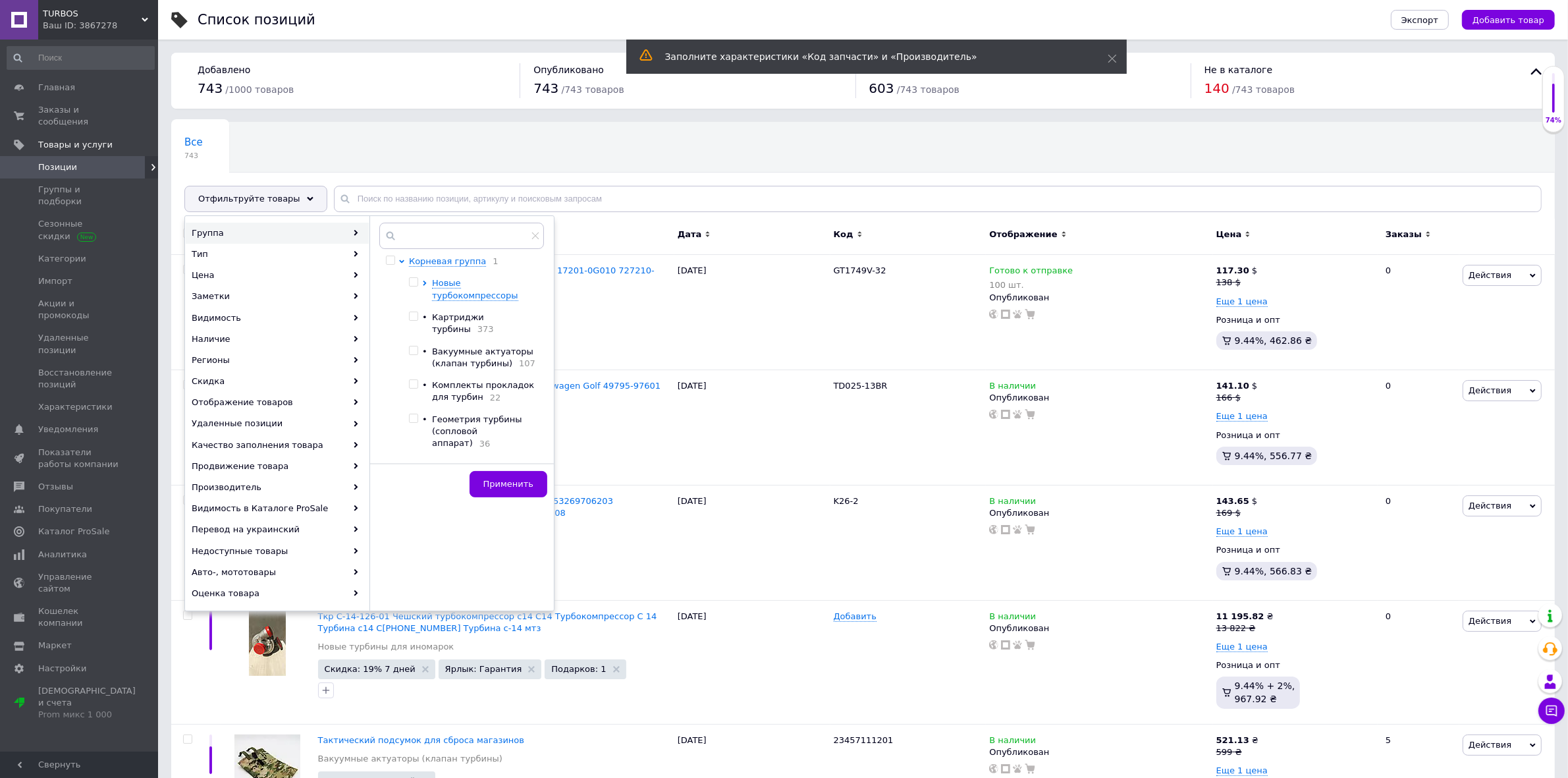
click at [416, 461] on input "checkbox" at bounding box center [413, 465] width 9 height 9
checkbox input "true"
click at [507, 481] on span "Применить" at bounding box center [508, 483] width 50 height 10
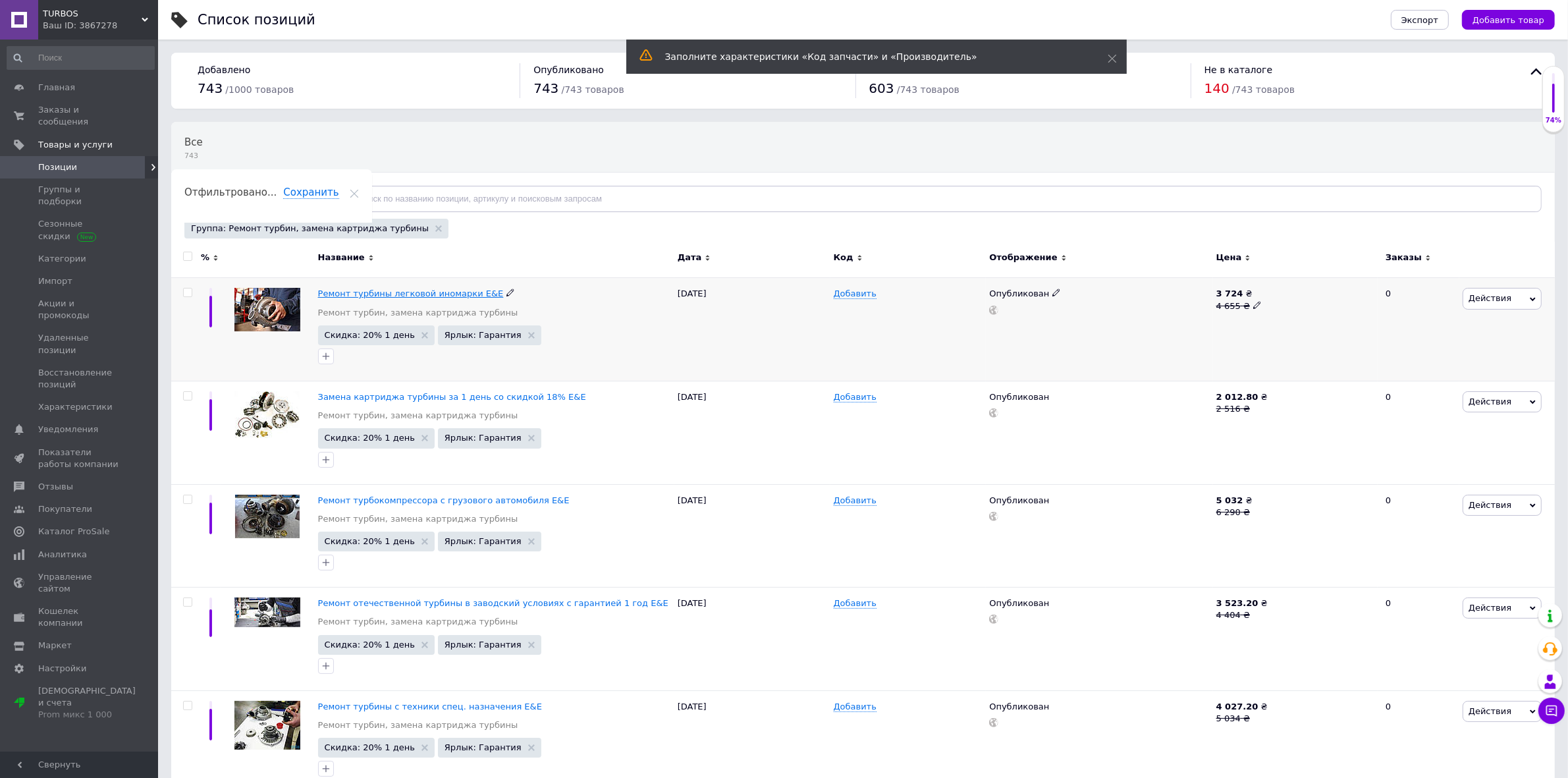
click at [352, 295] on span "Ремонт турбины легковой иномарки E&E" at bounding box center [411, 293] width 186 height 10
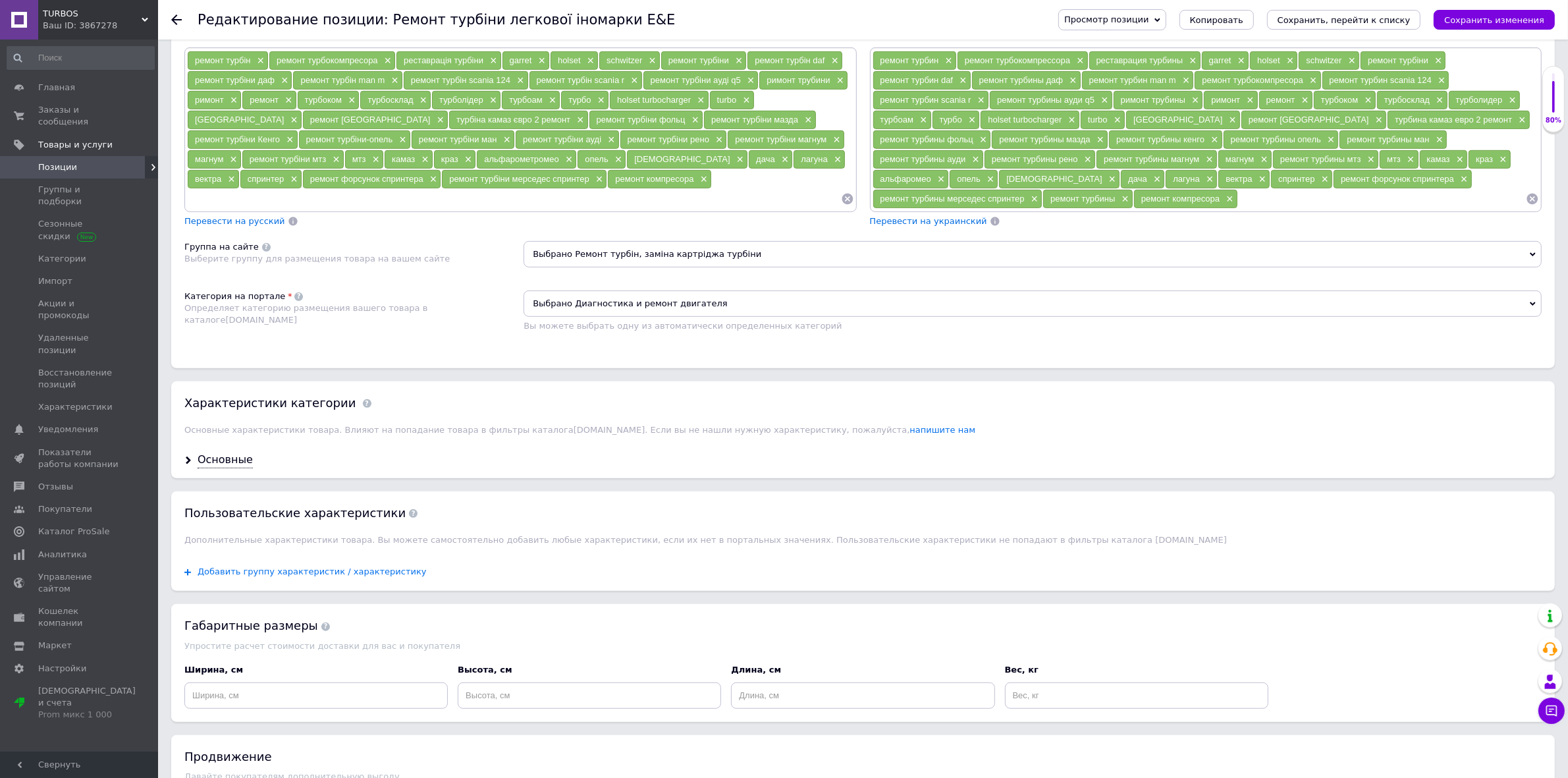
scroll to position [1036, 0]
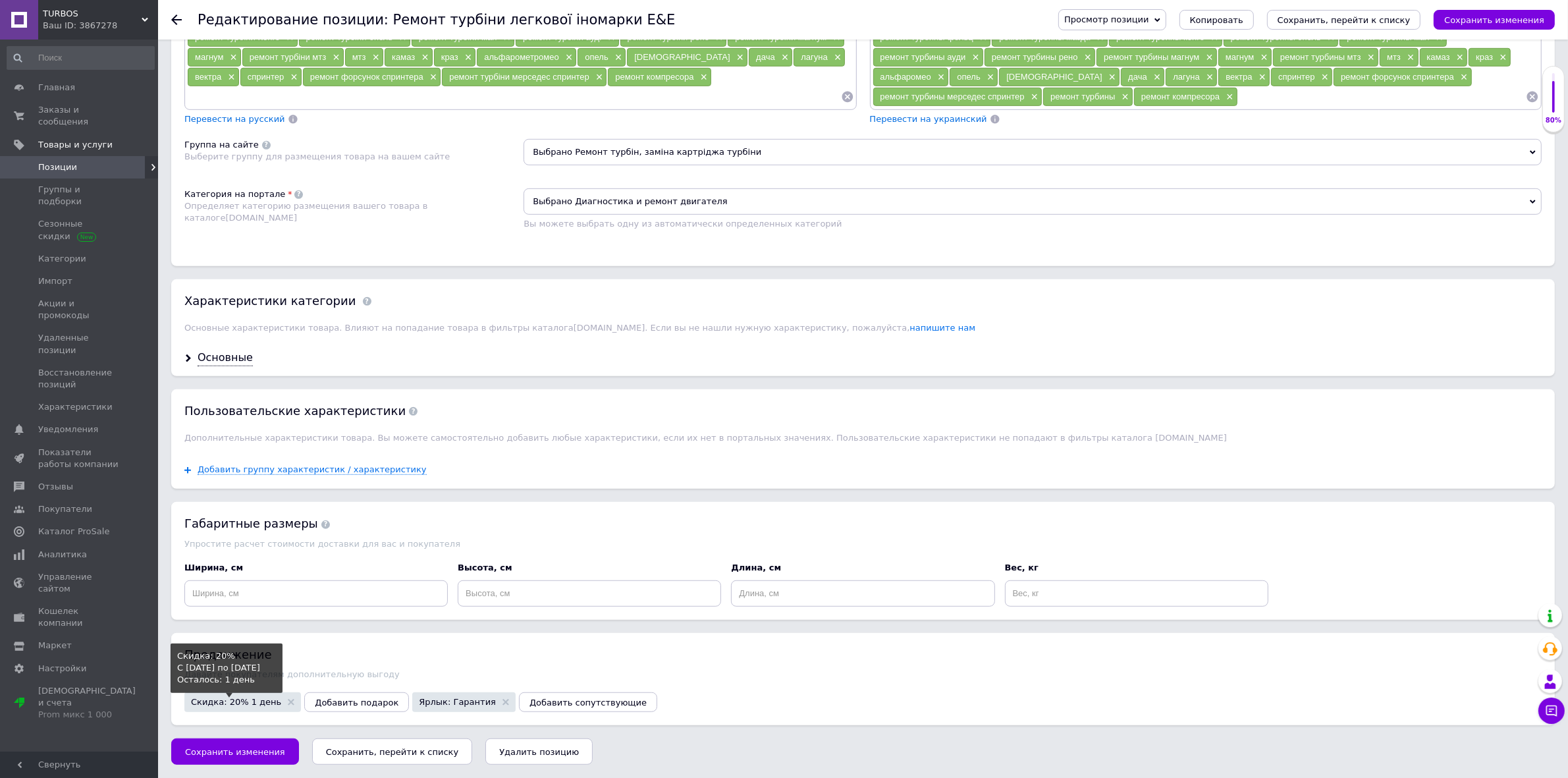
click at [247, 703] on span "Скидка: 20% 1 день" at bounding box center [236, 702] width 90 height 9
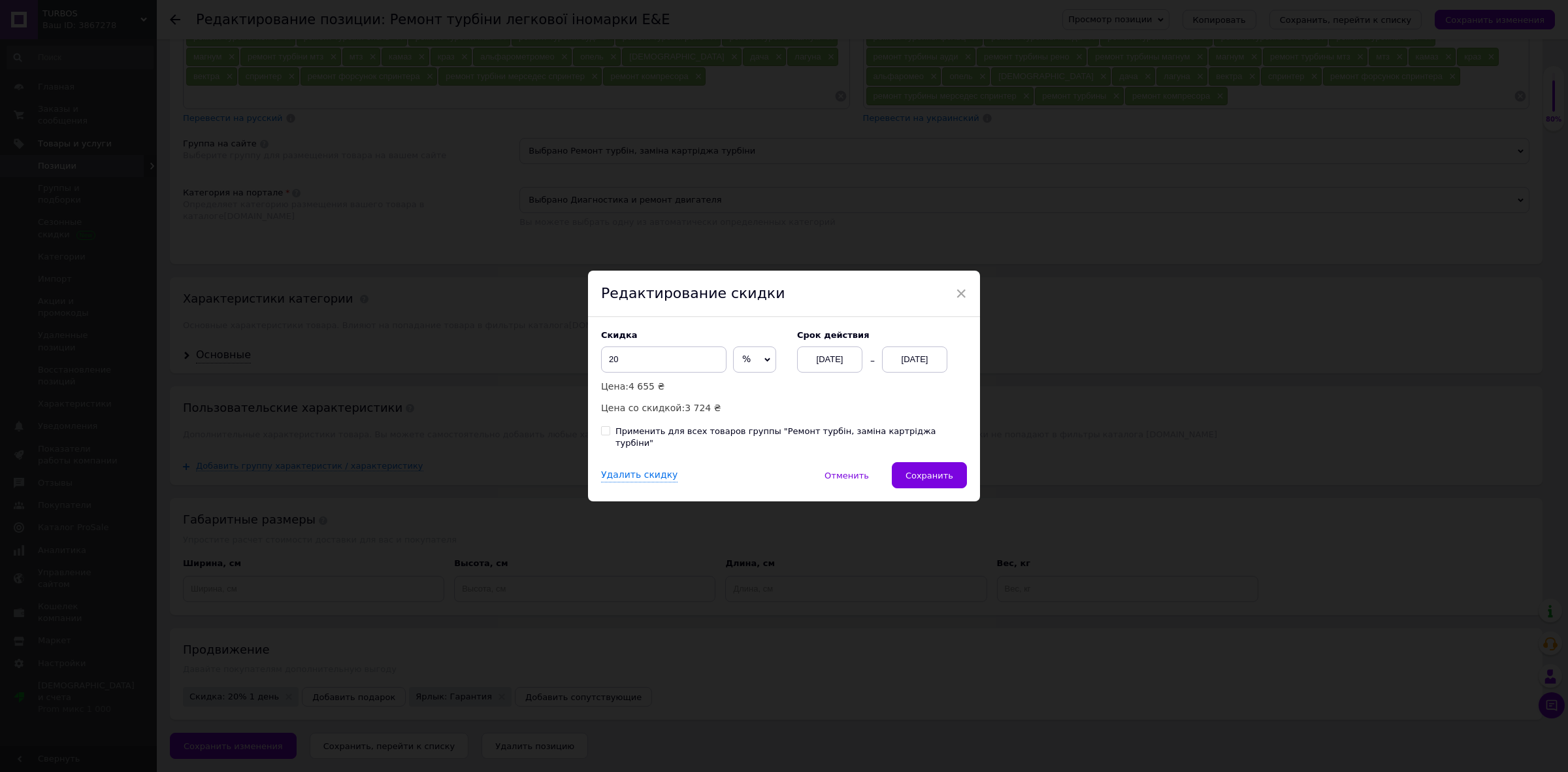
click at [938, 357] on div "[DATE]" at bounding box center [915, 359] width 66 height 26
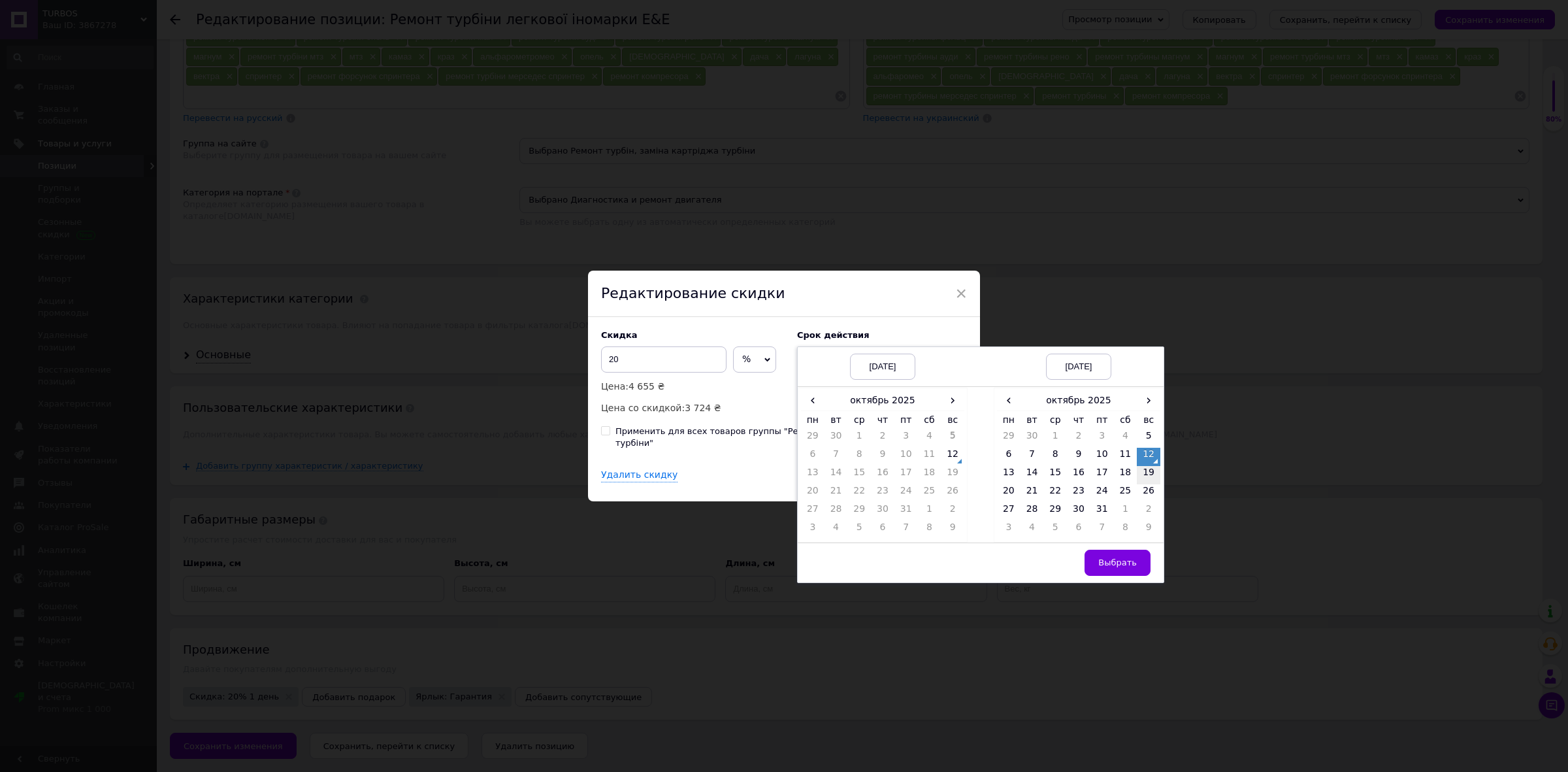
click at [1148, 484] on td "19" at bounding box center [1148, 476] width 24 height 18
click at [1122, 561] on button "Выбрать" at bounding box center [1118, 563] width 66 height 26
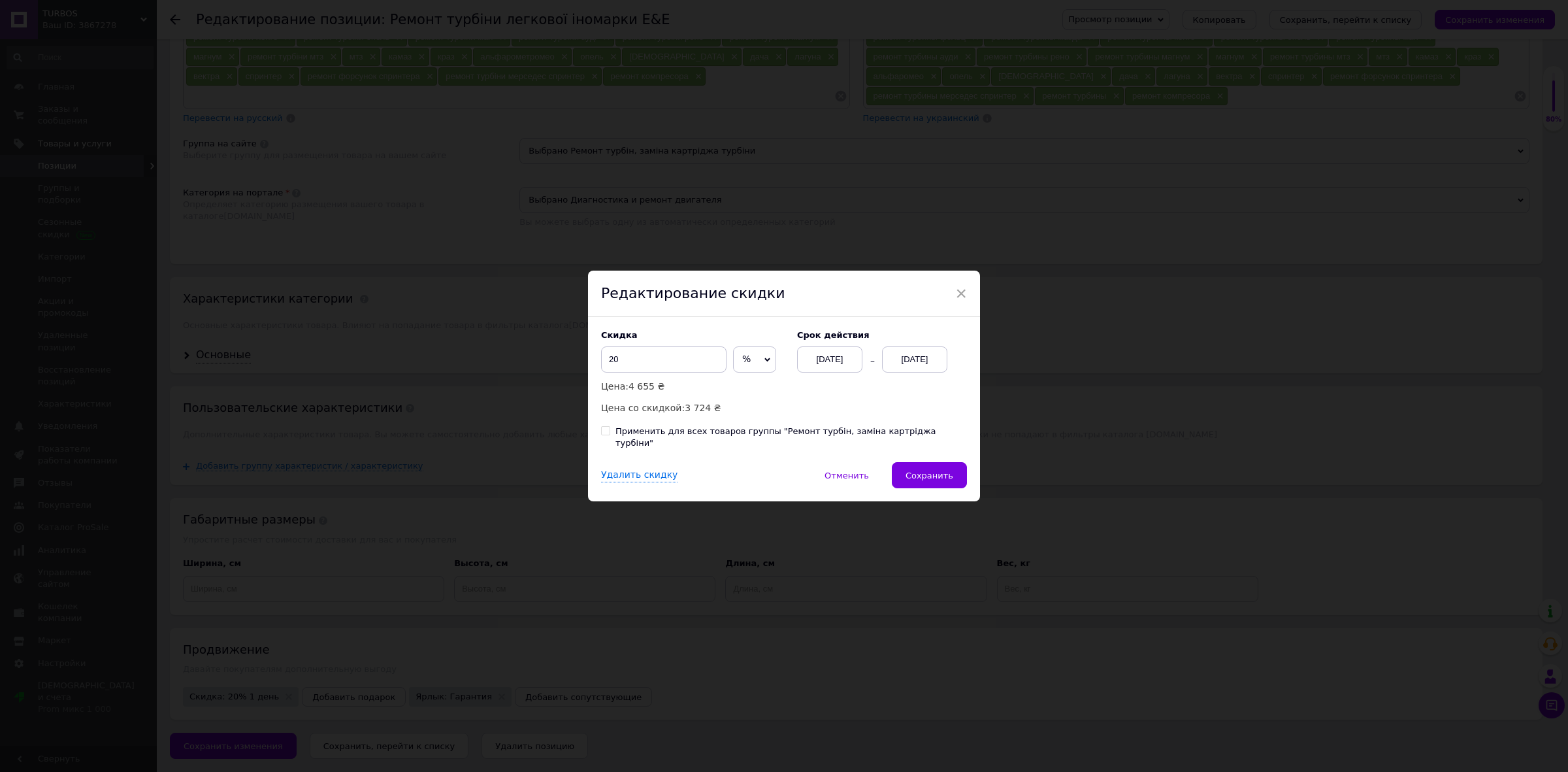
click at [711, 439] on div "Применить для всех товаров группы "Ремонт турбін, заміна картріджа турбіни"" at bounding box center [791, 438] width 351 height 24
click at [609, 435] on input "Применить для всех товаров группы "Ремонт турбін, заміна картріджа турбіни"" at bounding box center [605, 430] width 9 height 9
checkbox input "true"
click at [919, 470] on span "Сохранить" at bounding box center [929, 475] width 48 height 10
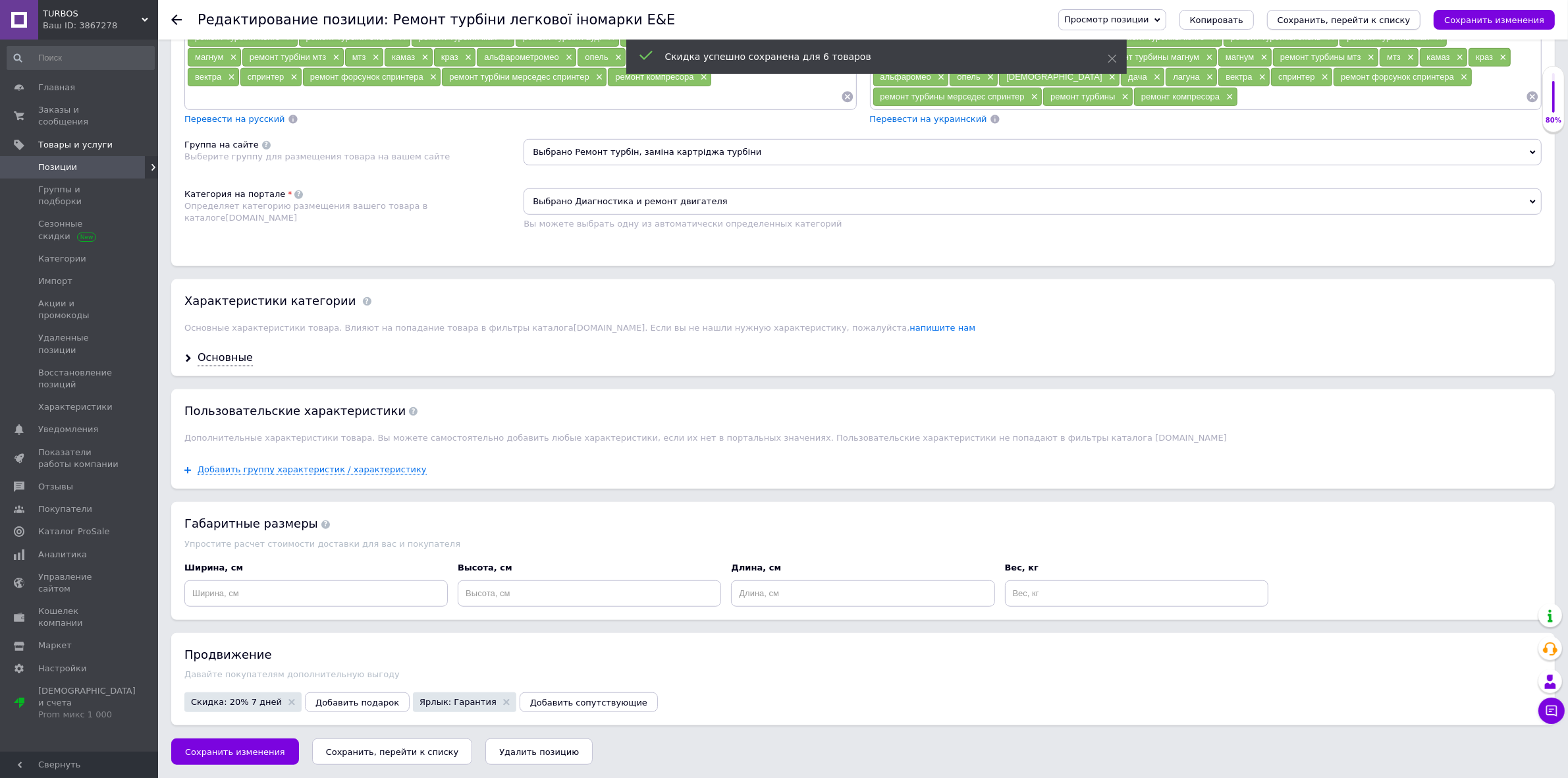
click at [1344, 22] on icon "Сохранить, перейти к списку" at bounding box center [1344, 20] width 133 height 10
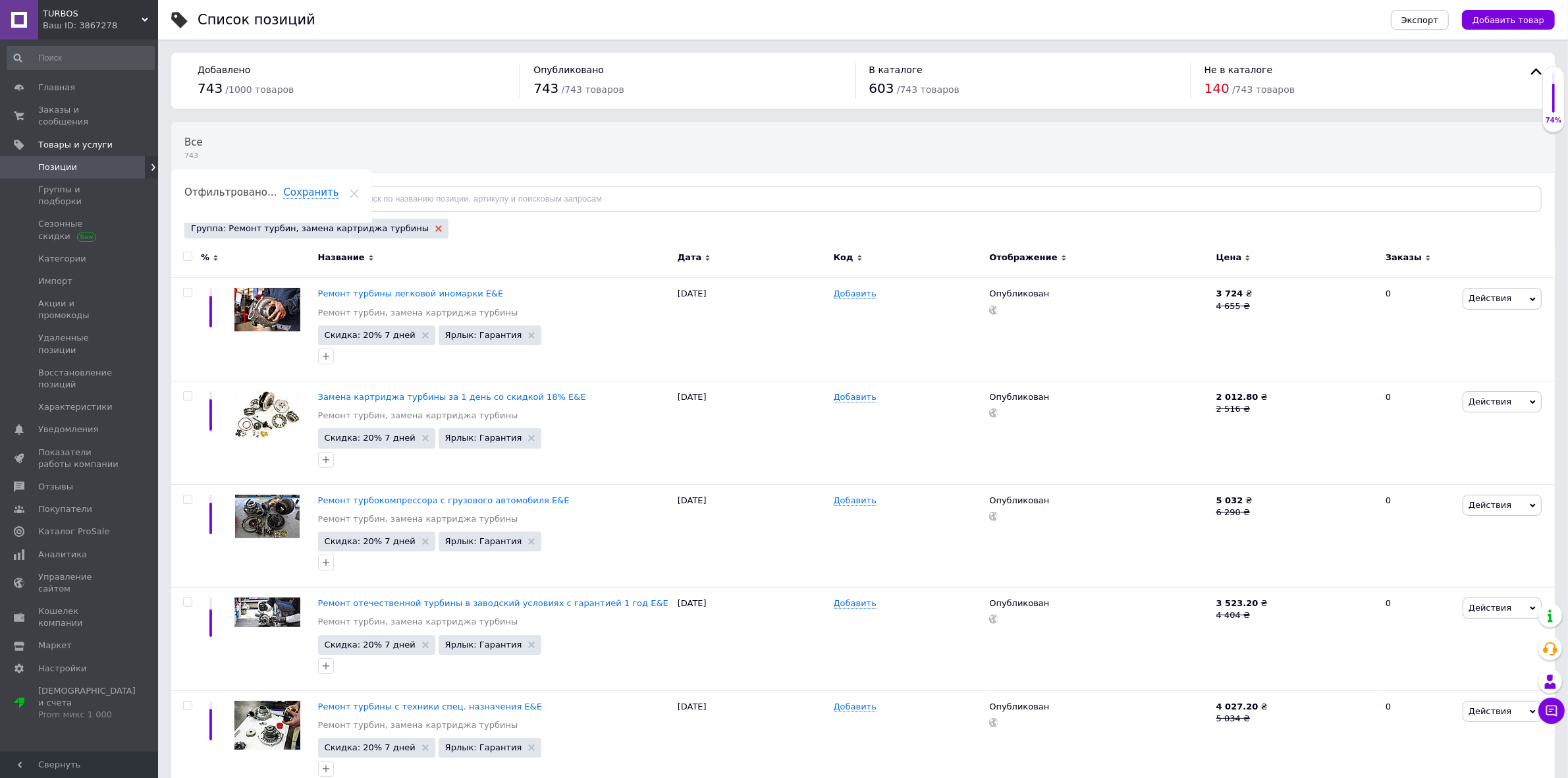
click at [436, 225] on icon at bounding box center [439, 228] width 7 height 7
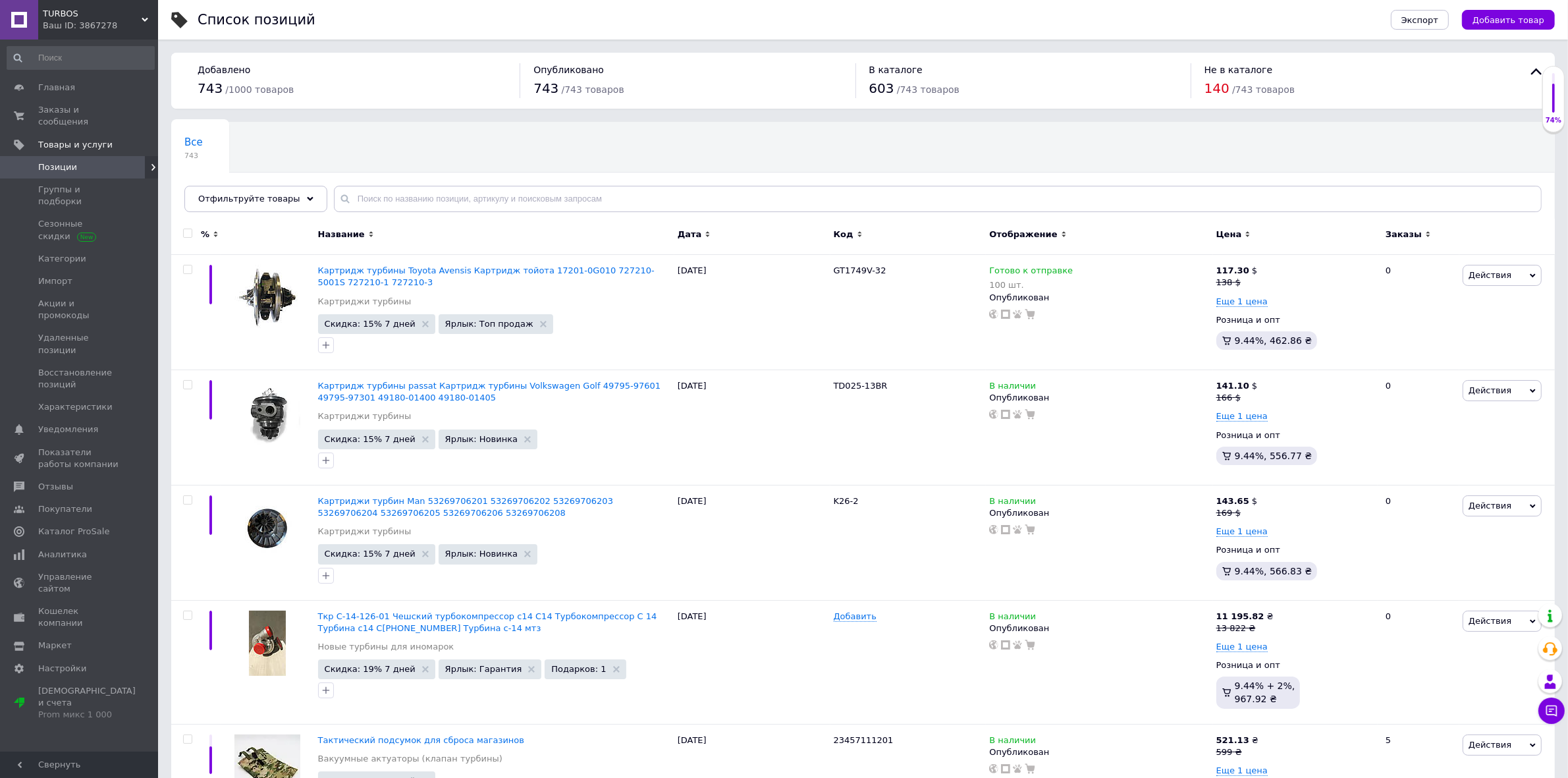
click at [299, 206] on div "Отфильтруйте товары" at bounding box center [256, 199] width 143 height 26
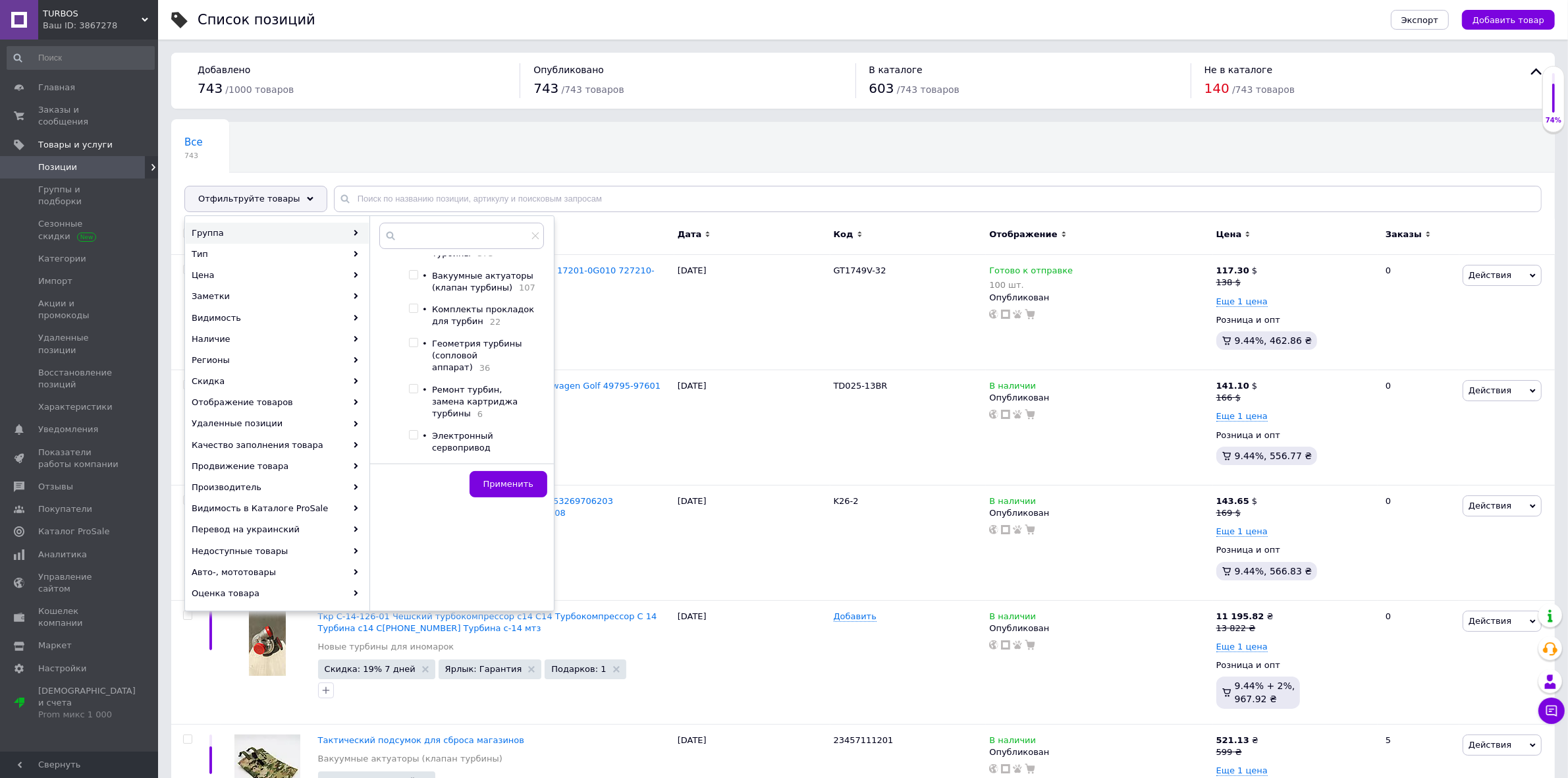
scroll to position [82, 0]
click at [414, 471] on input "checkbox" at bounding box center [413, 475] width 9 height 9
checkbox input "true"
click at [525, 479] on span "Применить" at bounding box center [508, 483] width 50 height 10
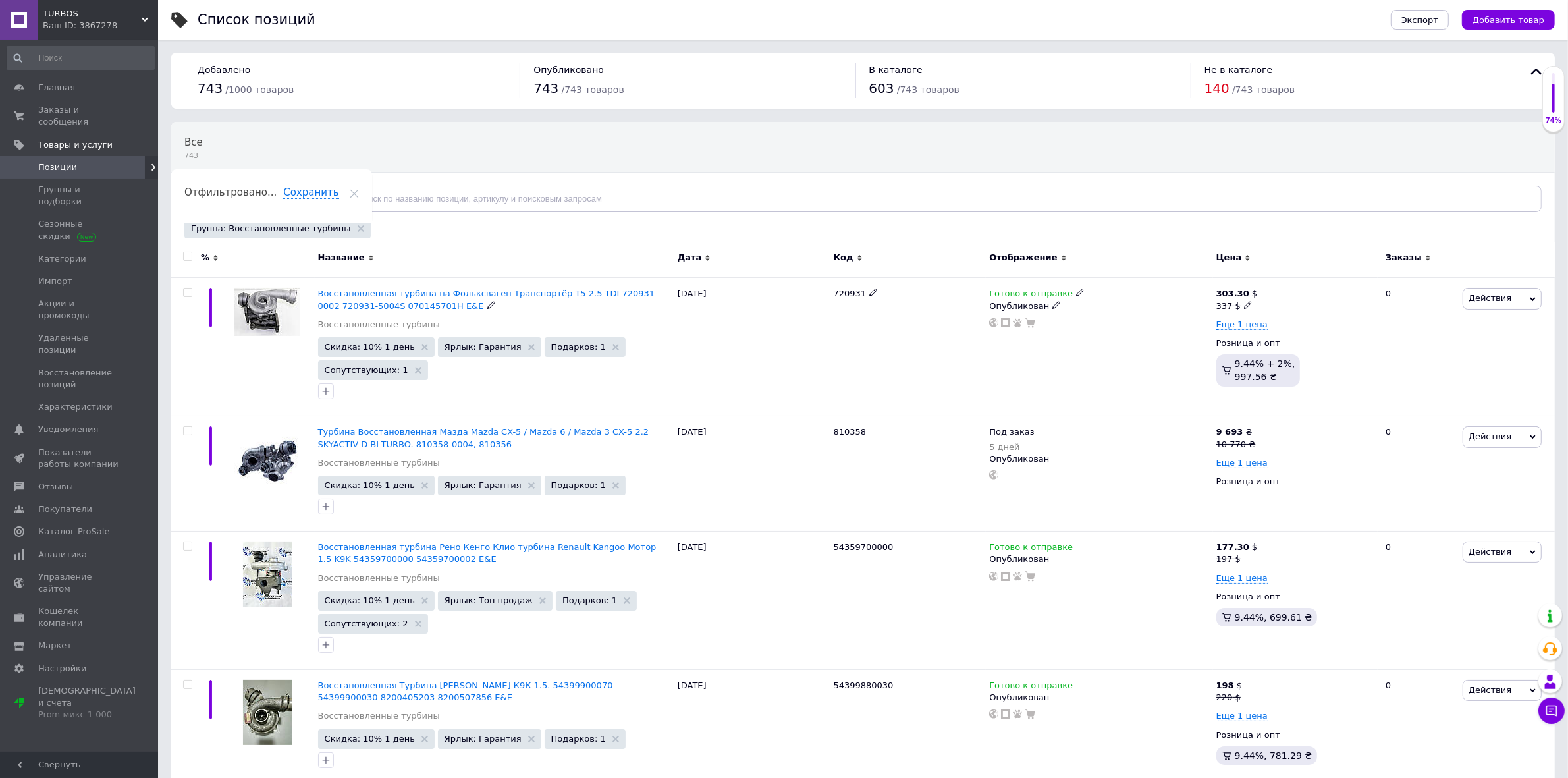
click at [349, 293] on span "Восстановленная турбина на Фольксваген Транспортёр Т5 2.5 TDI 720931-0002 72093…" at bounding box center [488, 299] width 340 height 22
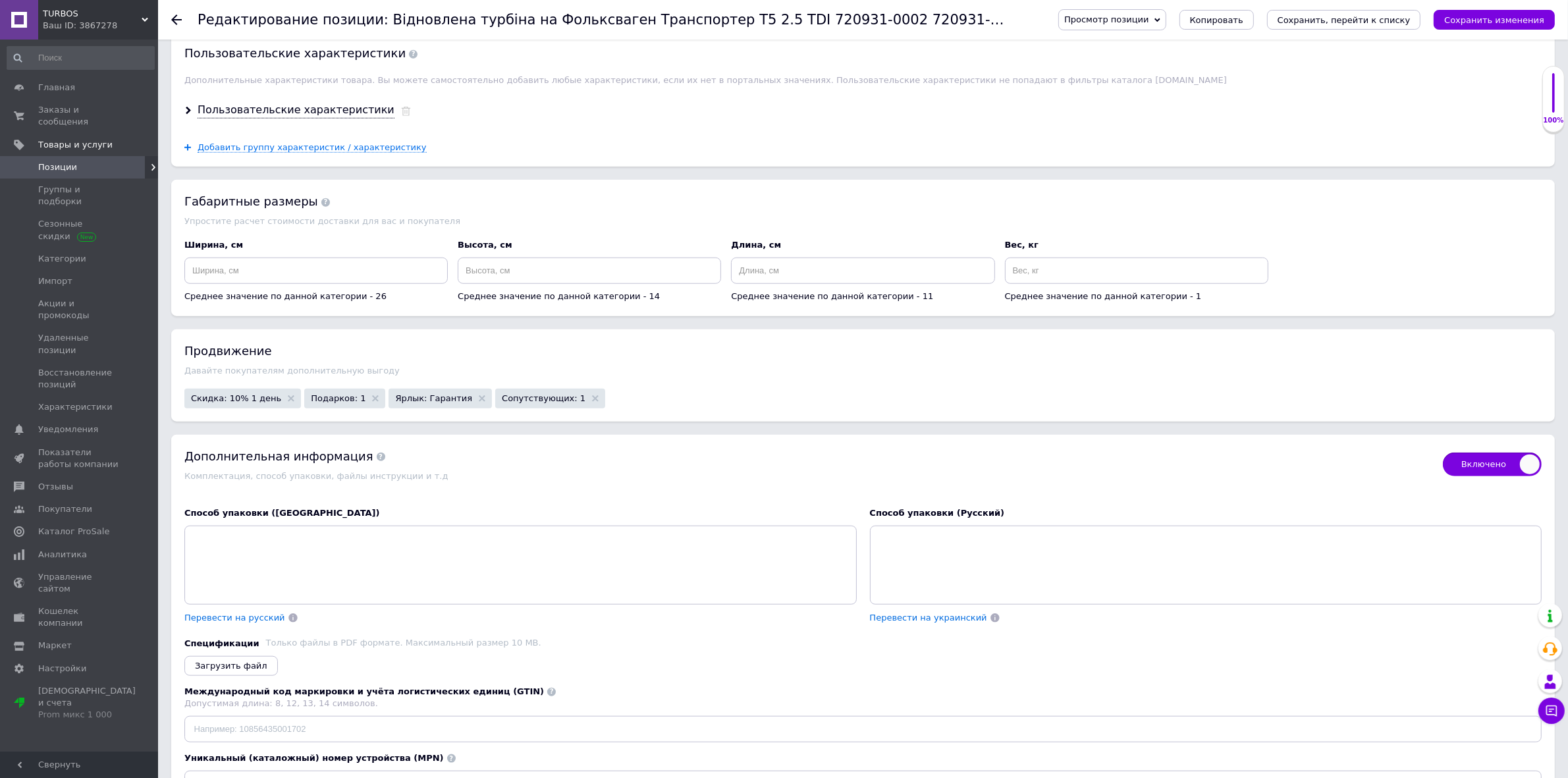
scroll to position [1647, 0]
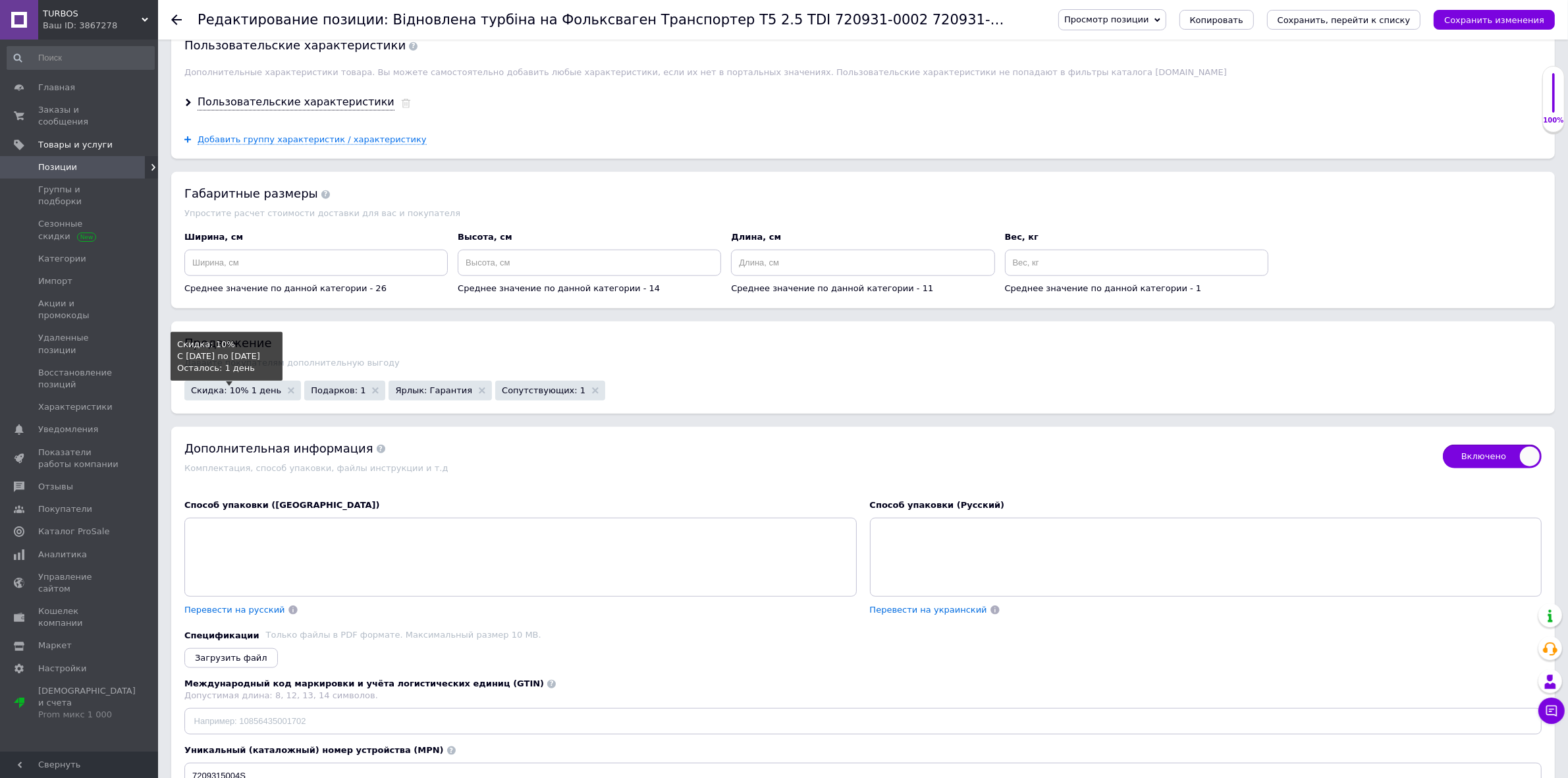
click at [248, 395] on span "Скидка: 10% 1 день" at bounding box center [236, 390] width 90 height 9
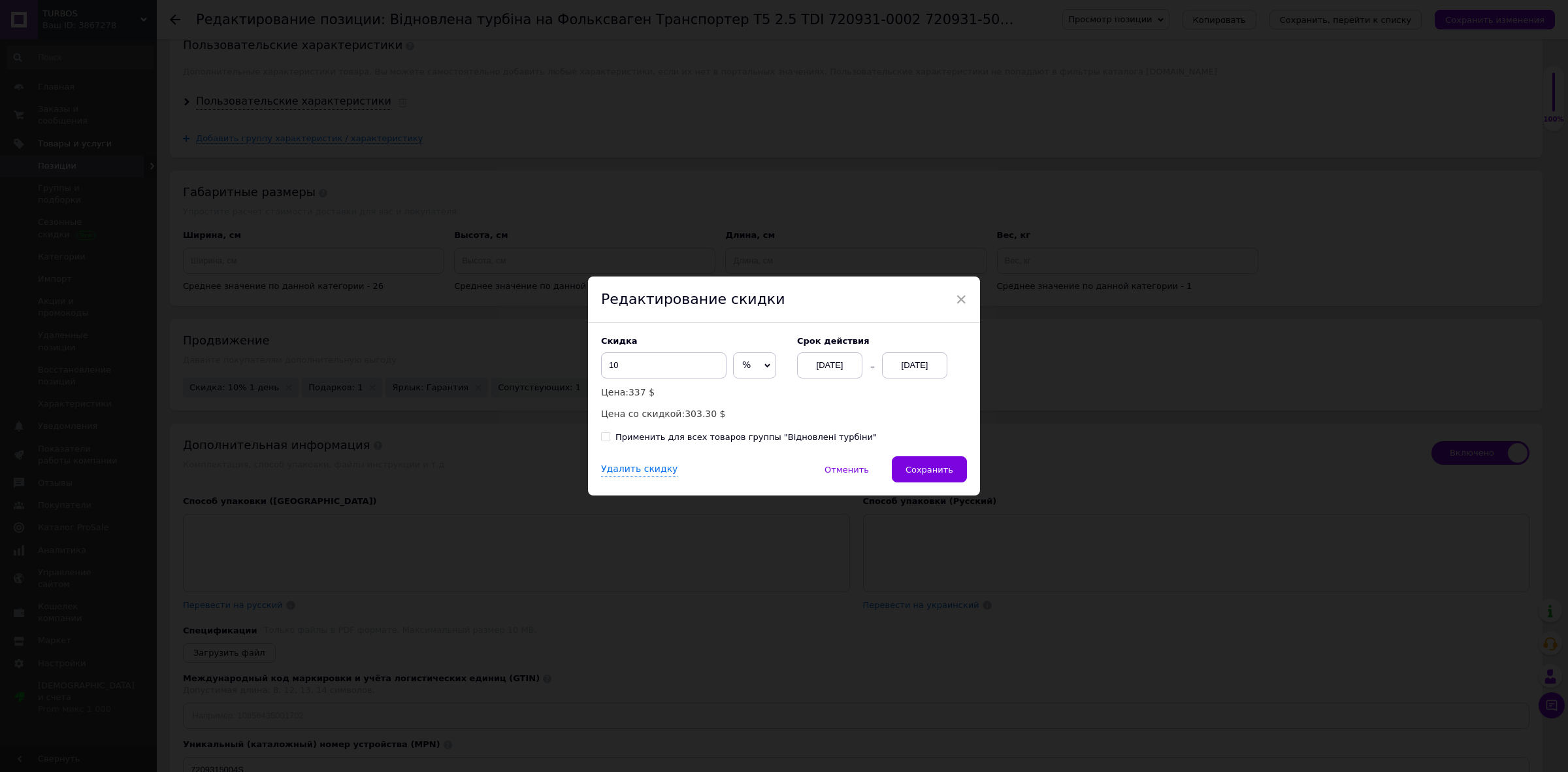
click at [913, 376] on div "[DATE]" at bounding box center [915, 365] width 66 height 26
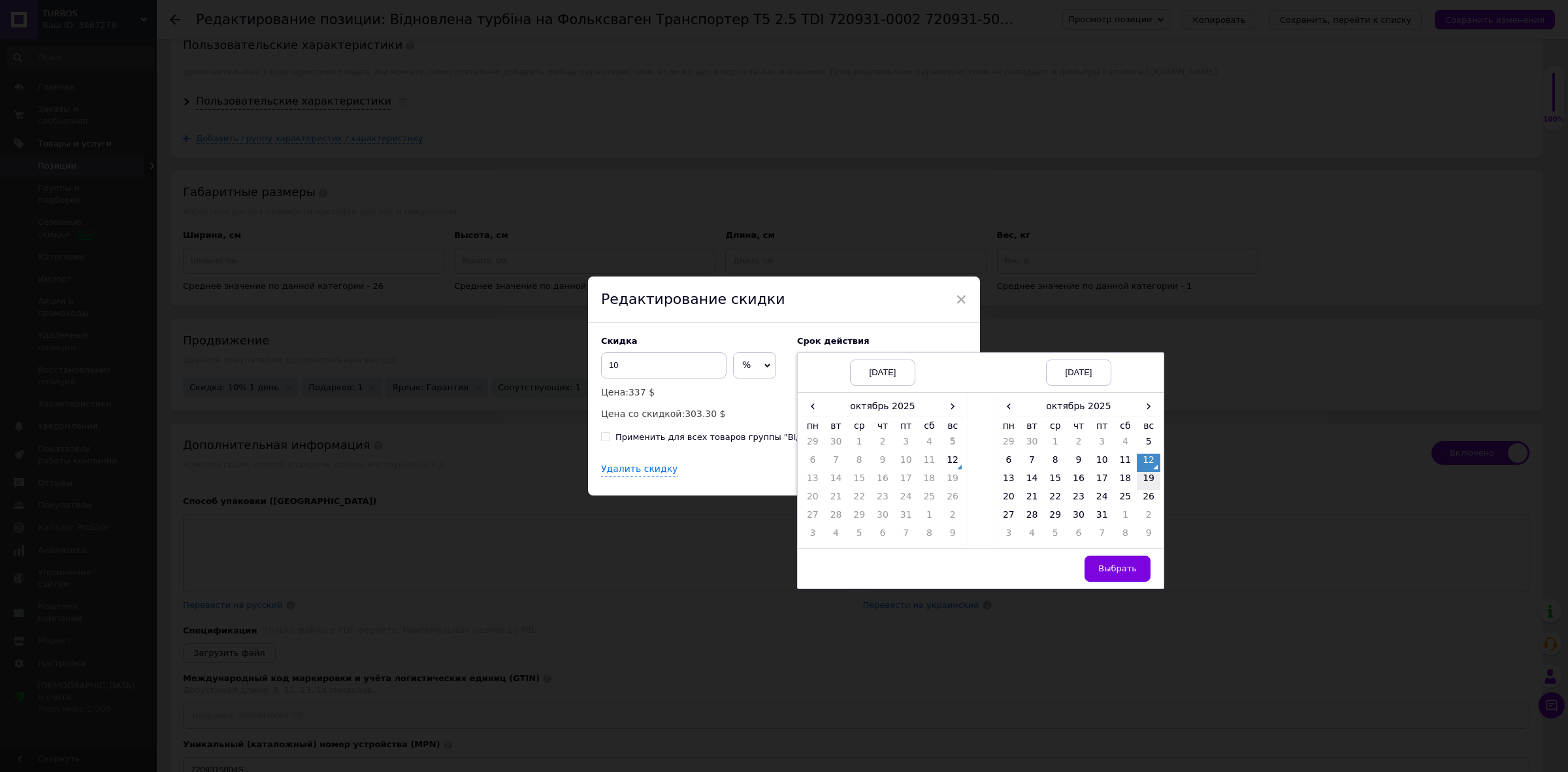
click at [1146, 481] on td "19" at bounding box center [1148, 481] width 24 height 18
click at [1131, 572] on span "Выбрать" at bounding box center [1118, 568] width 39 height 10
checkbox input "true"
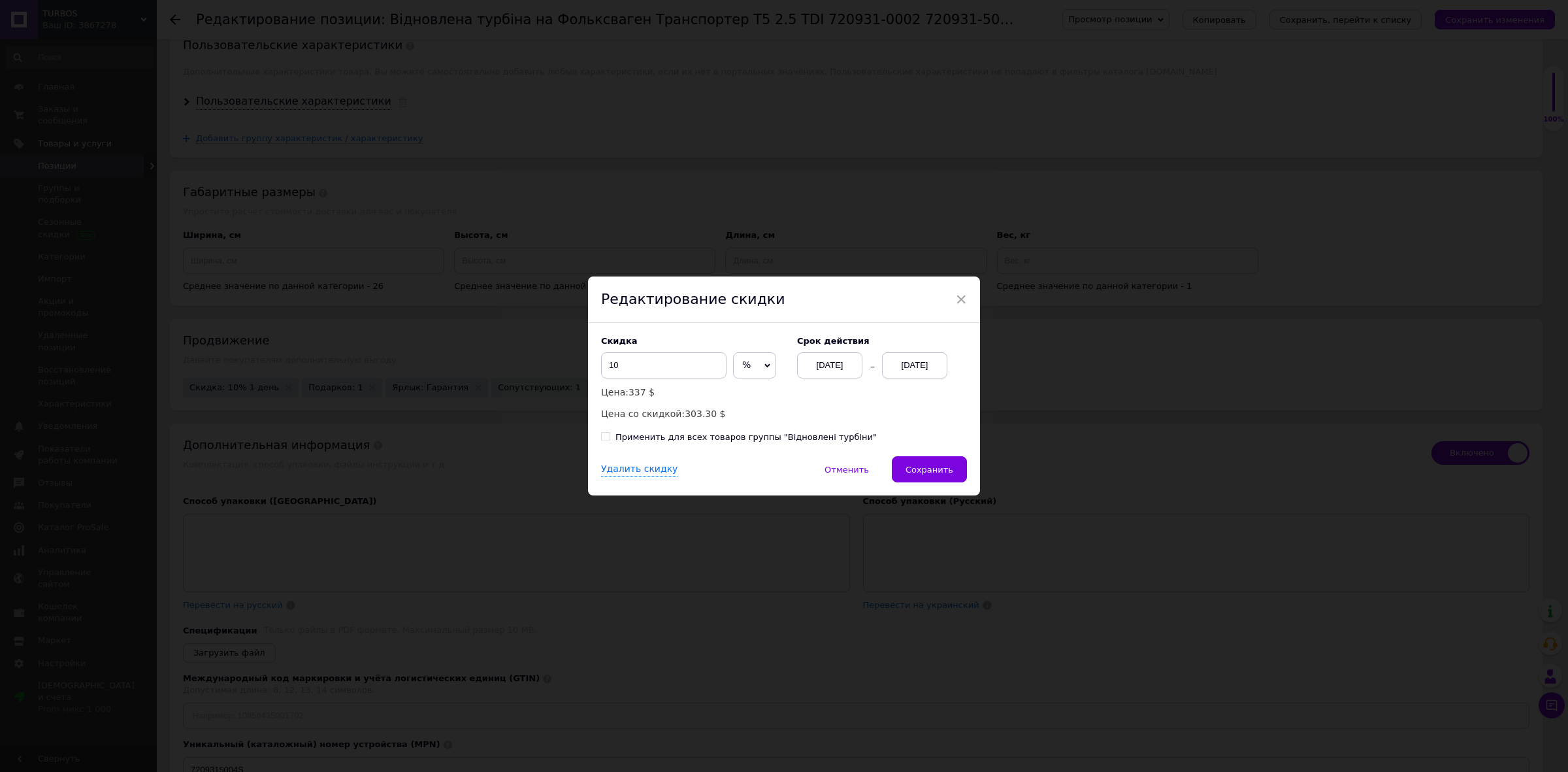
click at [695, 437] on div "Применить для всех товаров группы "Відновлені турбіни"" at bounding box center [746, 438] width 261 height 12
click at [609, 437] on input "Применить для всех товаров группы "Відновлені турбіни"" at bounding box center [605, 436] width 9 height 9
checkbox input "true"
click at [938, 465] on button "Сохранить" at bounding box center [929, 470] width 75 height 26
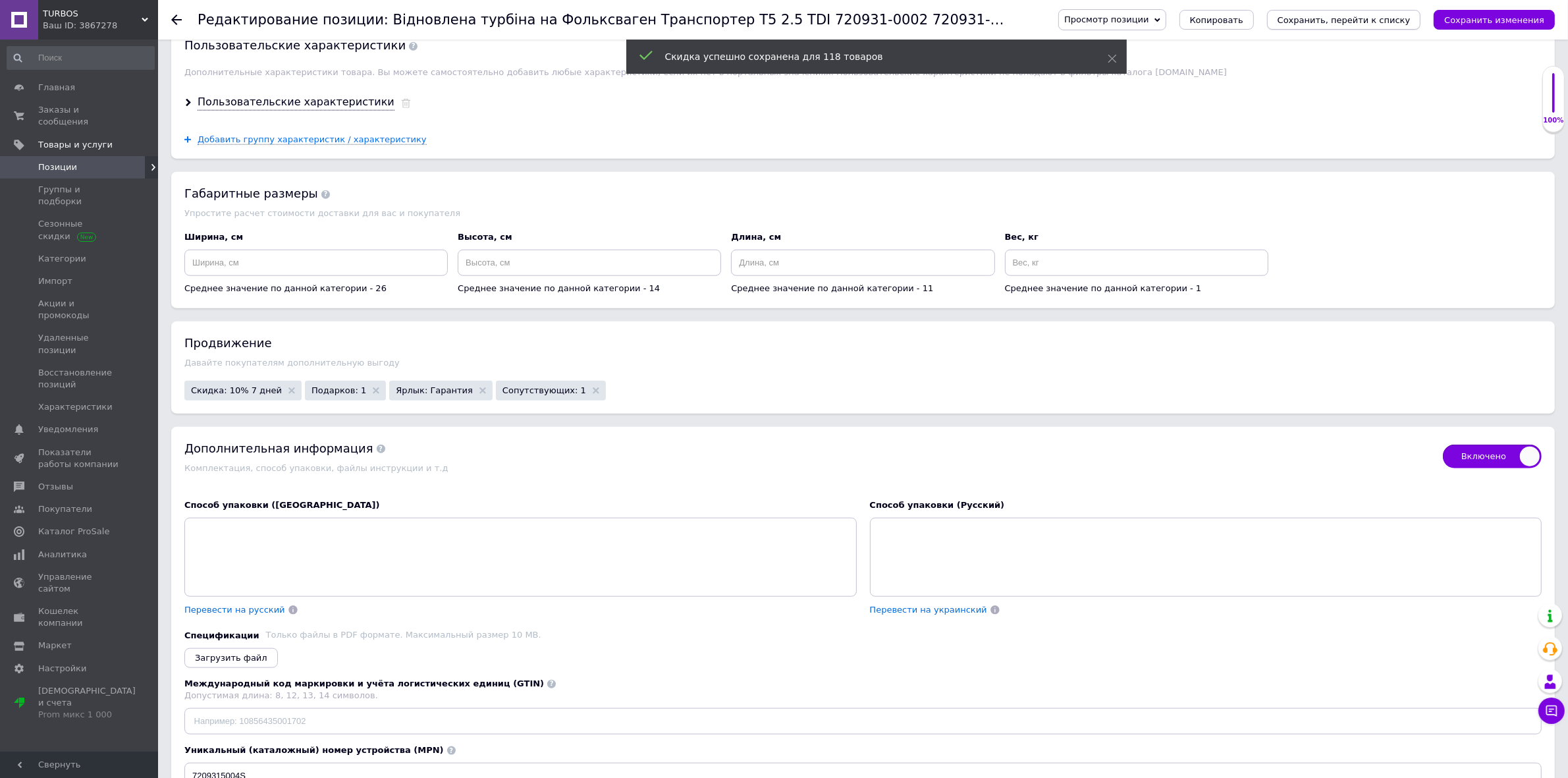
click at [1365, 17] on icon "Сохранить, перейти к списку" at bounding box center [1344, 20] width 133 height 10
checkbox input "true"
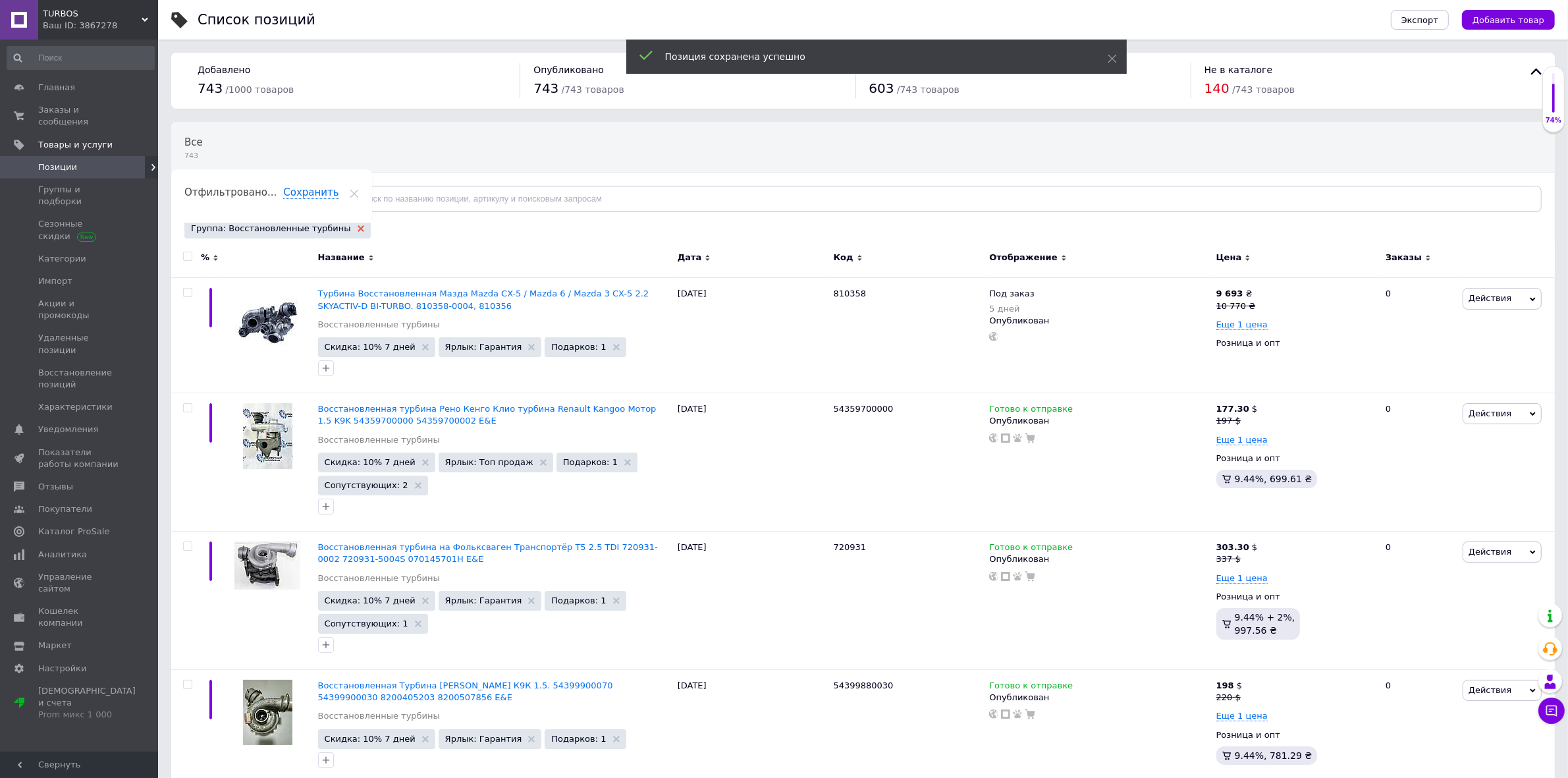
click at [357, 227] on use at bounding box center [361, 228] width 7 height 7
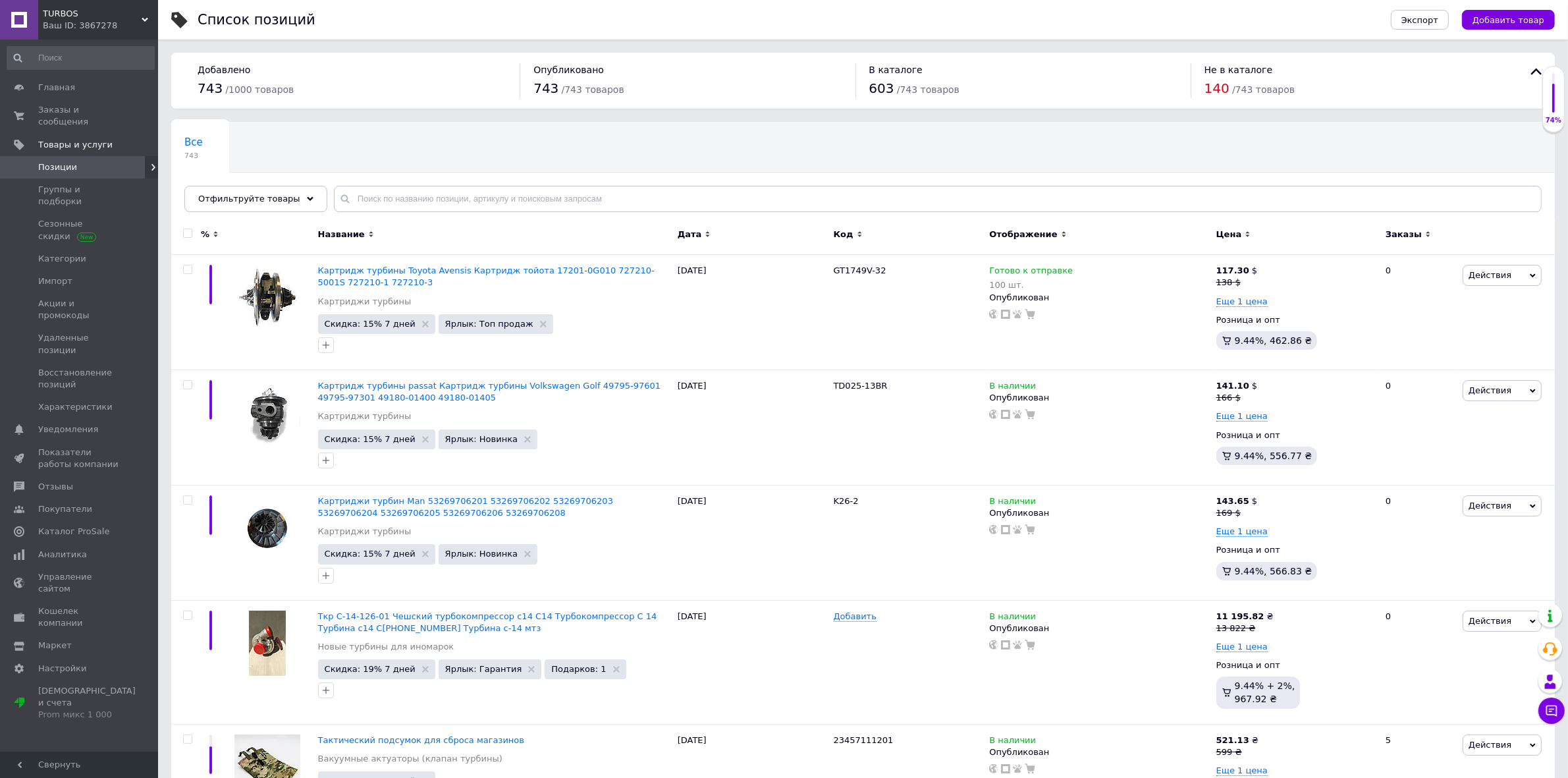
click at [307, 197] on icon at bounding box center [310, 199] width 7 height 7
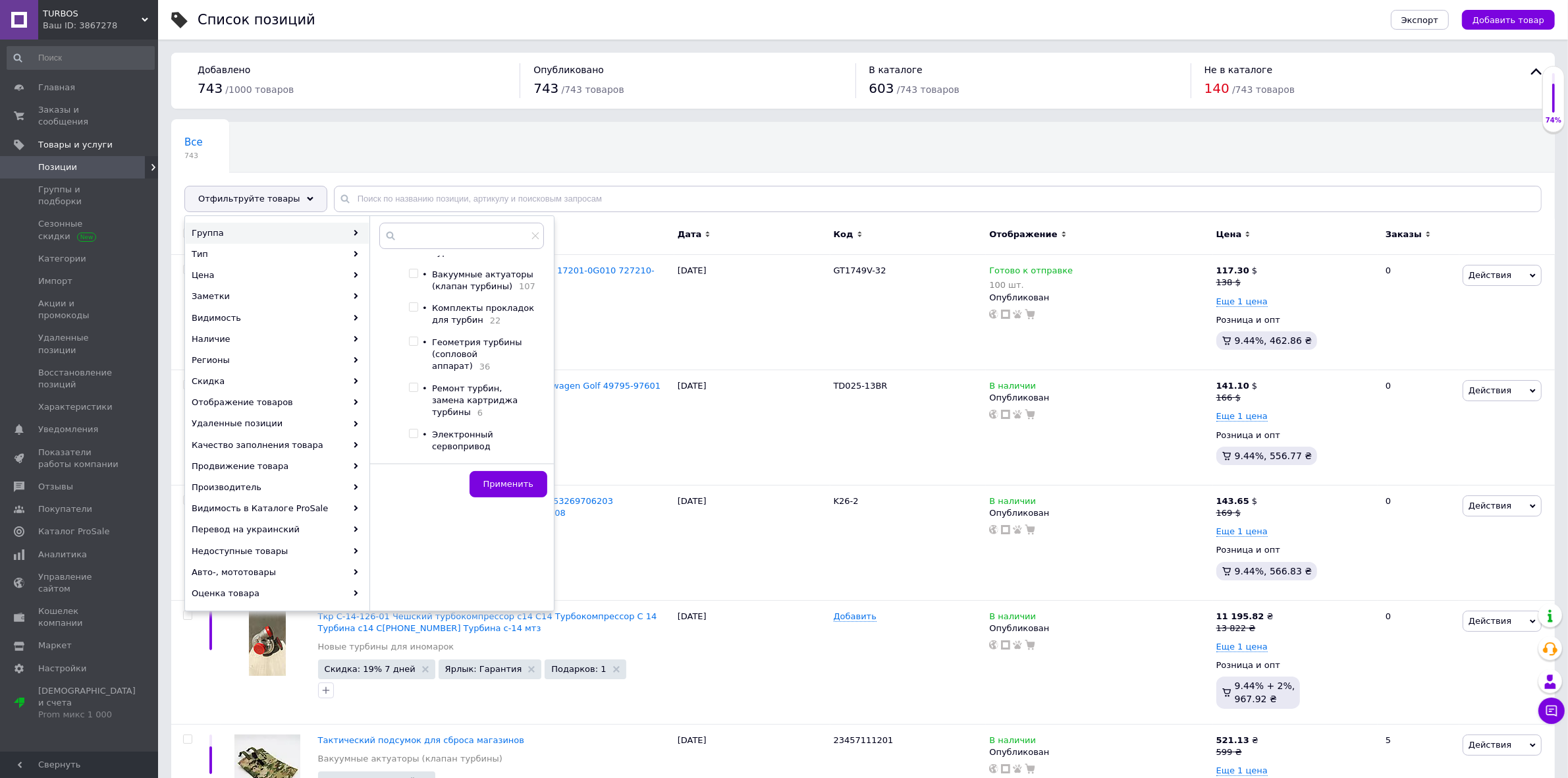
scroll to position [103, 0]
click at [413, 450] on input "checkbox" at bounding box center [413, 454] width 9 height 9
checkbox input "true"
click at [497, 486] on span "Применить" at bounding box center [508, 483] width 50 height 10
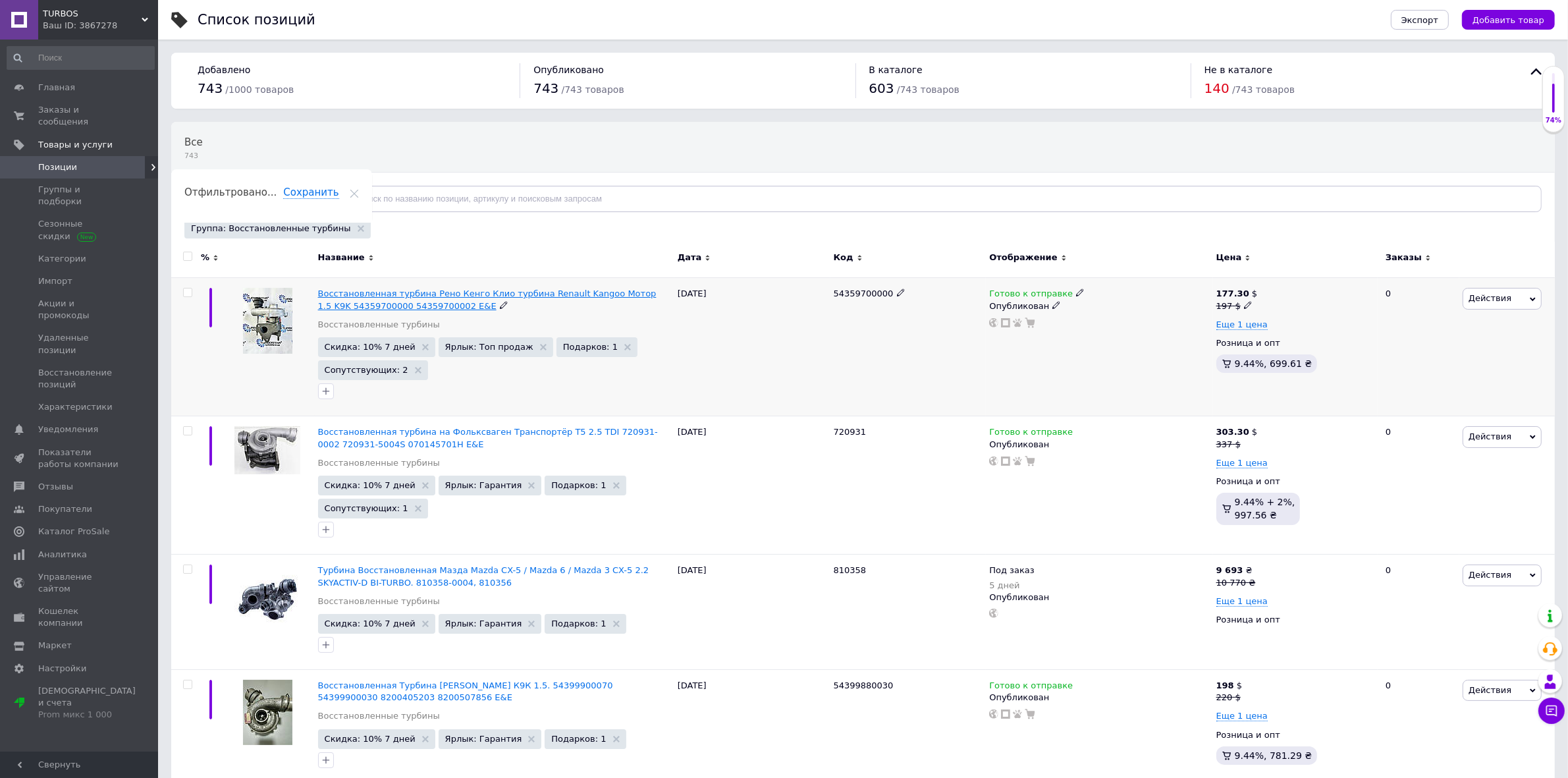
click at [344, 295] on span "Восстановленная турбина Рено Кенго Клио турбина Renault Kangoo Мотор 1.5 K9K 54…" at bounding box center [487, 299] width 338 height 22
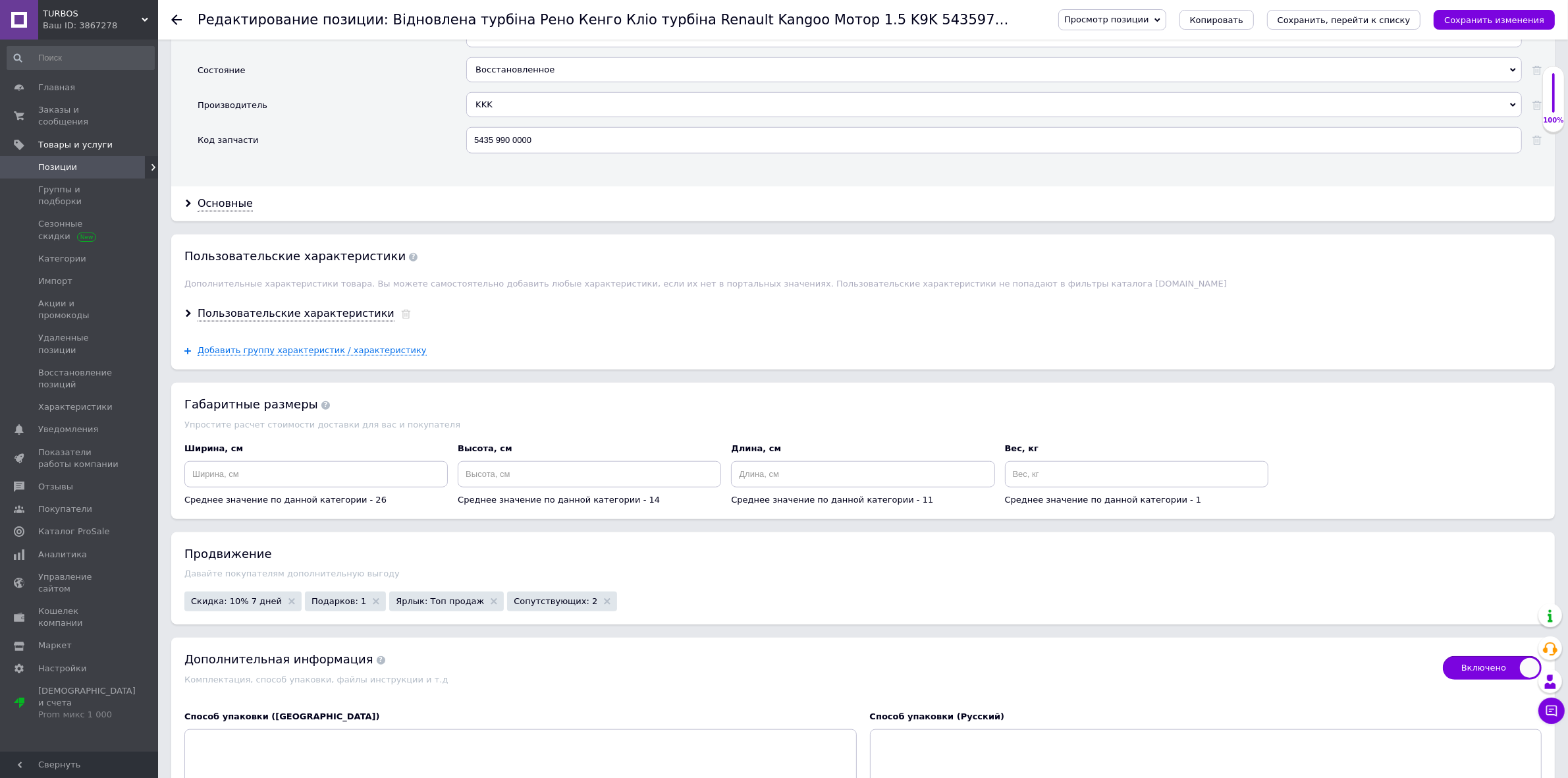
scroll to position [1812, 0]
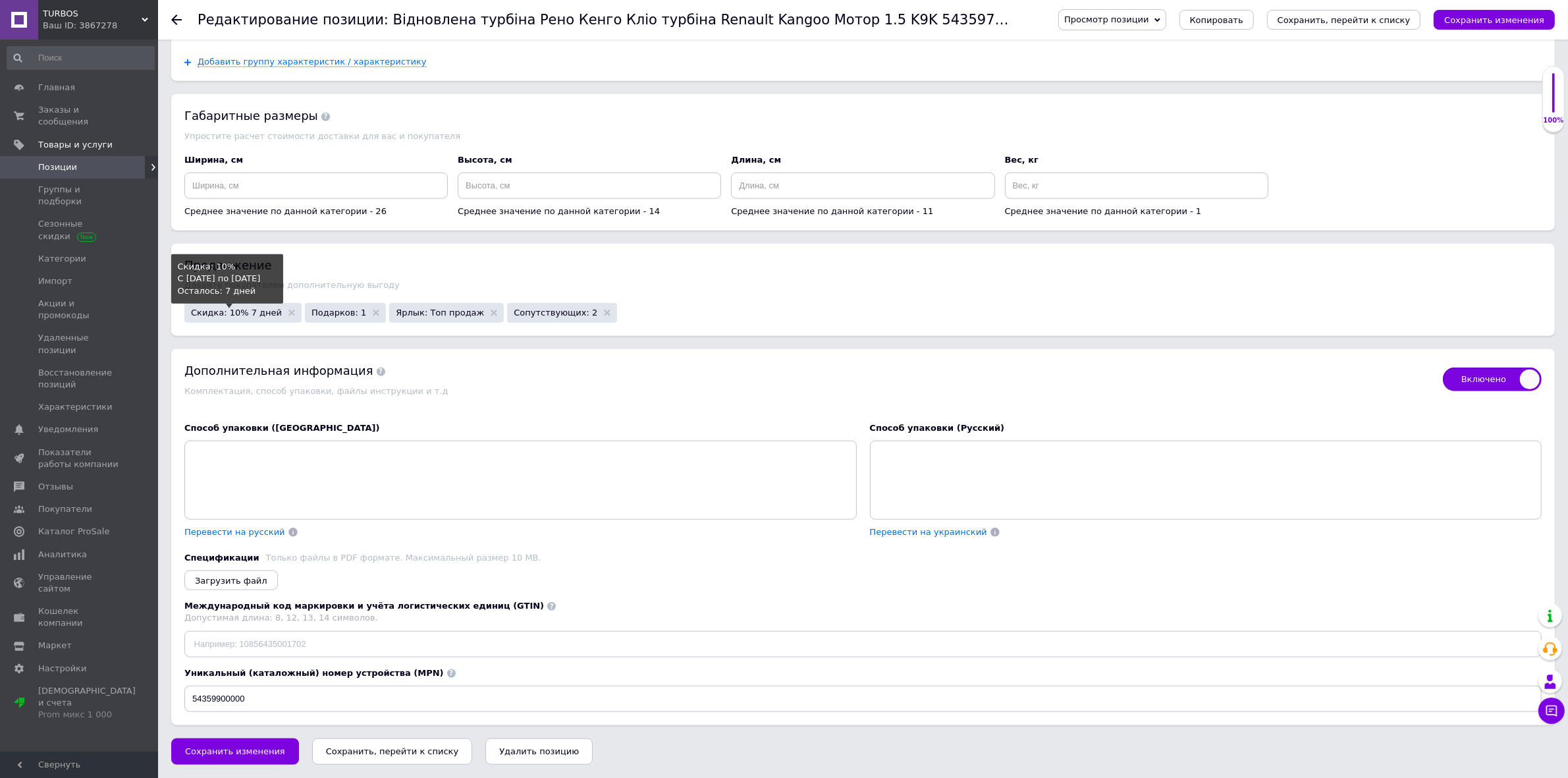
click at [238, 317] on span "Скидка: 10% 7 дней" at bounding box center [236, 313] width 91 height 9
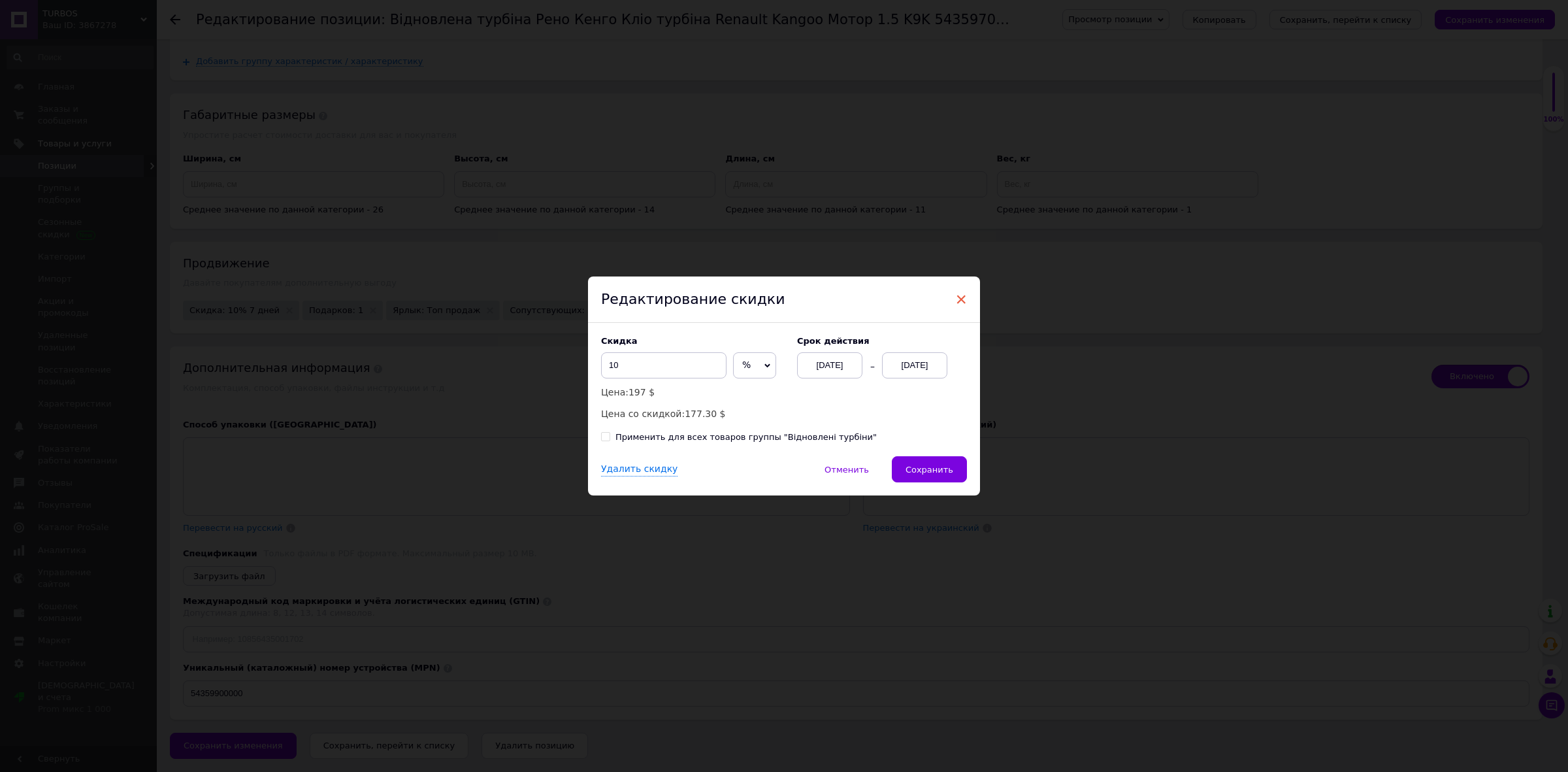
click at [959, 298] on span "×" at bounding box center [961, 300] width 12 height 22
checkbox input "true"
